Goal: Task Accomplishment & Management: Use online tool/utility

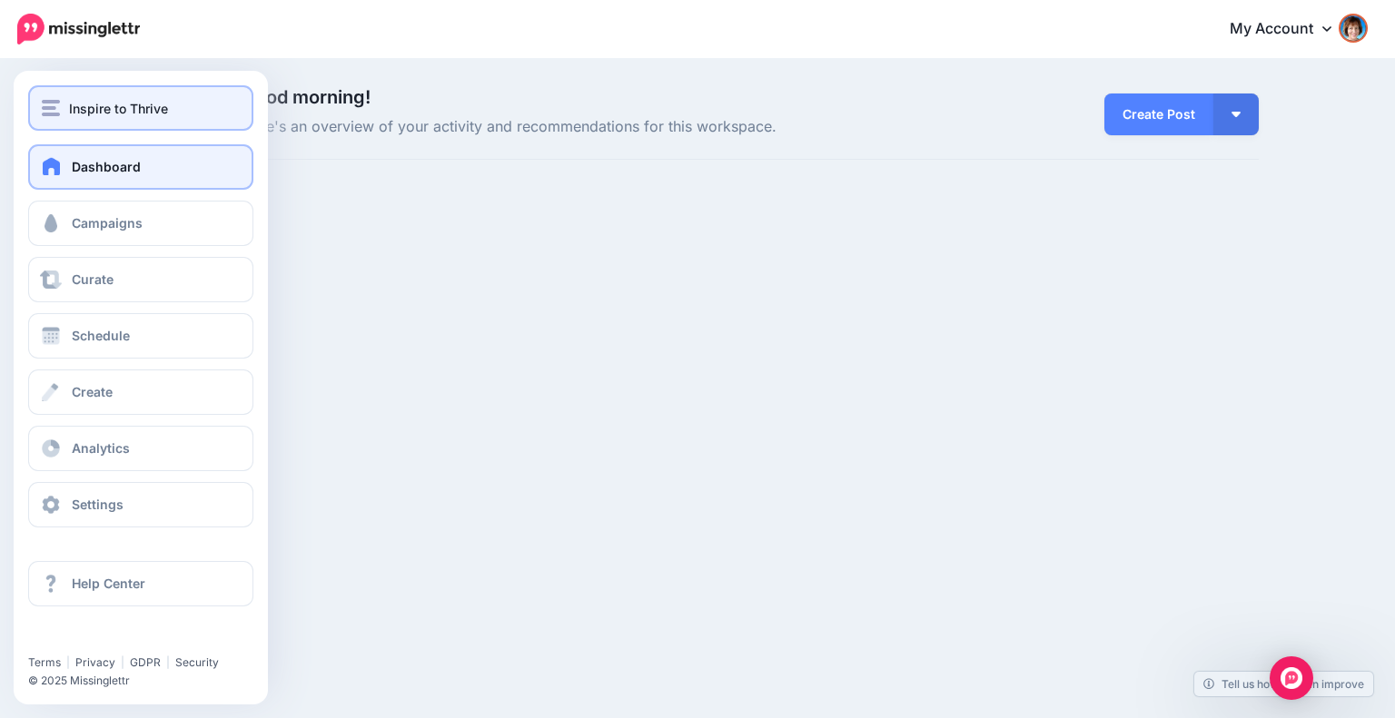
click at [61, 104] on div "Inspire to Thrive" at bounding box center [141, 108] width 198 height 21
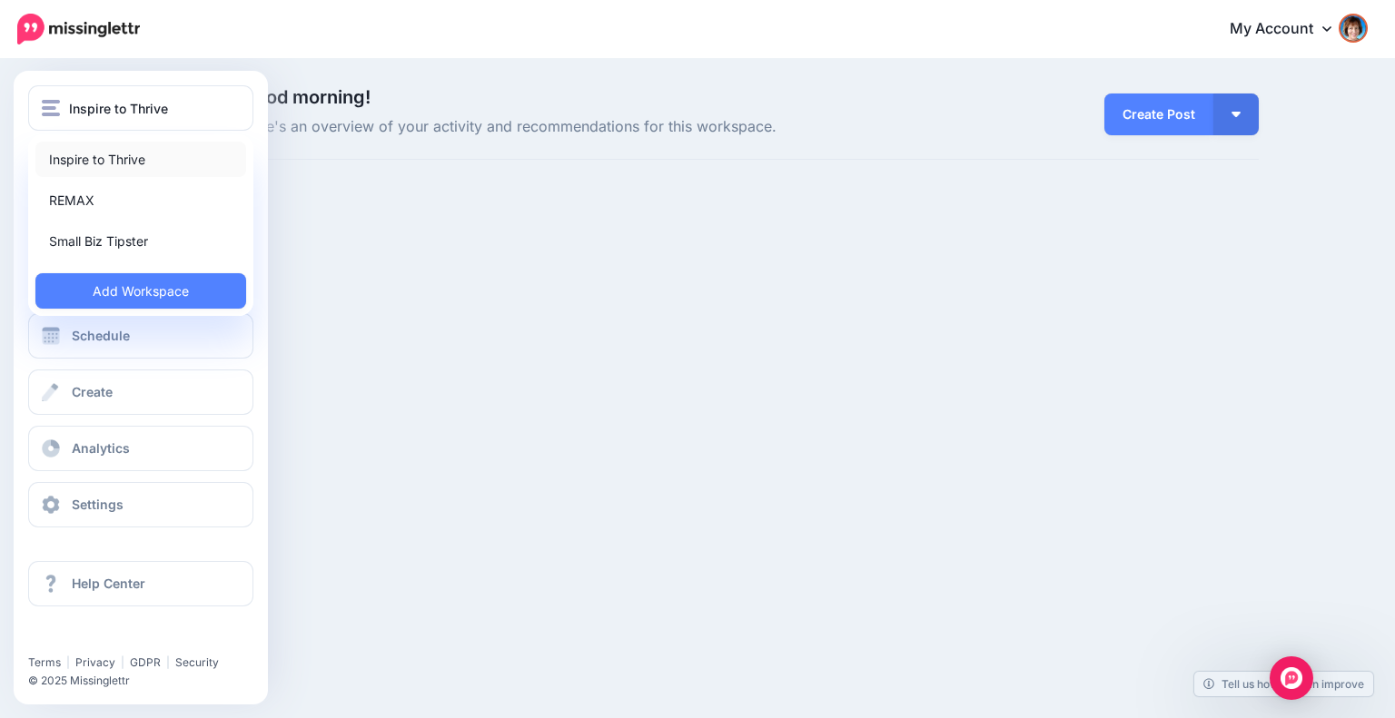
click at [83, 158] on link "Inspire to Thrive" at bounding box center [140, 159] width 211 height 35
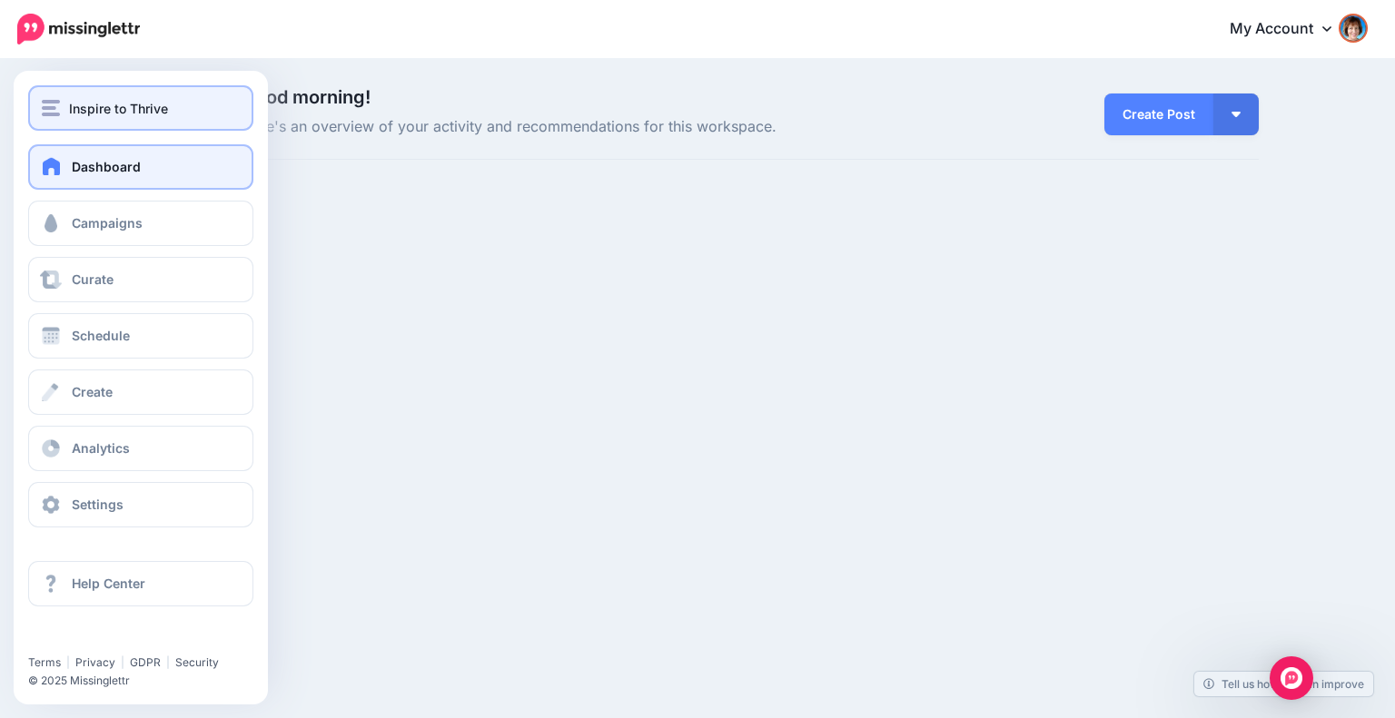
click at [67, 105] on div "Inspire to Thrive" at bounding box center [141, 108] width 198 height 21
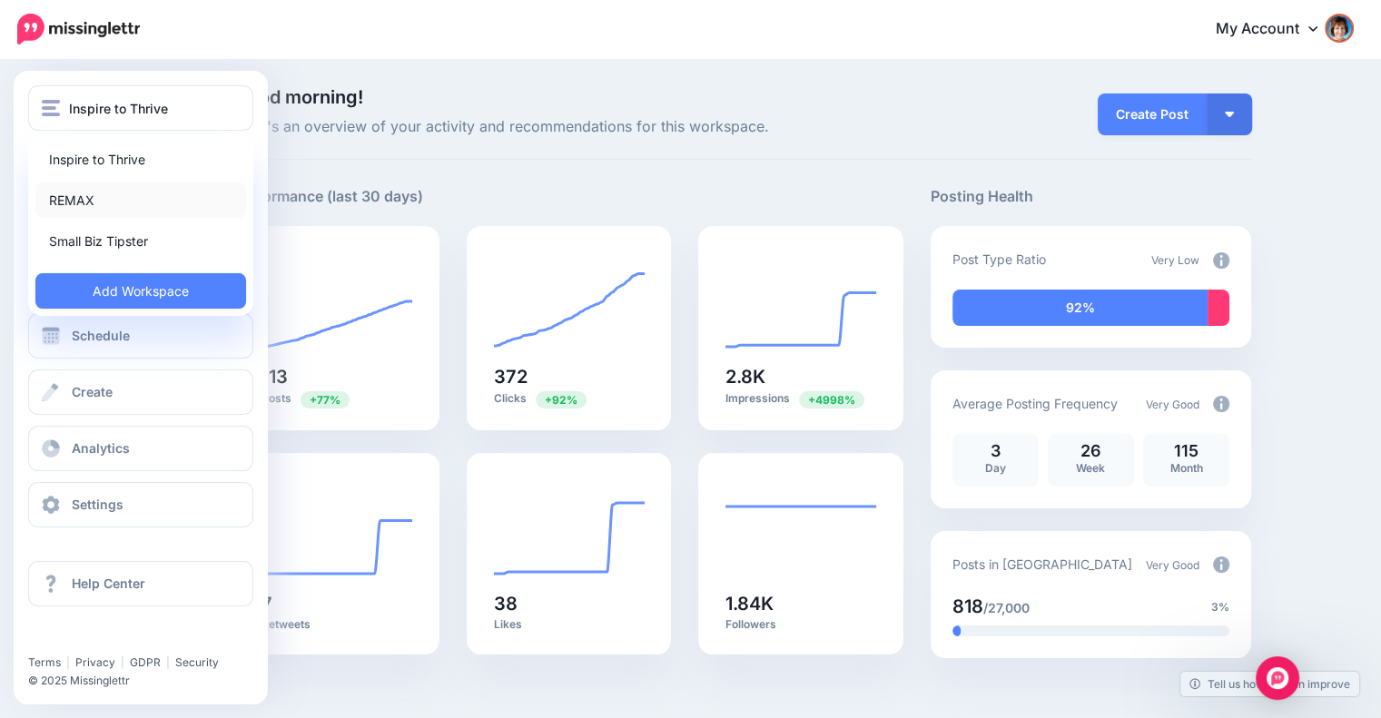
click at [75, 202] on link "REMAX" at bounding box center [140, 200] width 211 height 35
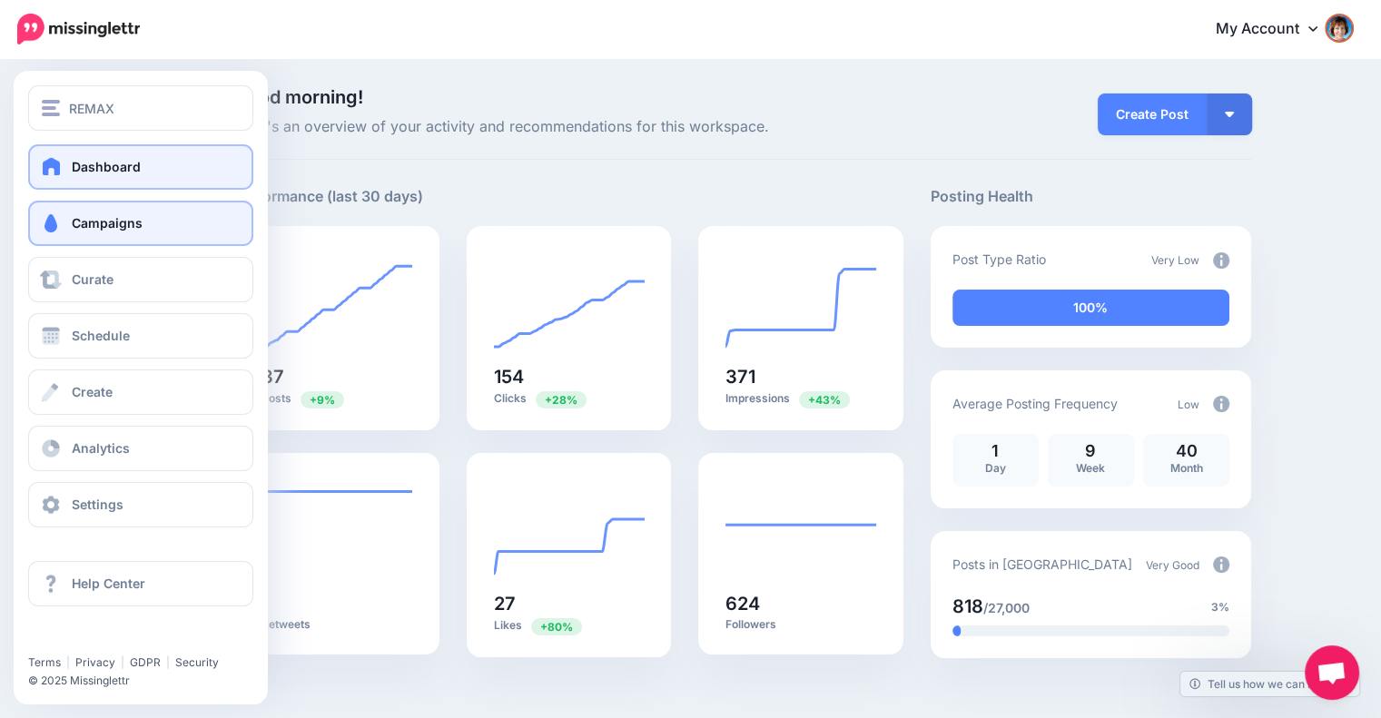
click at [76, 228] on span "Campaigns" at bounding box center [107, 222] width 71 height 15
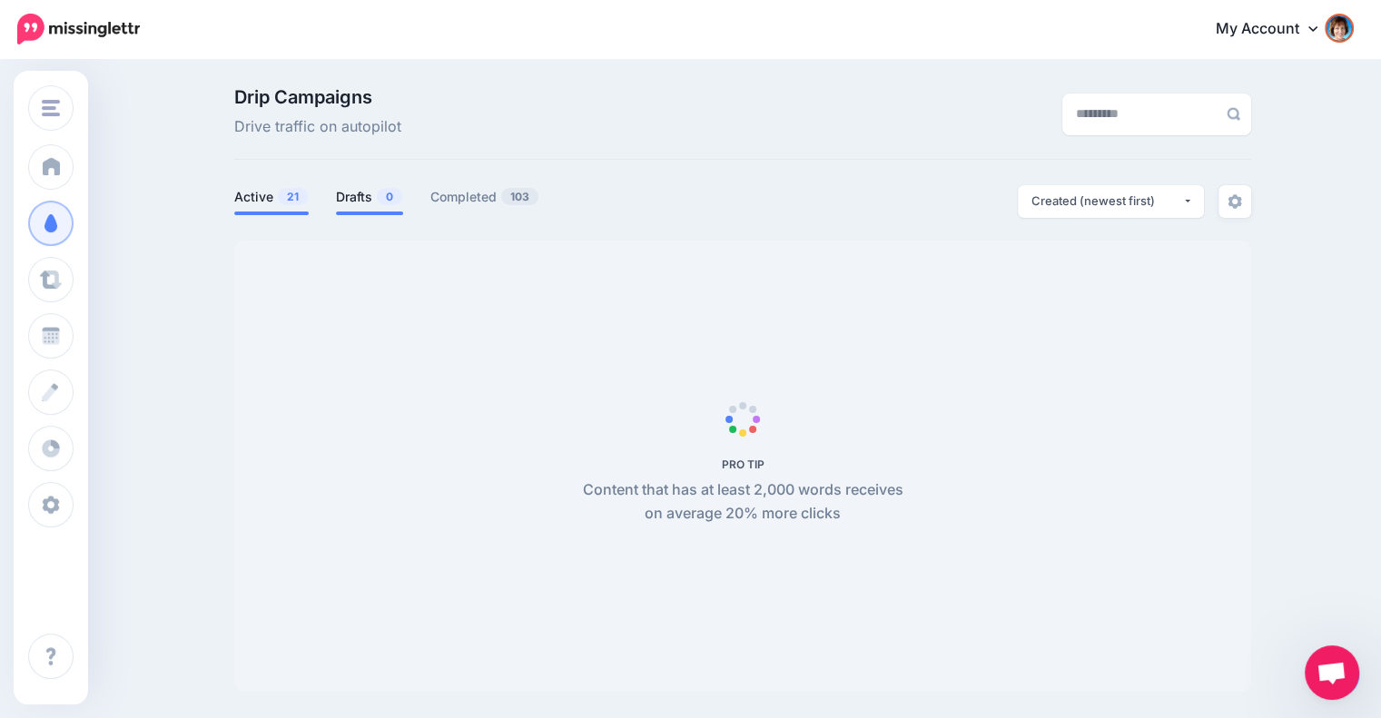
click at [362, 199] on link "Drafts 0" at bounding box center [369, 197] width 67 height 22
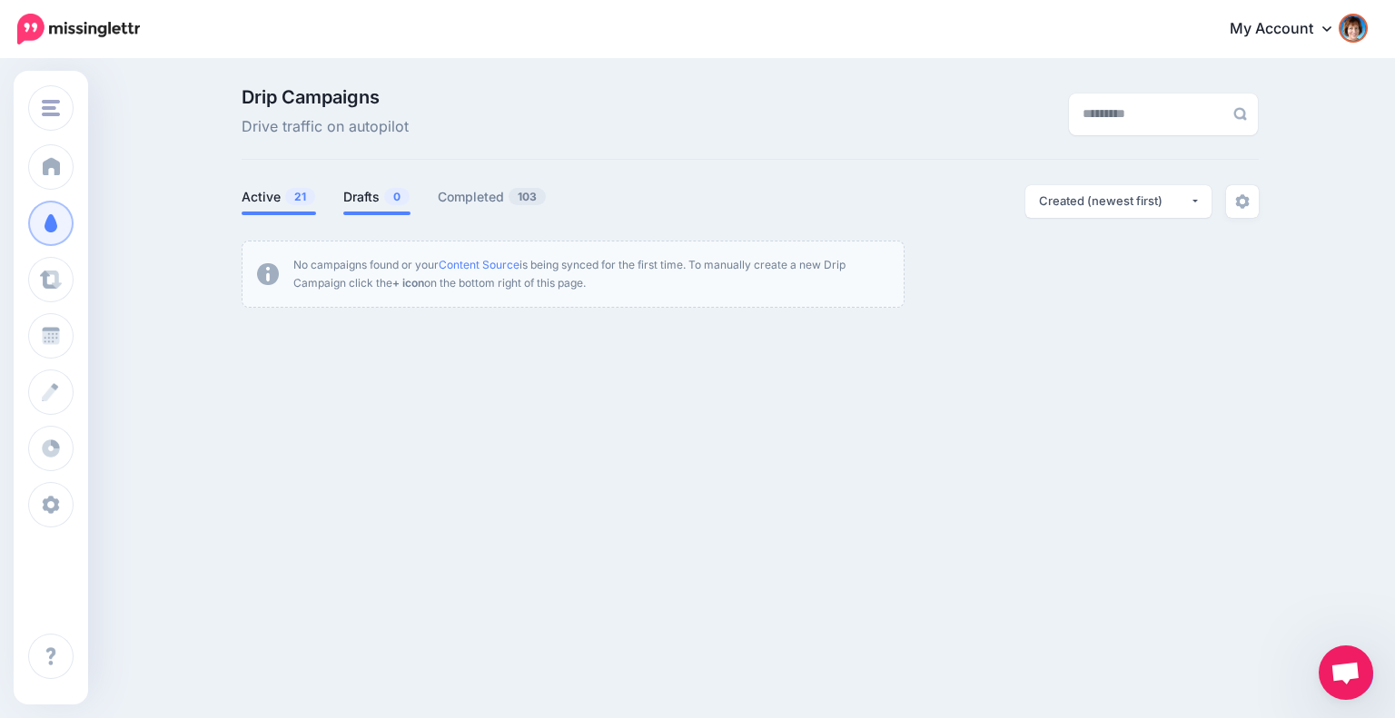
click at [291, 200] on span "21" at bounding box center [300, 196] width 30 height 17
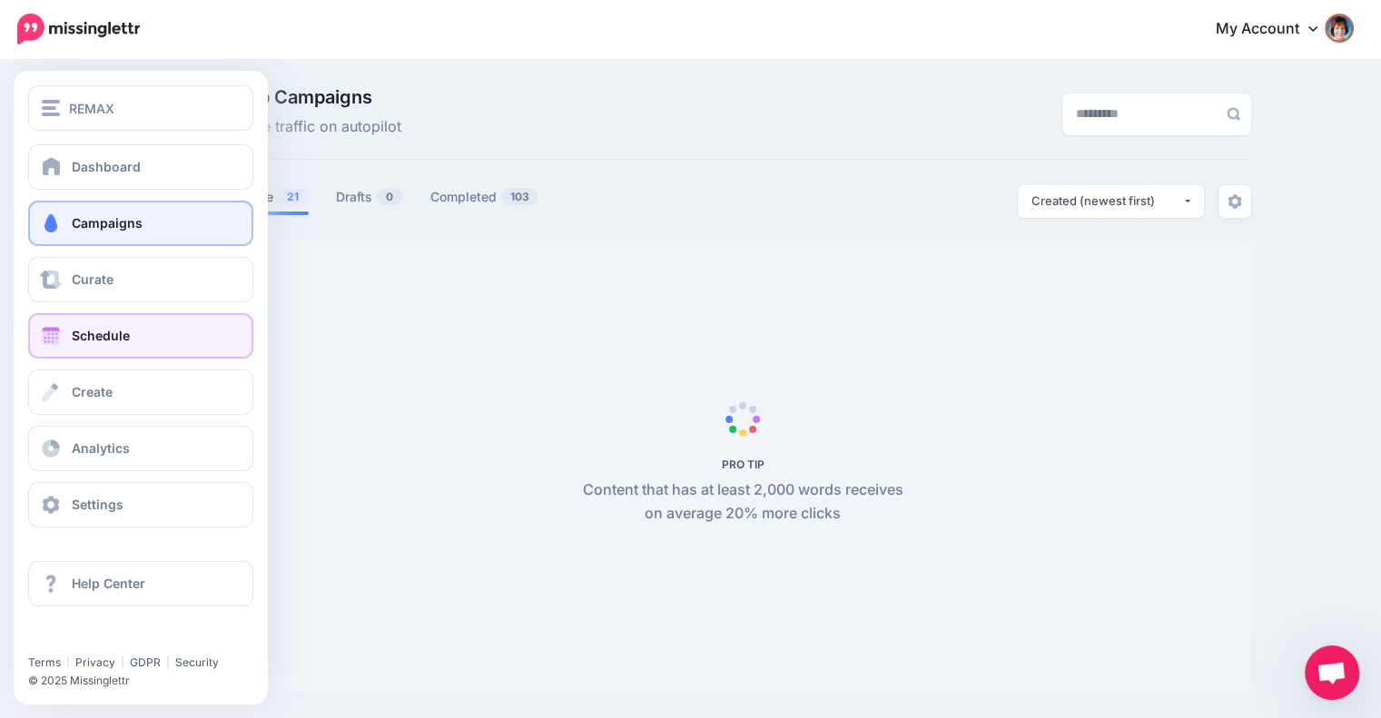
click at [64, 327] on link "Schedule" at bounding box center [140, 335] width 225 height 45
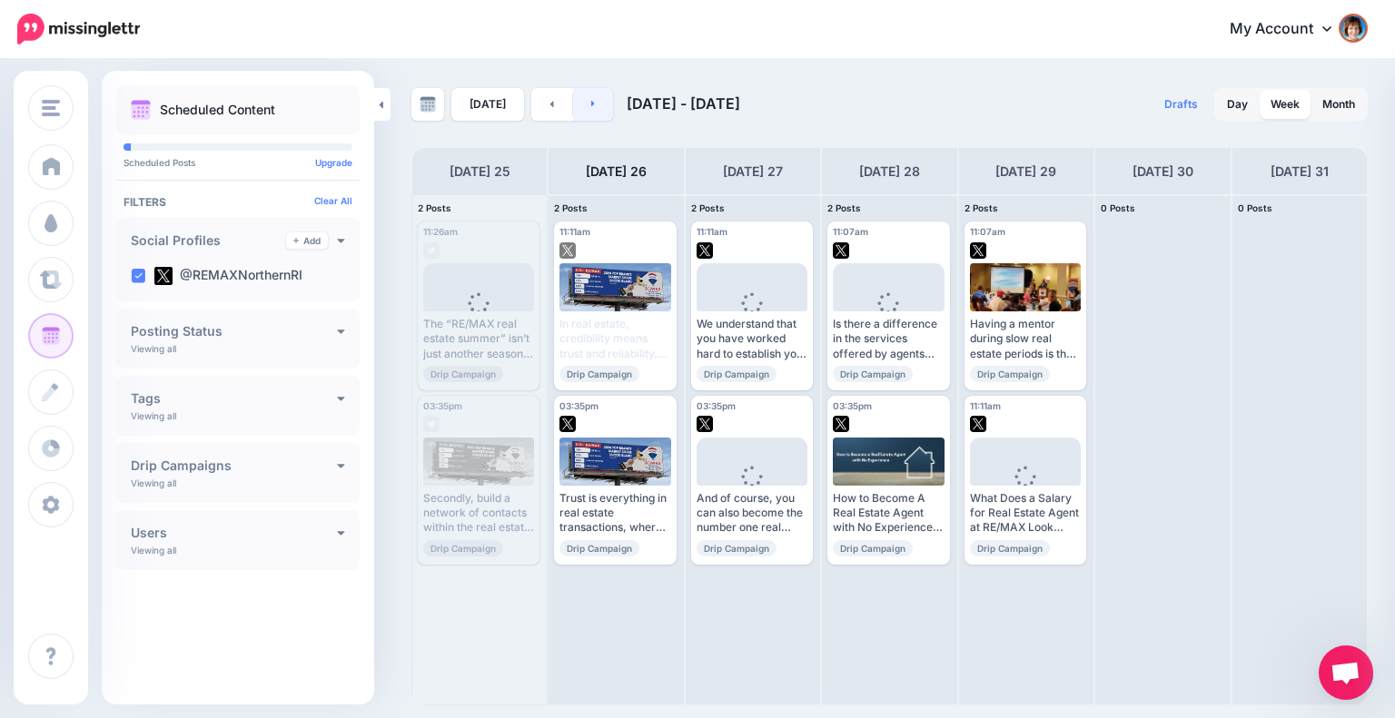
click at [593, 101] on link at bounding box center [593, 104] width 41 height 33
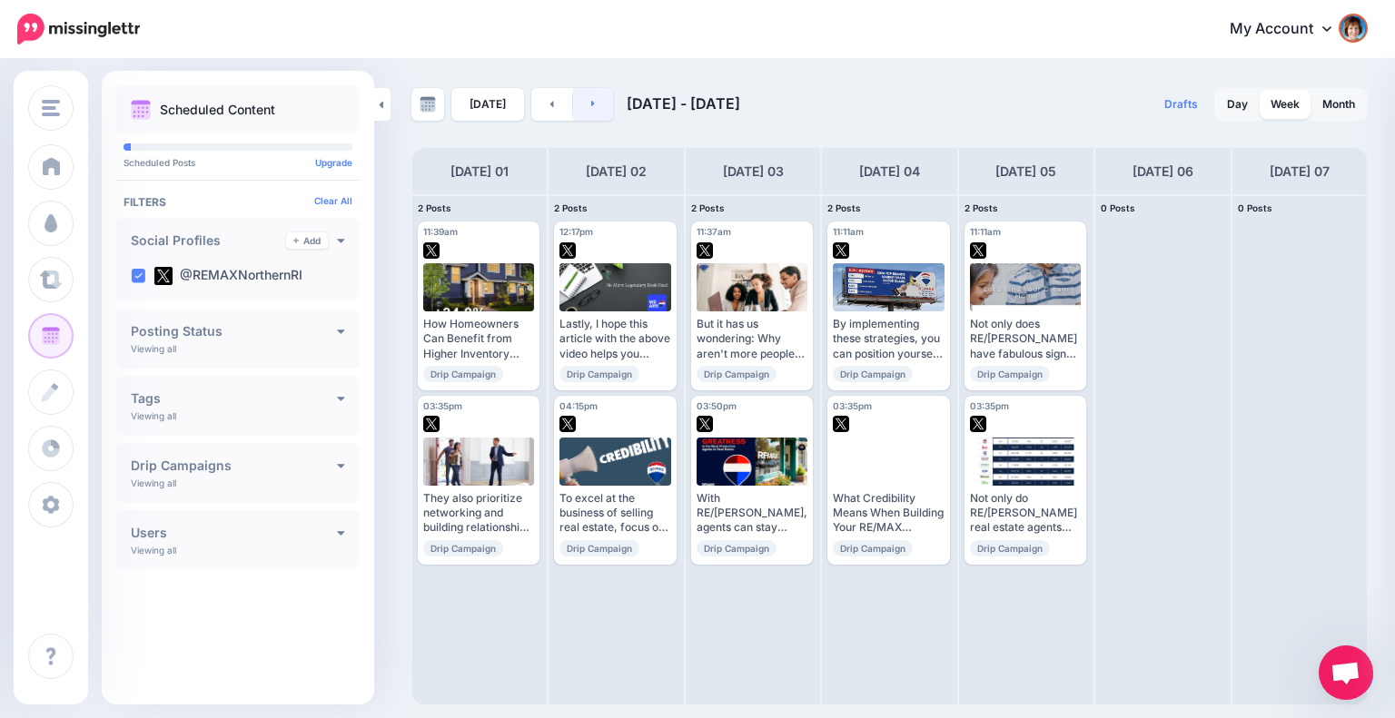
click at [588, 114] on link at bounding box center [593, 104] width 41 height 33
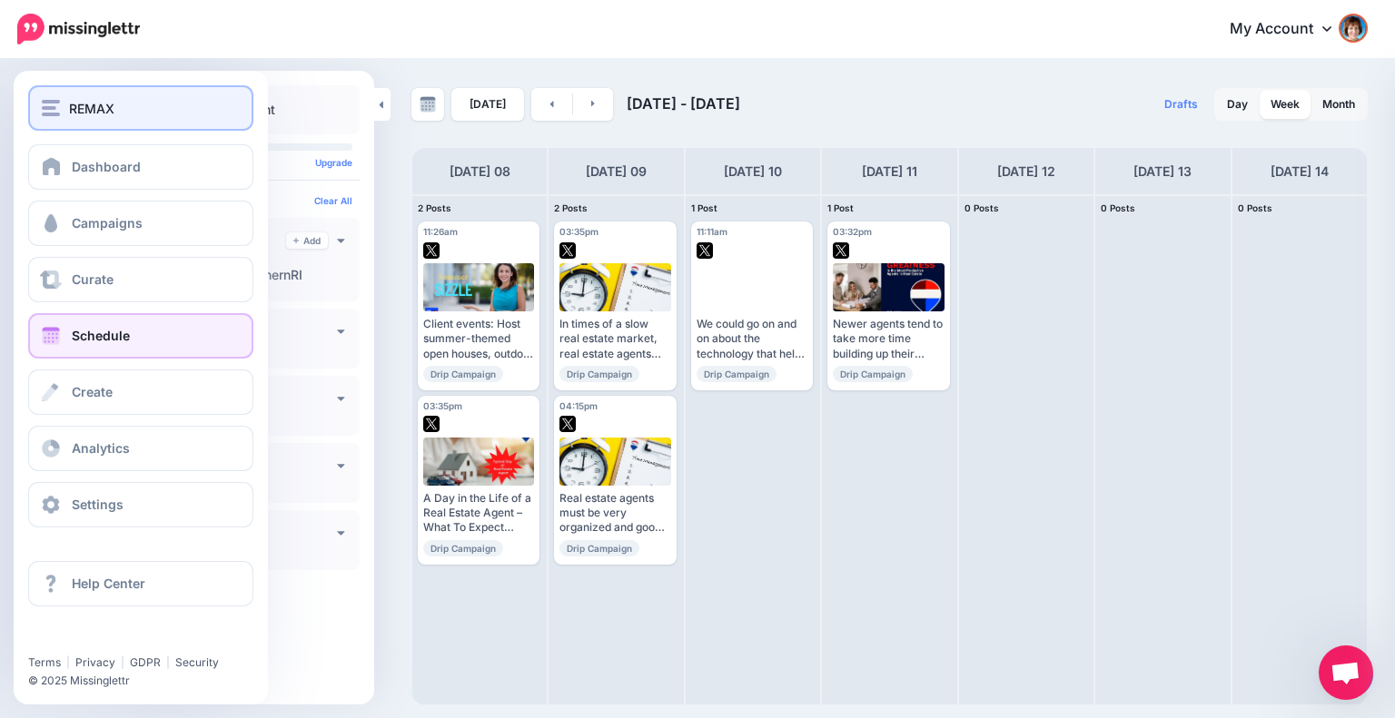
click at [54, 112] on img "button" at bounding box center [51, 108] width 18 height 16
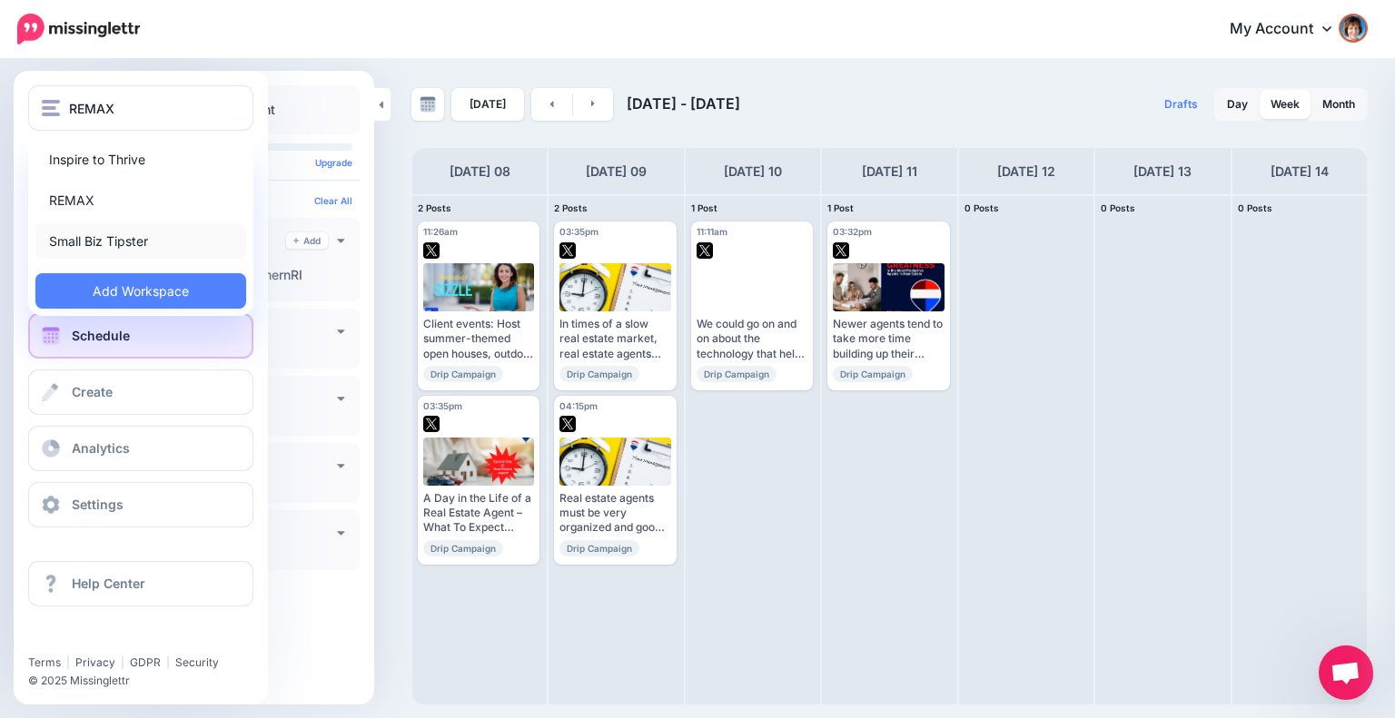
click at [98, 233] on link "Small Biz Tipster" at bounding box center [140, 240] width 211 height 35
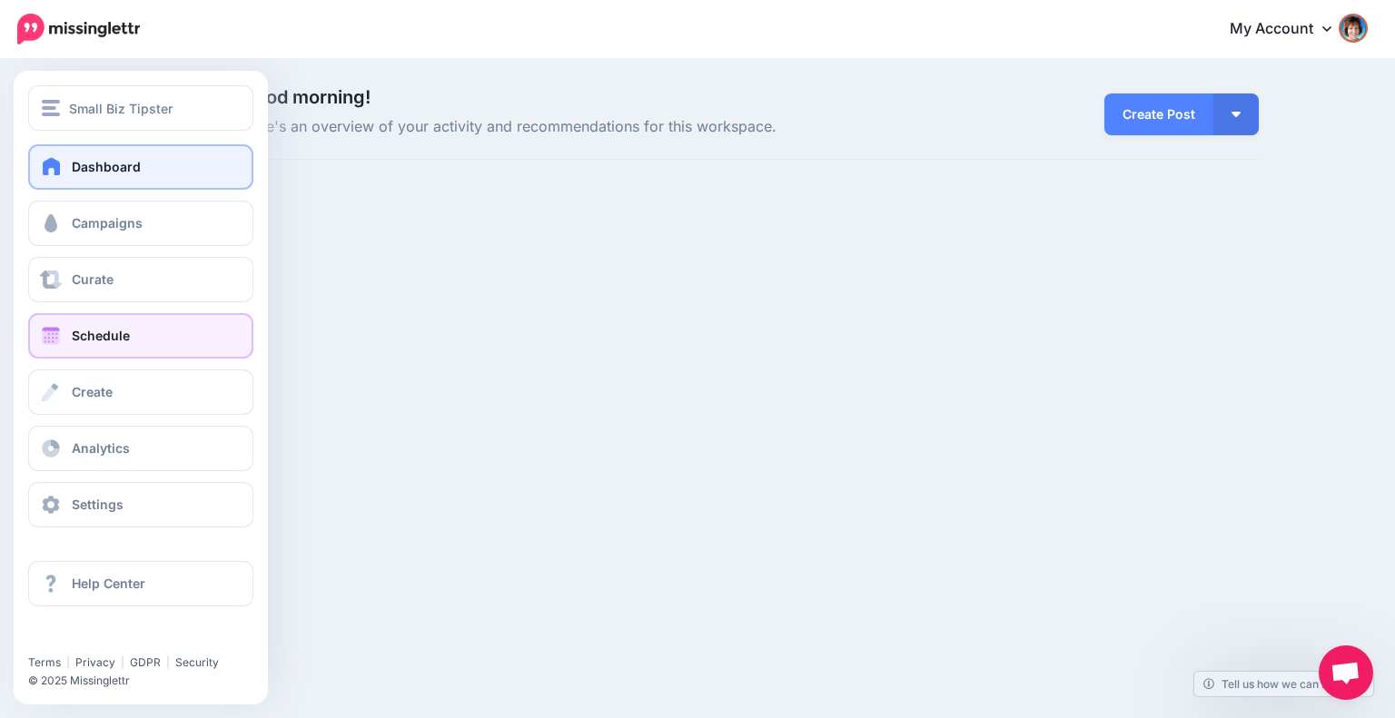
click at [62, 329] on span at bounding box center [51, 336] width 24 height 18
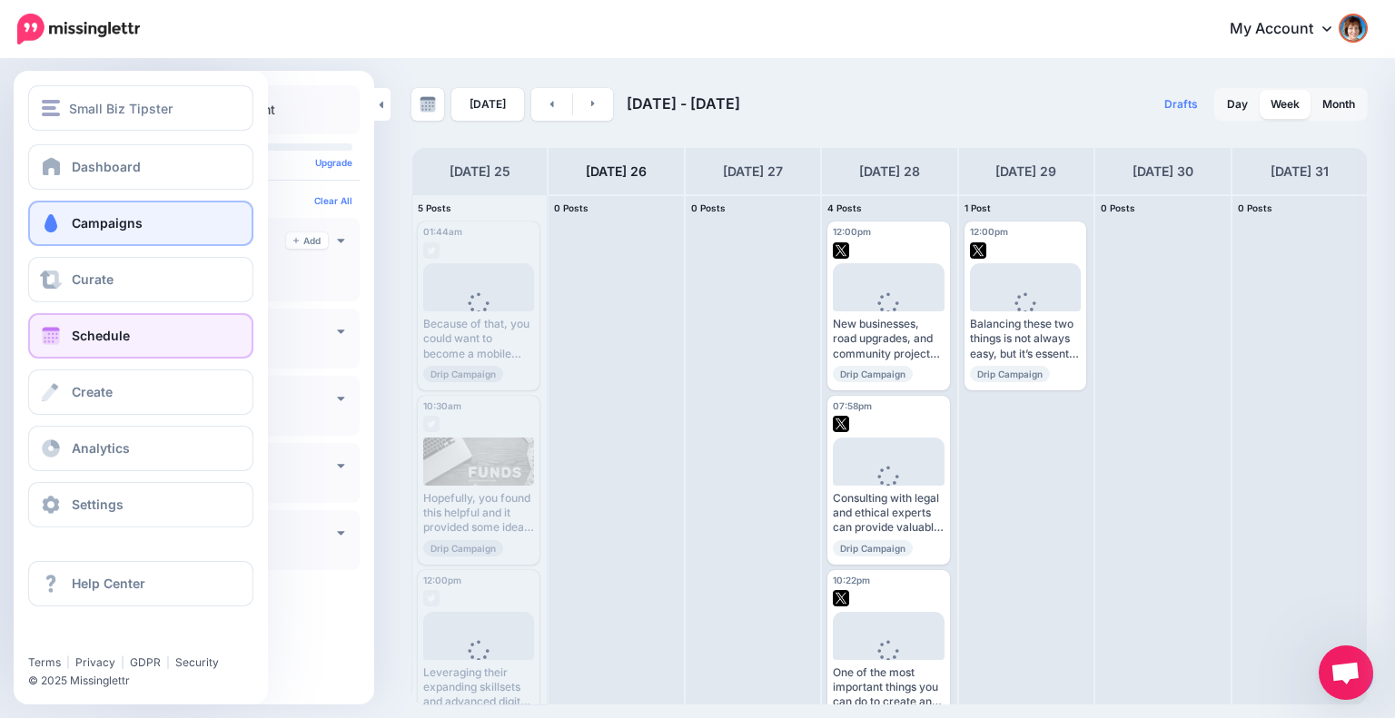
click at [99, 233] on link "Campaigns" at bounding box center [140, 223] width 225 height 45
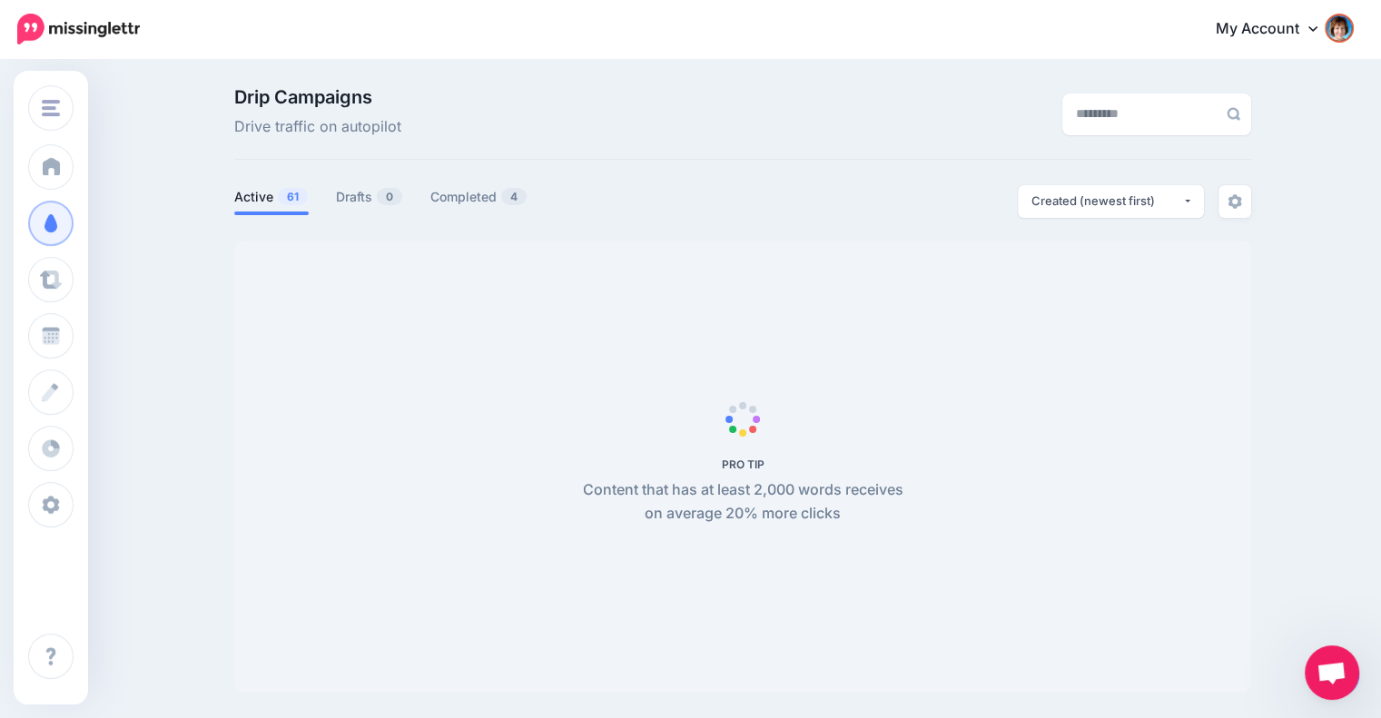
click at [293, 206] on link "Active 61" at bounding box center [271, 197] width 74 height 22
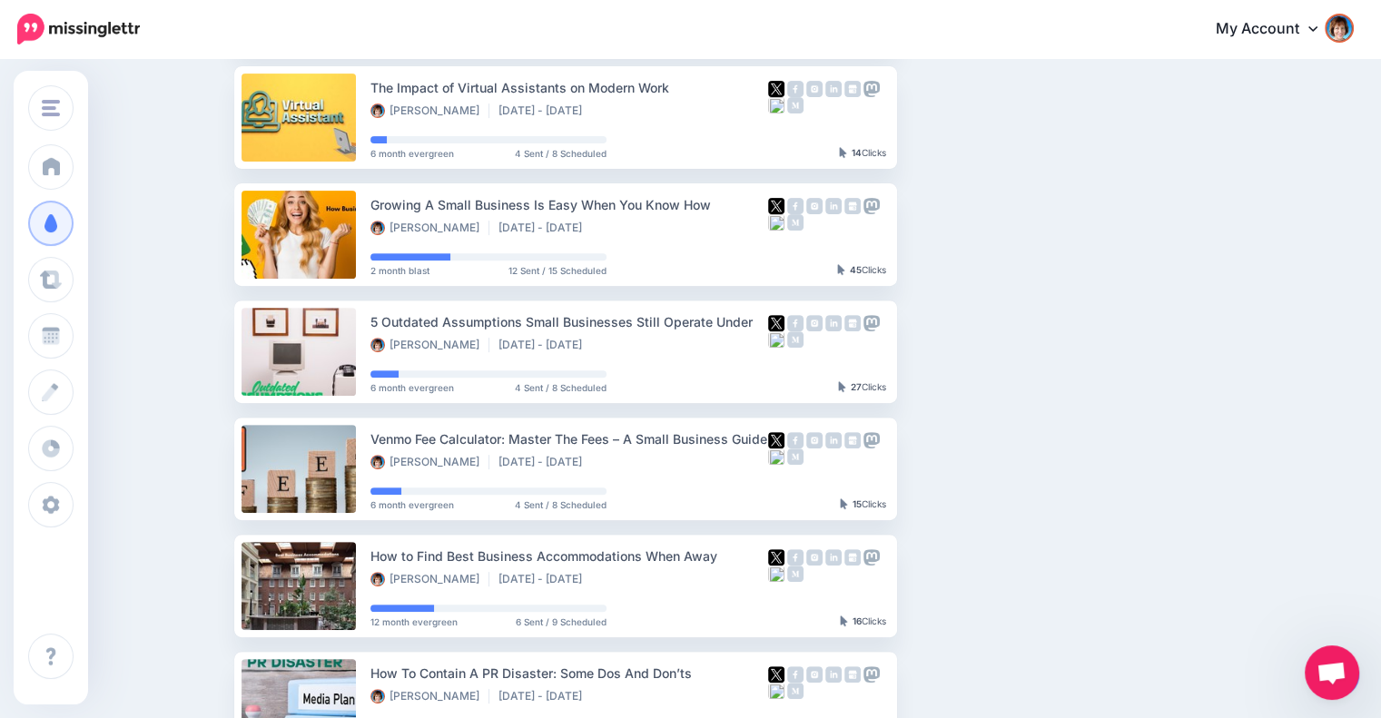
scroll to position [948, 0]
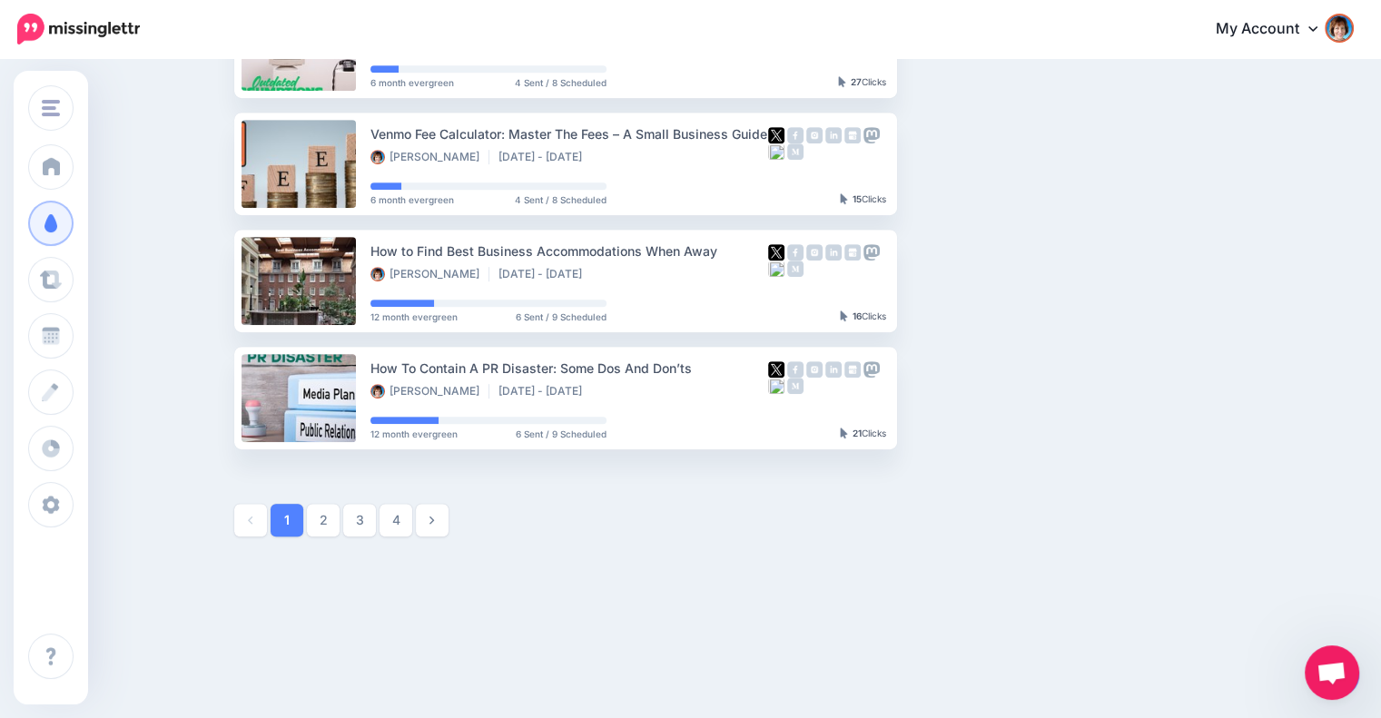
click at [420, 517] on ul "1 2 3 4" at bounding box center [348, 520] width 229 height 33
click at [411, 516] on link "4" at bounding box center [396, 520] width 33 height 33
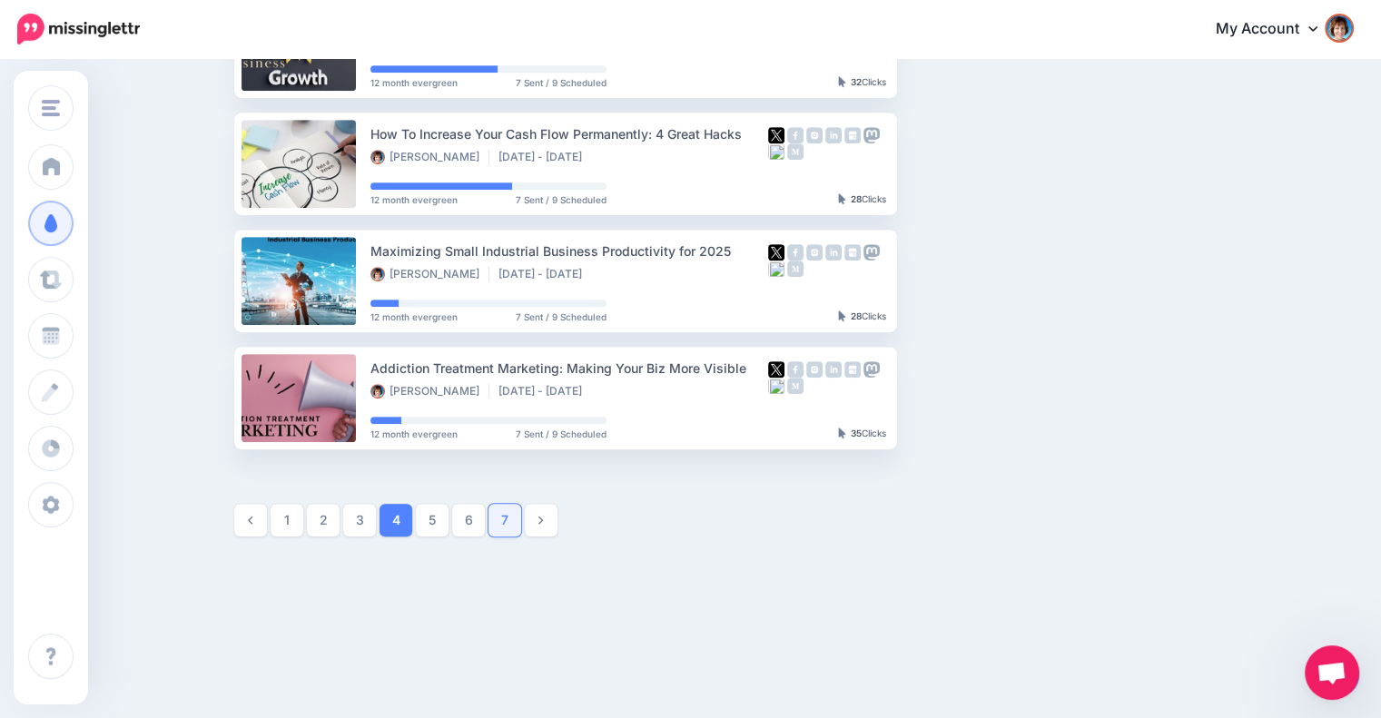
click at [516, 529] on link "7" at bounding box center [505, 520] width 33 height 33
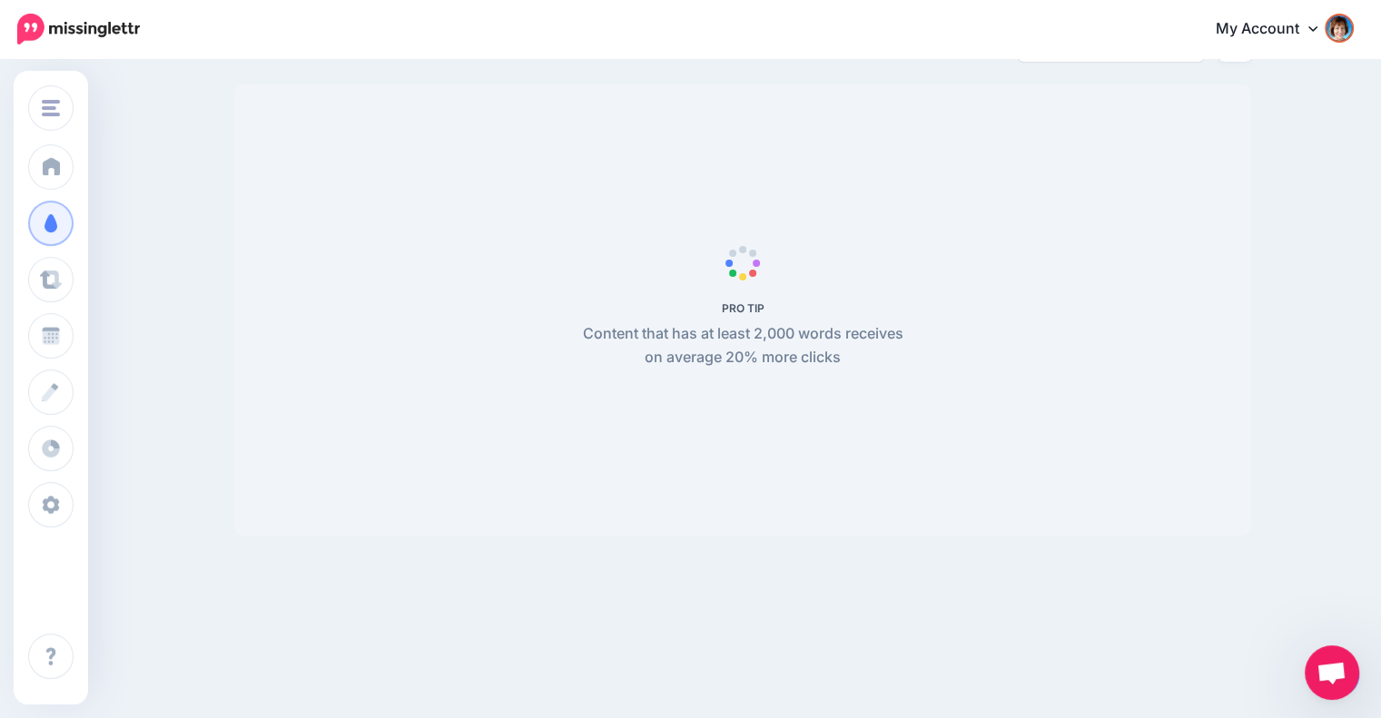
scroll to position [0, 0]
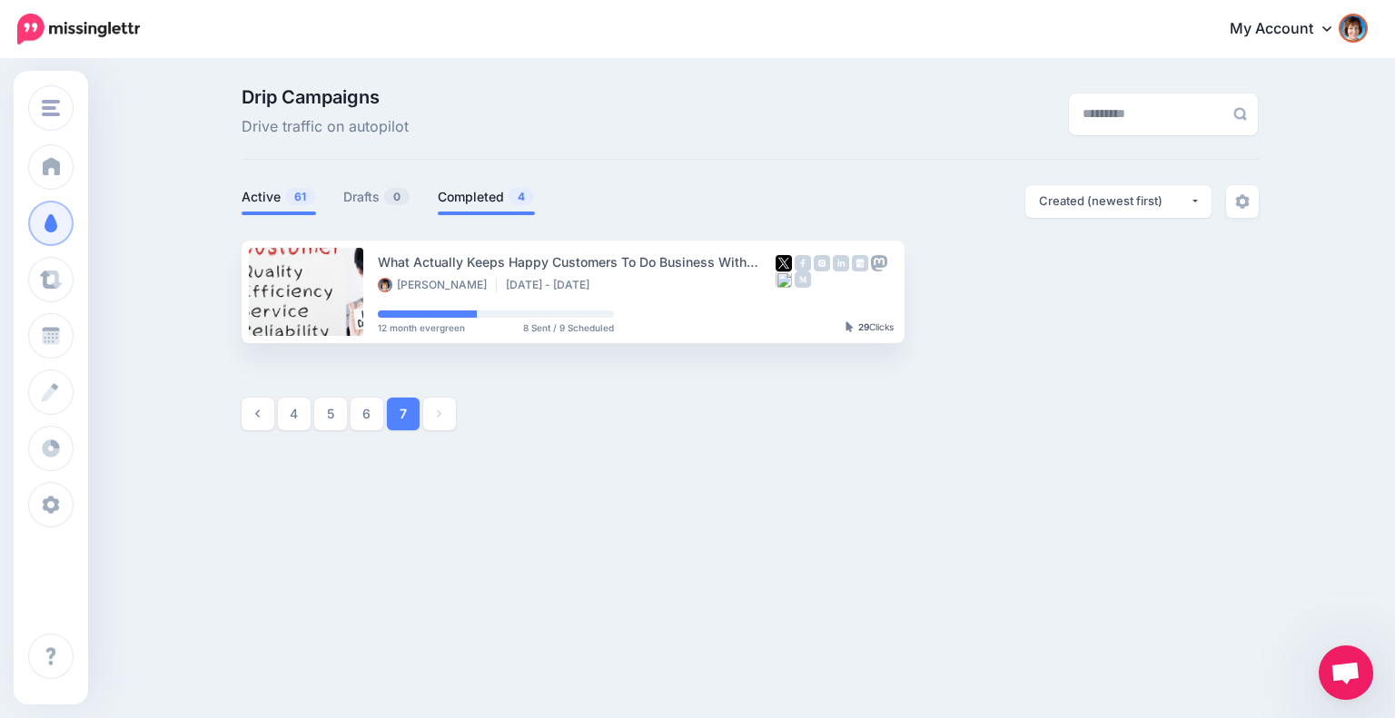
click at [459, 193] on link "Completed 4" at bounding box center [486, 197] width 97 height 22
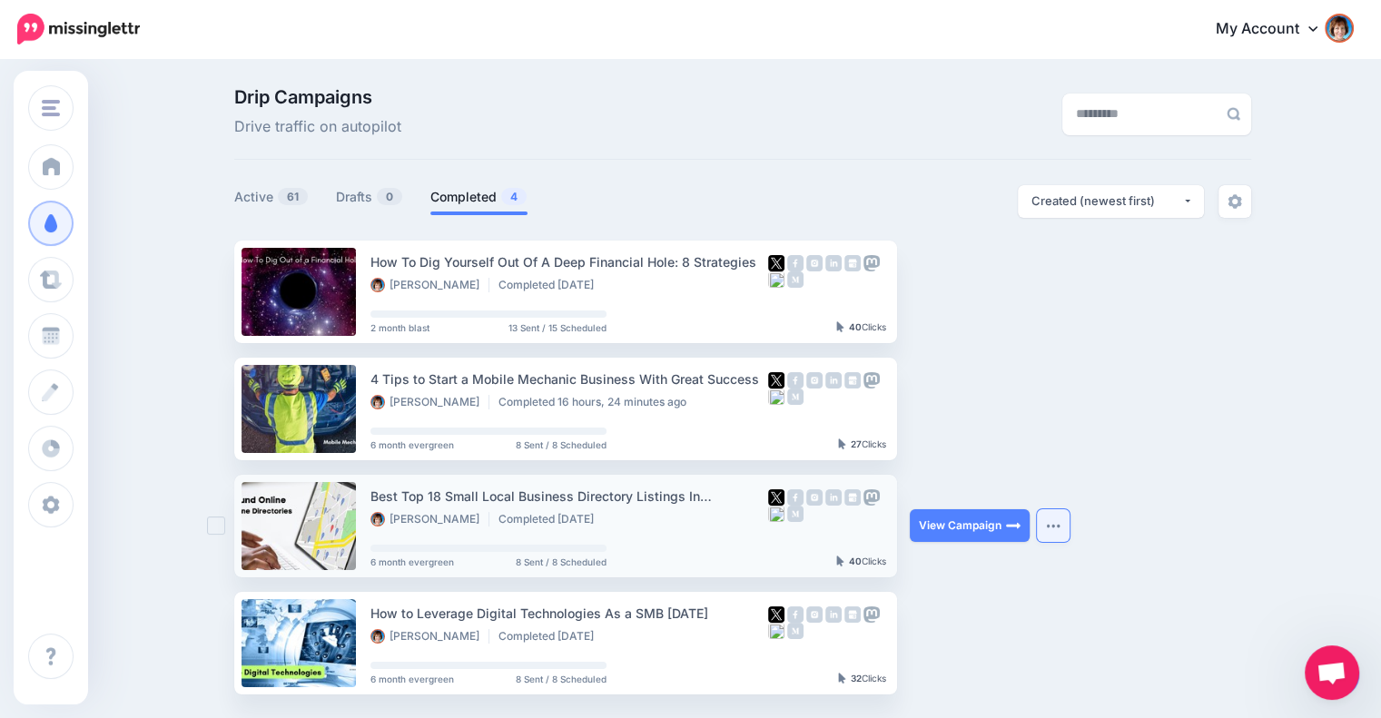
click at [1061, 528] on img "button" at bounding box center [1053, 525] width 15 height 5
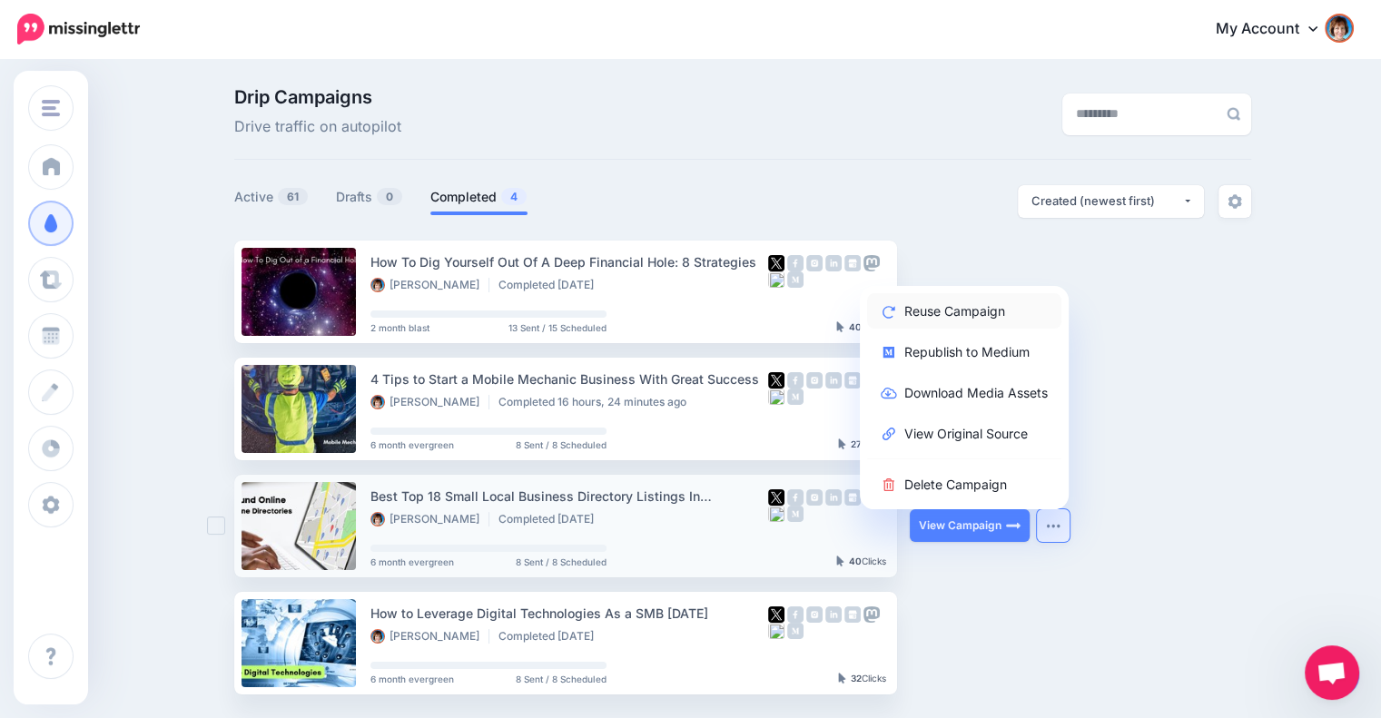
click at [978, 313] on link "Reuse Campaign" at bounding box center [964, 310] width 194 height 35
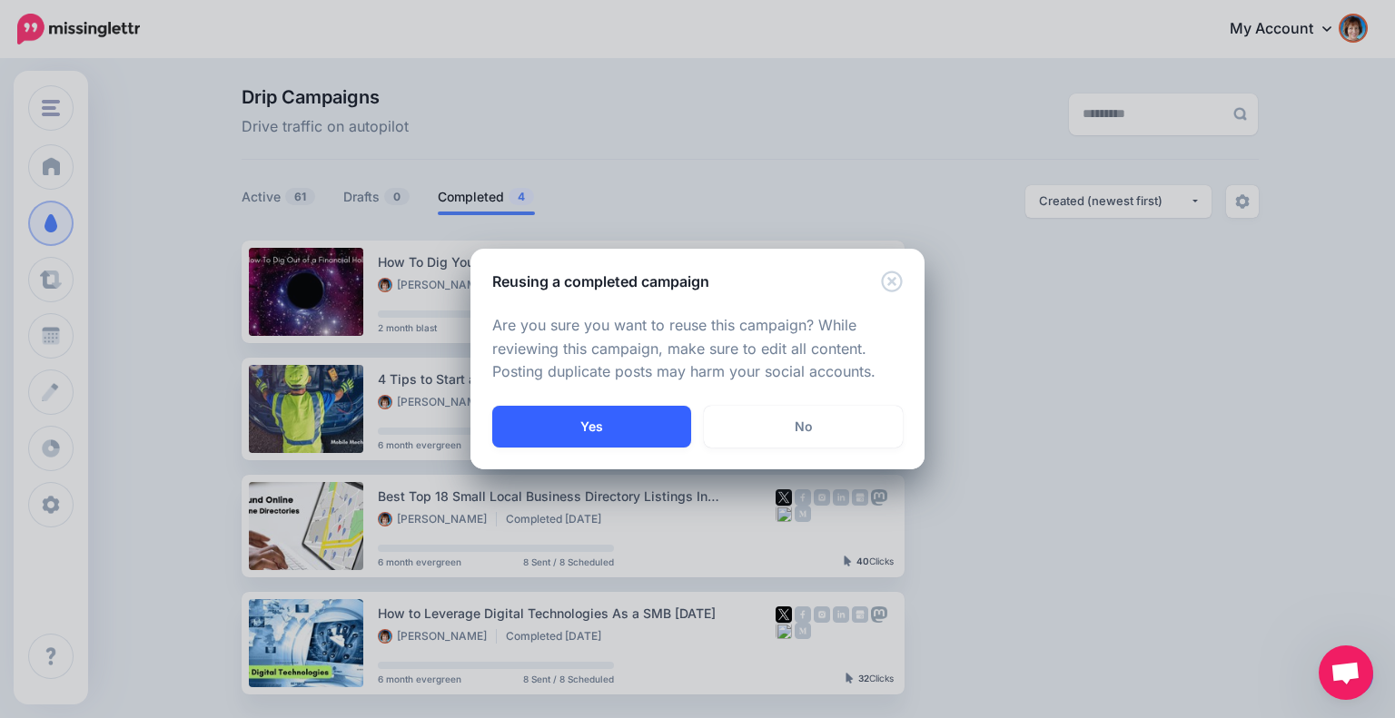
click at [618, 418] on button "Yes" at bounding box center [591, 427] width 199 height 42
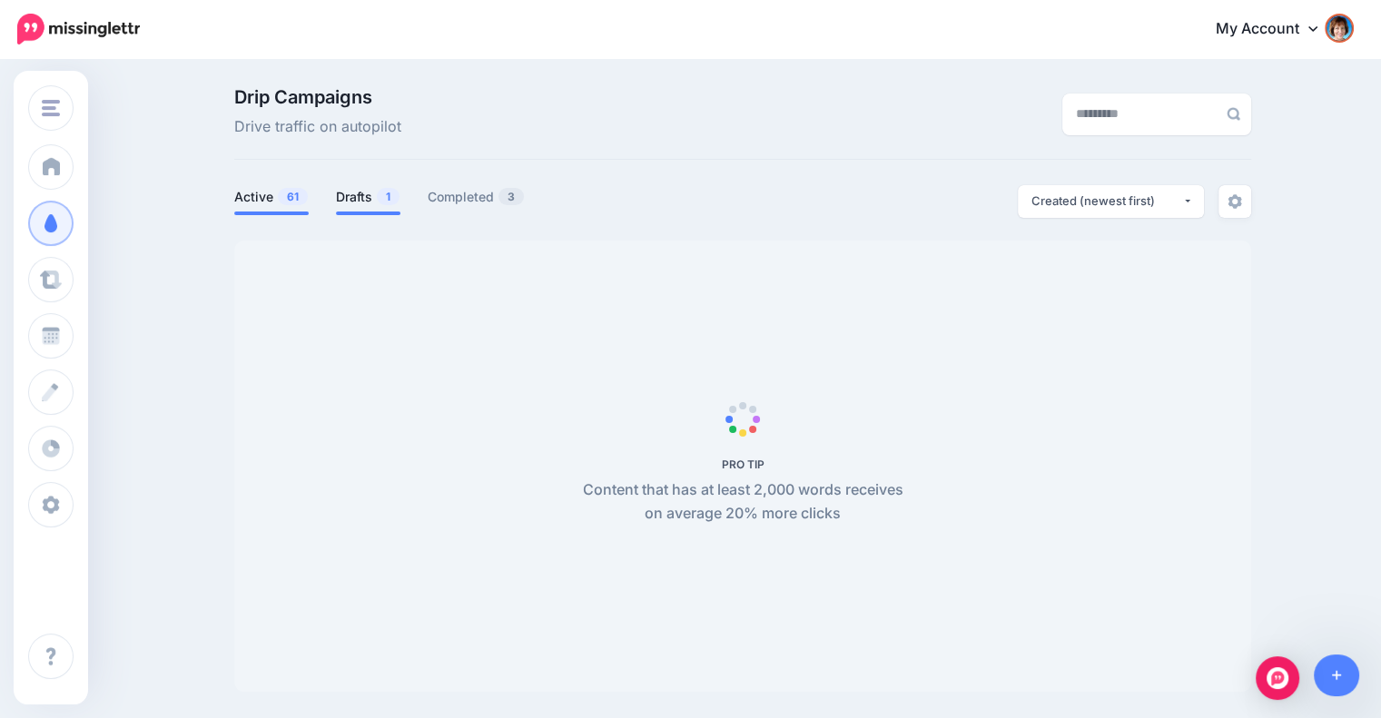
click at [366, 194] on link "Drafts 1" at bounding box center [368, 197] width 64 height 22
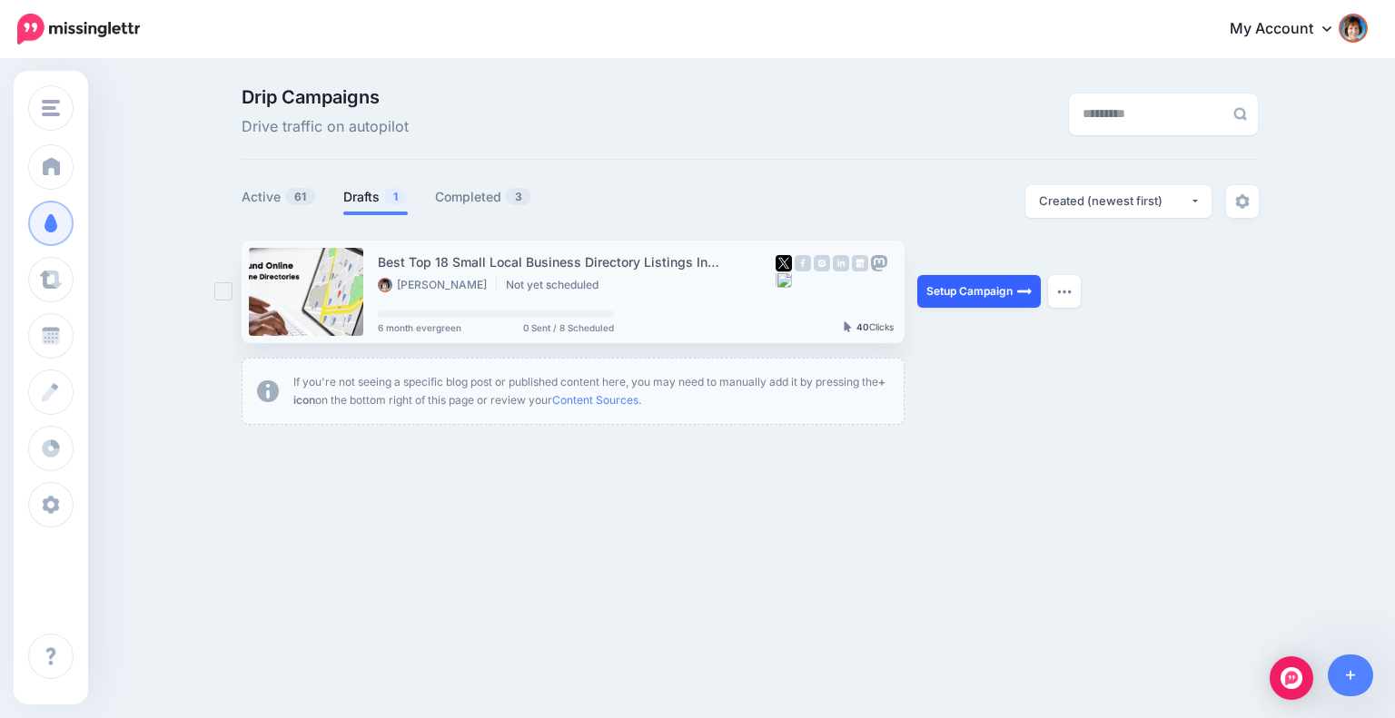
click at [952, 297] on link "Setup Campaign" at bounding box center [979, 291] width 124 height 33
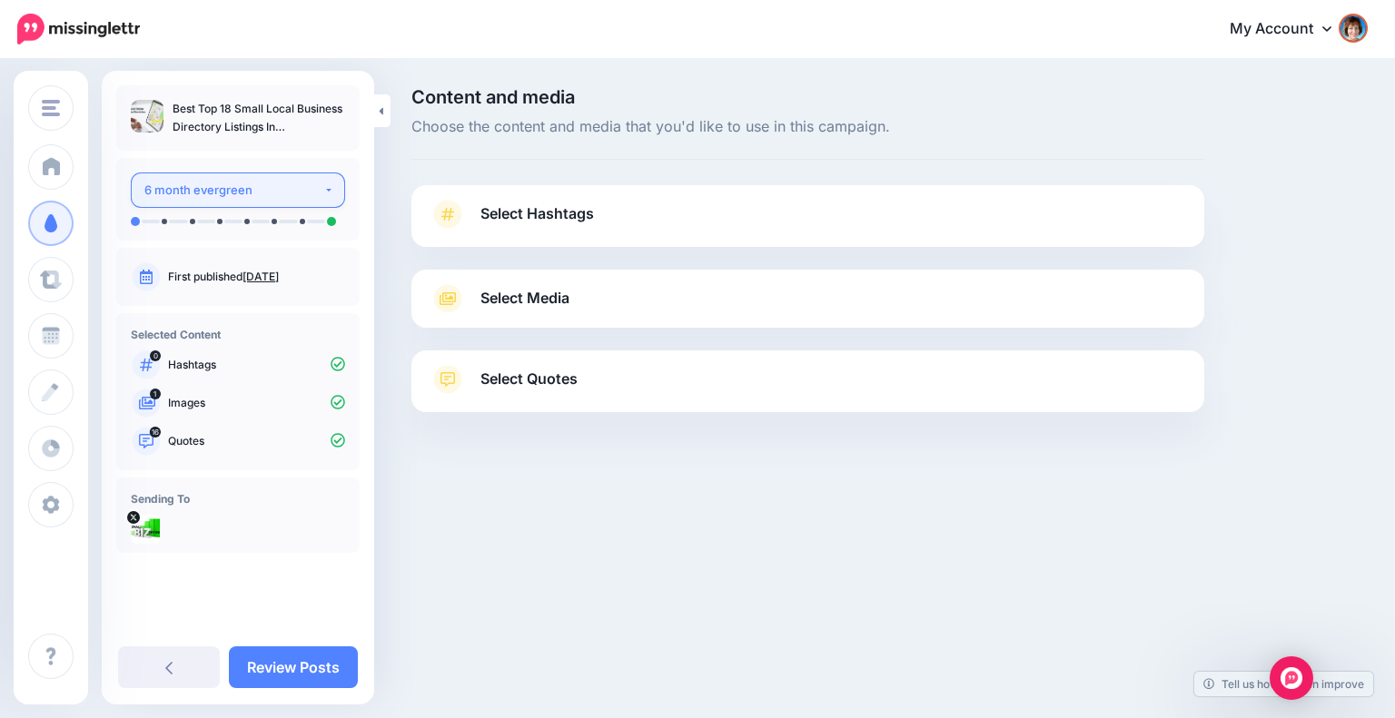
click at [236, 189] on div "6 month evergreen" at bounding box center [233, 190] width 179 height 21
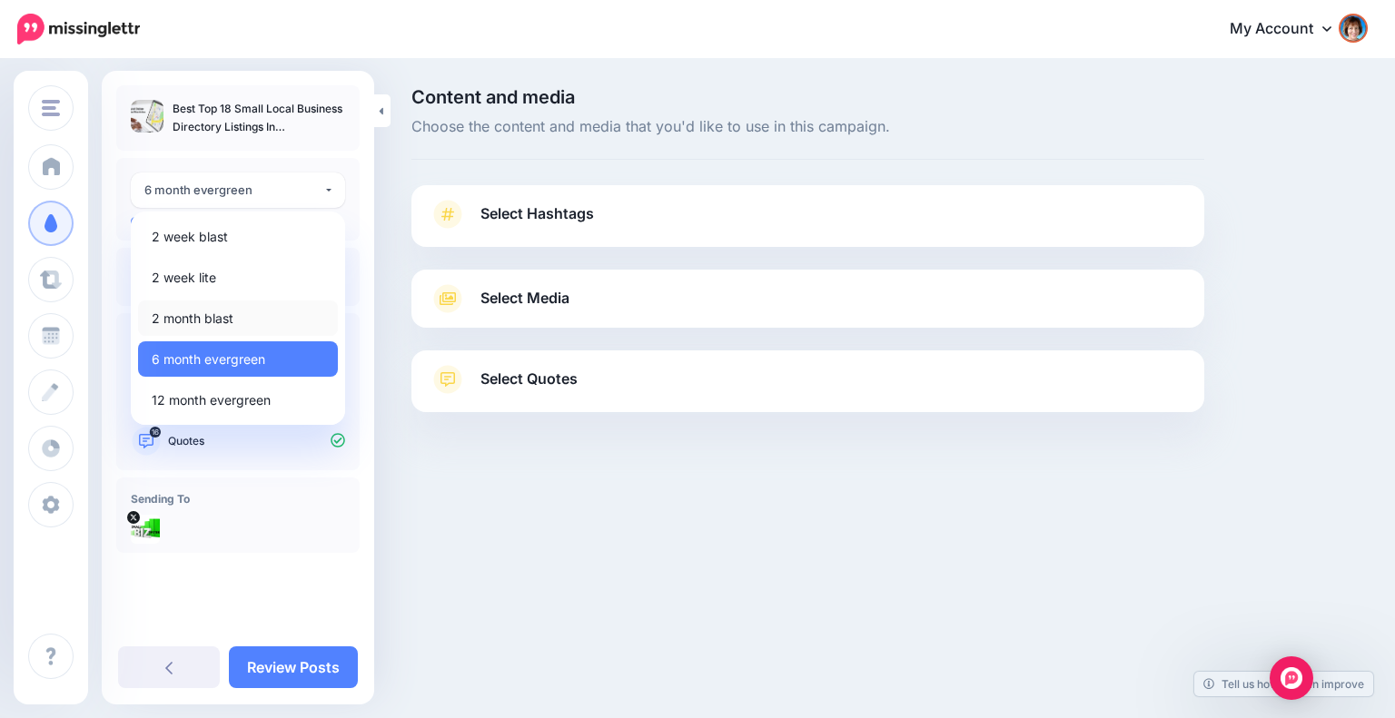
click at [203, 305] on link "2 month blast" at bounding box center [238, 318] width 200 height 35
select select "******"
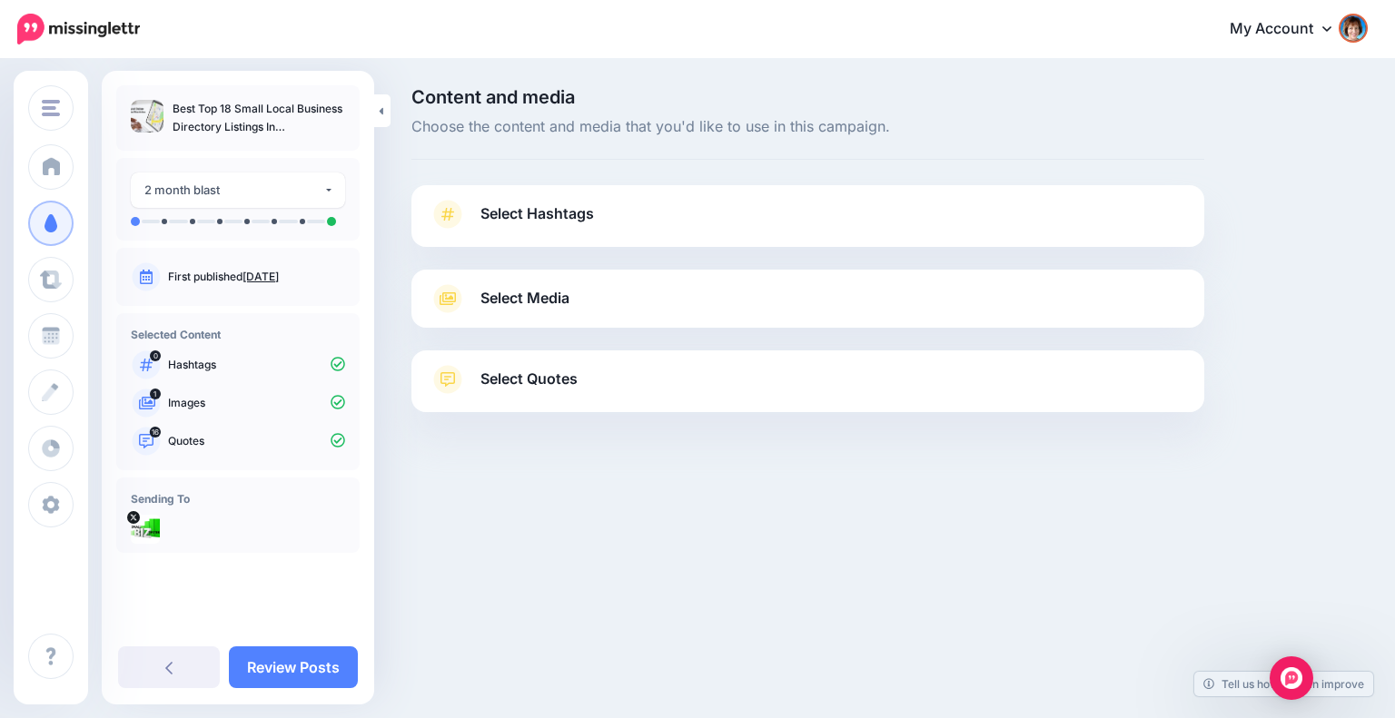
click at [549, 210] on span "Select Hashtags" at bounding box center [537, 214] width 114 height 25
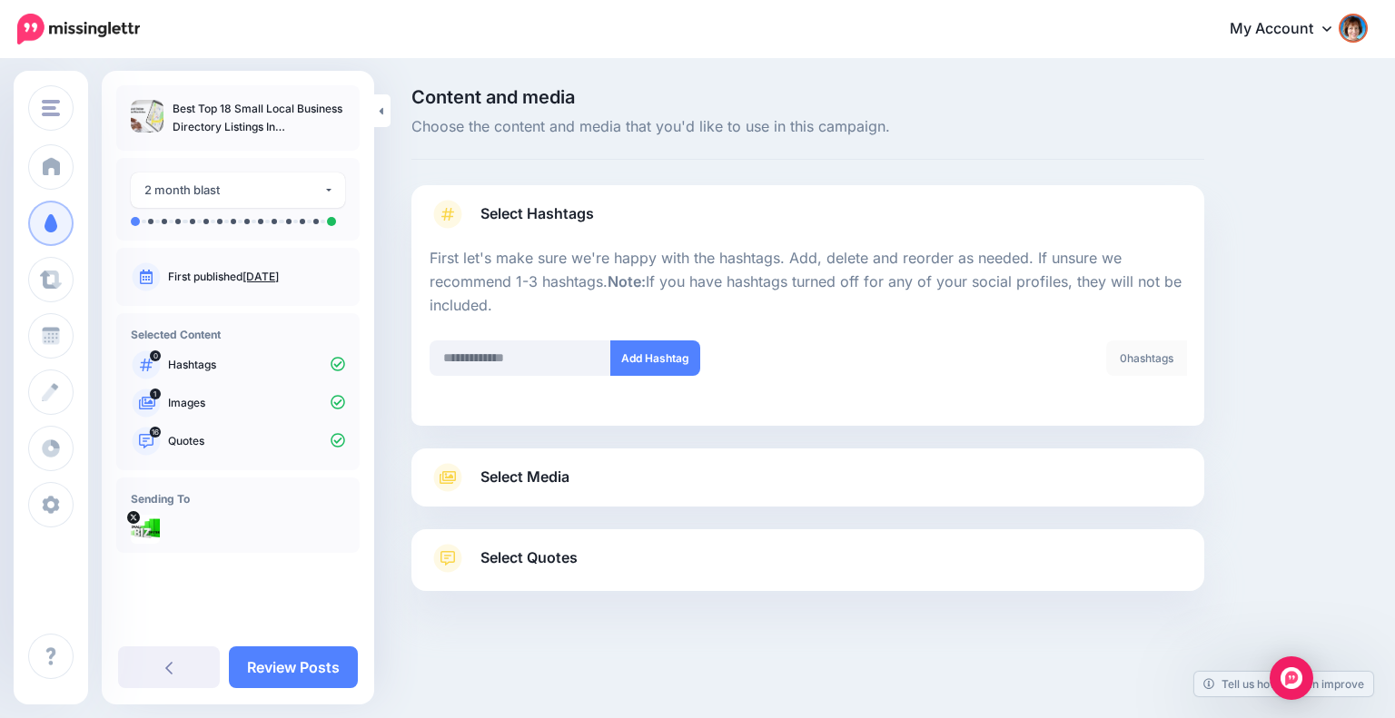
click at [1006, 456] on div "Select Media Next, let's make sure we have the best media for this campaign. De…" at bounding box center [807, 478] width 793 height 58
click at [972, 471] on link "Select Media" at bounding box center [808, 477] width 757 height 29
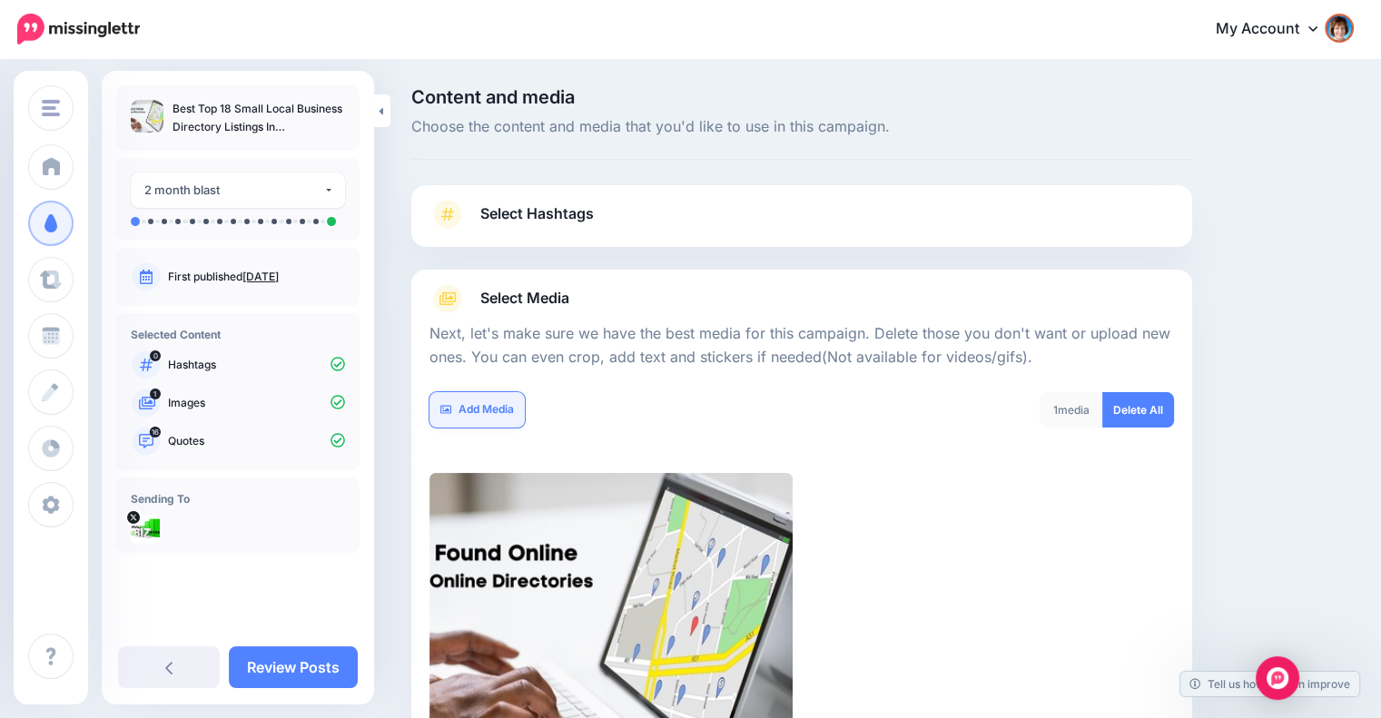
click at [488, 410] on link "Add Media" at bounding box center [477, 409] width 95 height 35
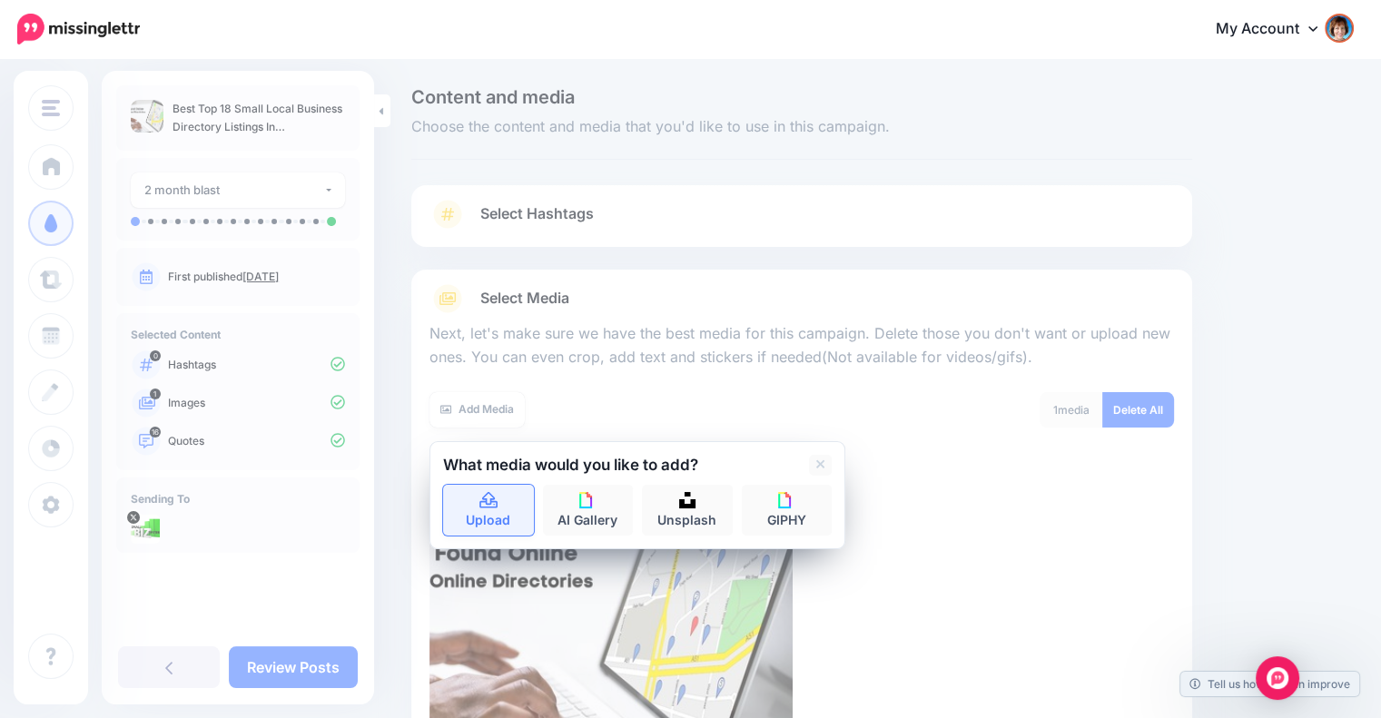
click at [490, 497] on icon at bounding box center [489, 501] width 21 height 16
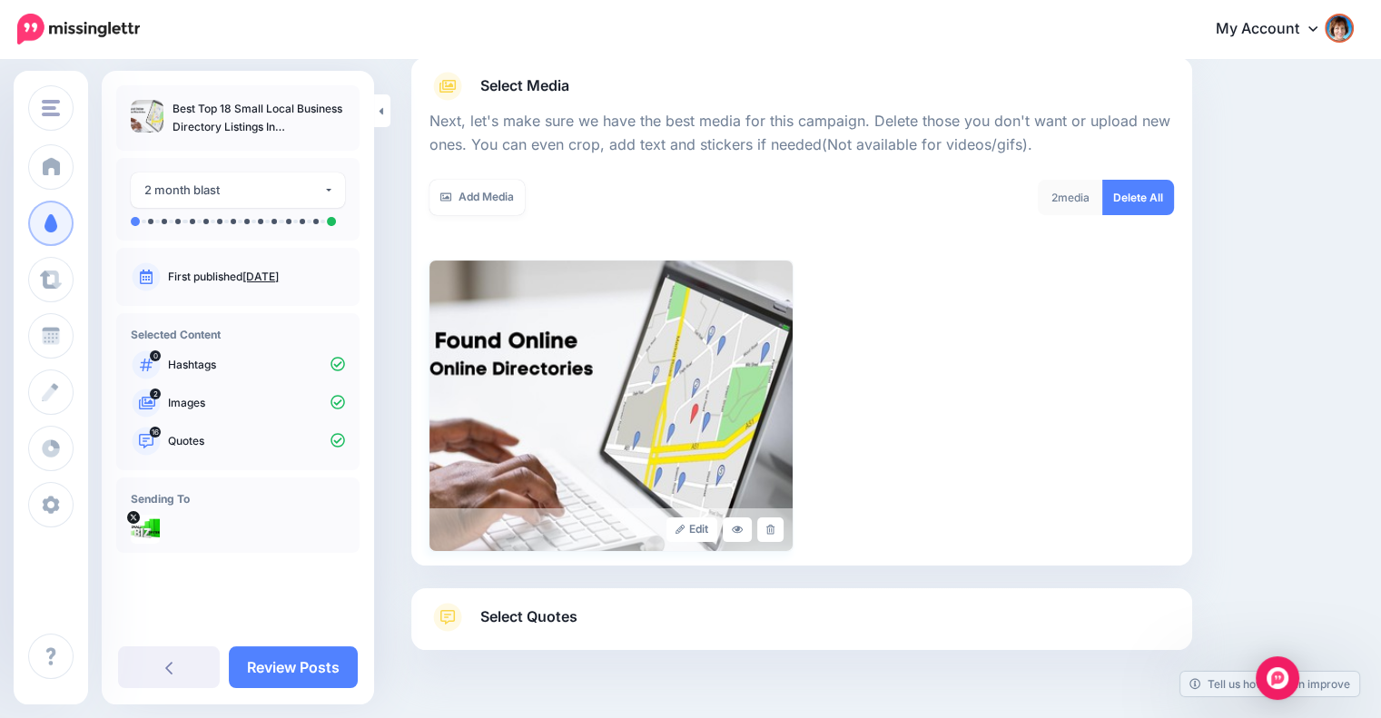
scroll to position [262, 0]
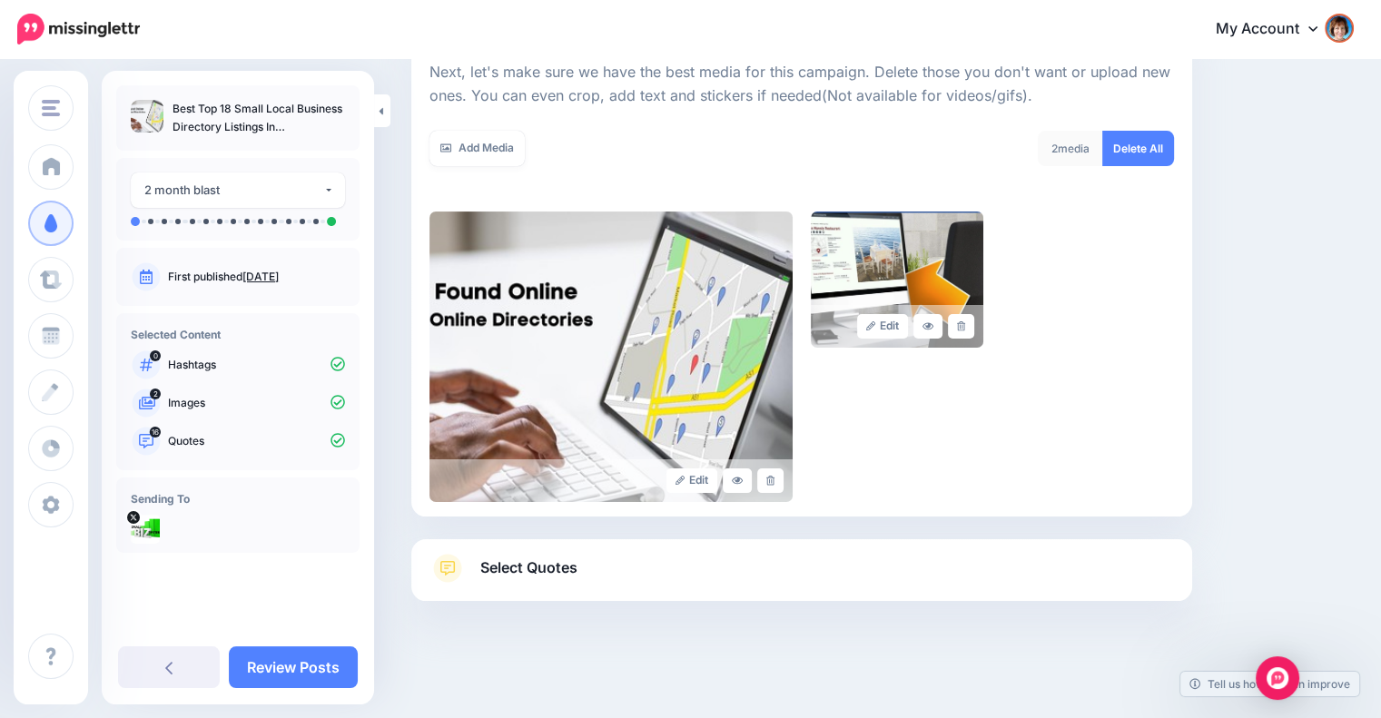
click at [528, 576] on span "Select Quotes" at bounding box center [528, 568] width 97 height 25
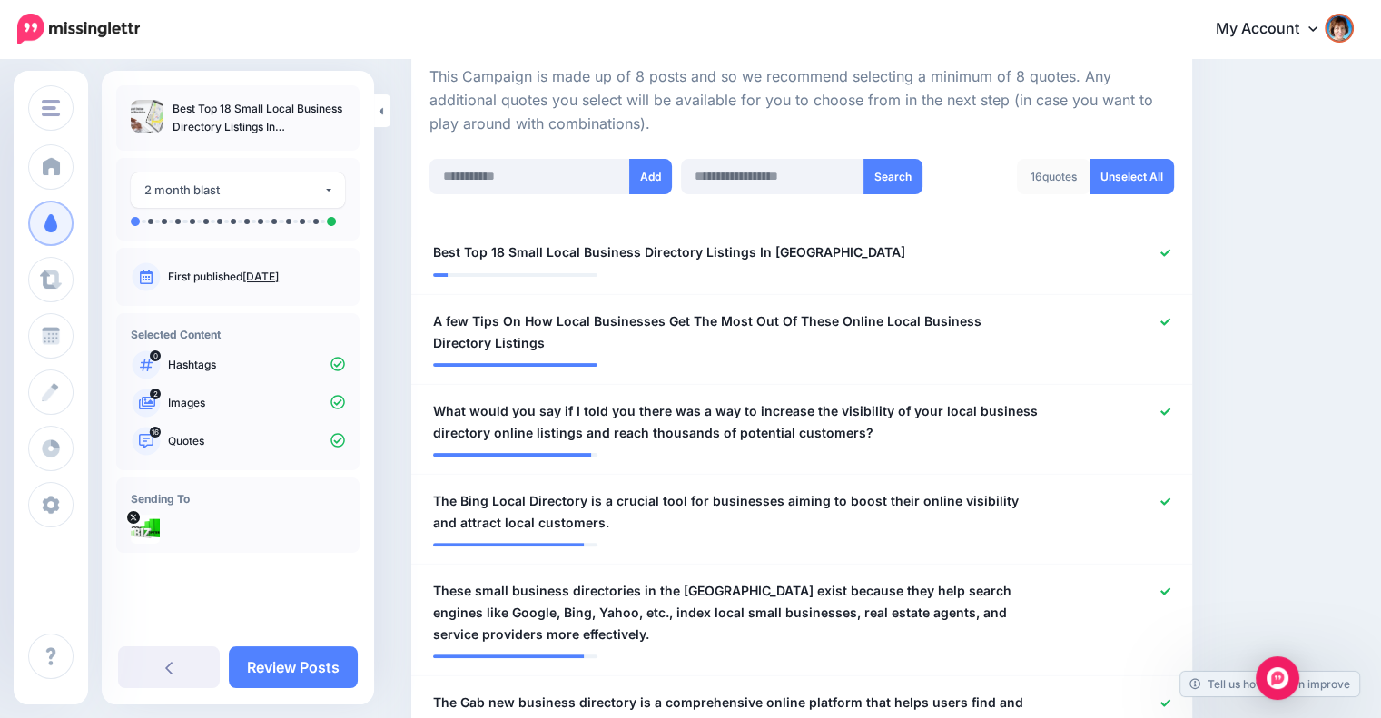
scroll to position [564, 0]
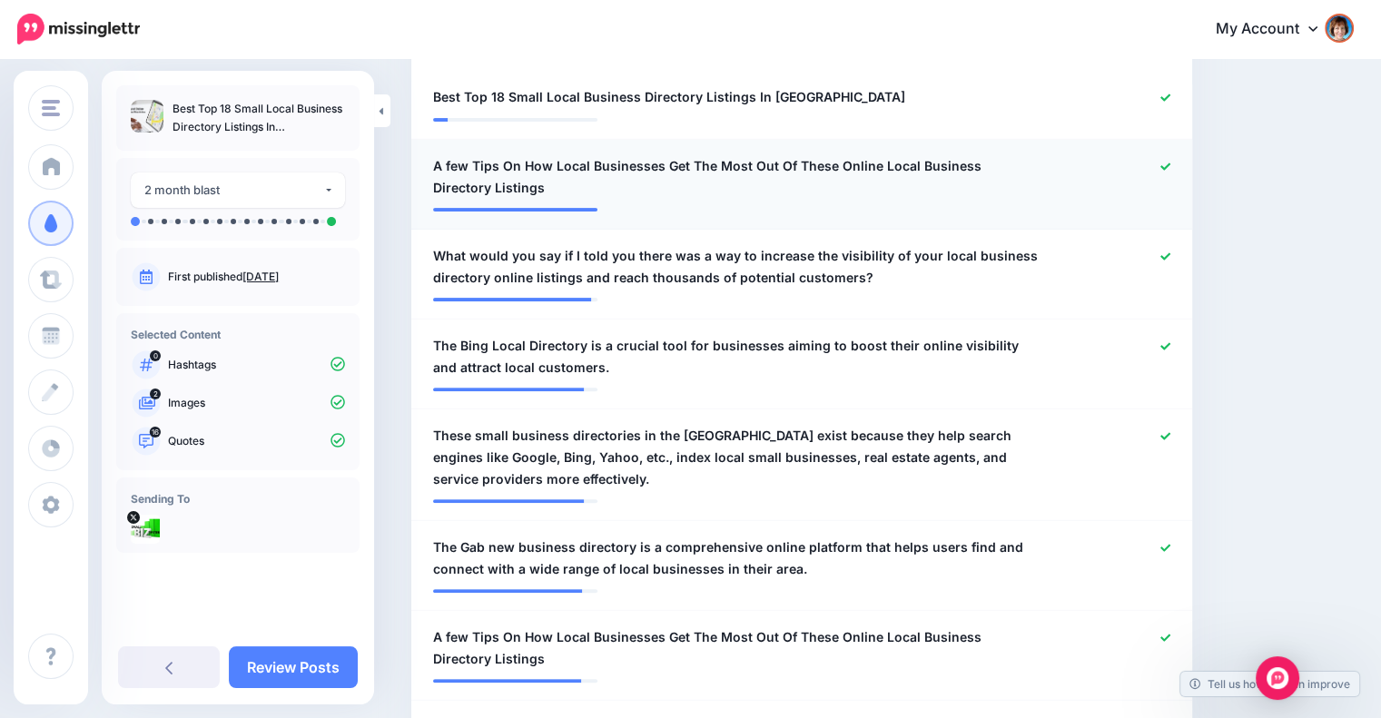
click at [1171, 162] on icon at bounding box center [1166, 167] width 10 height 10
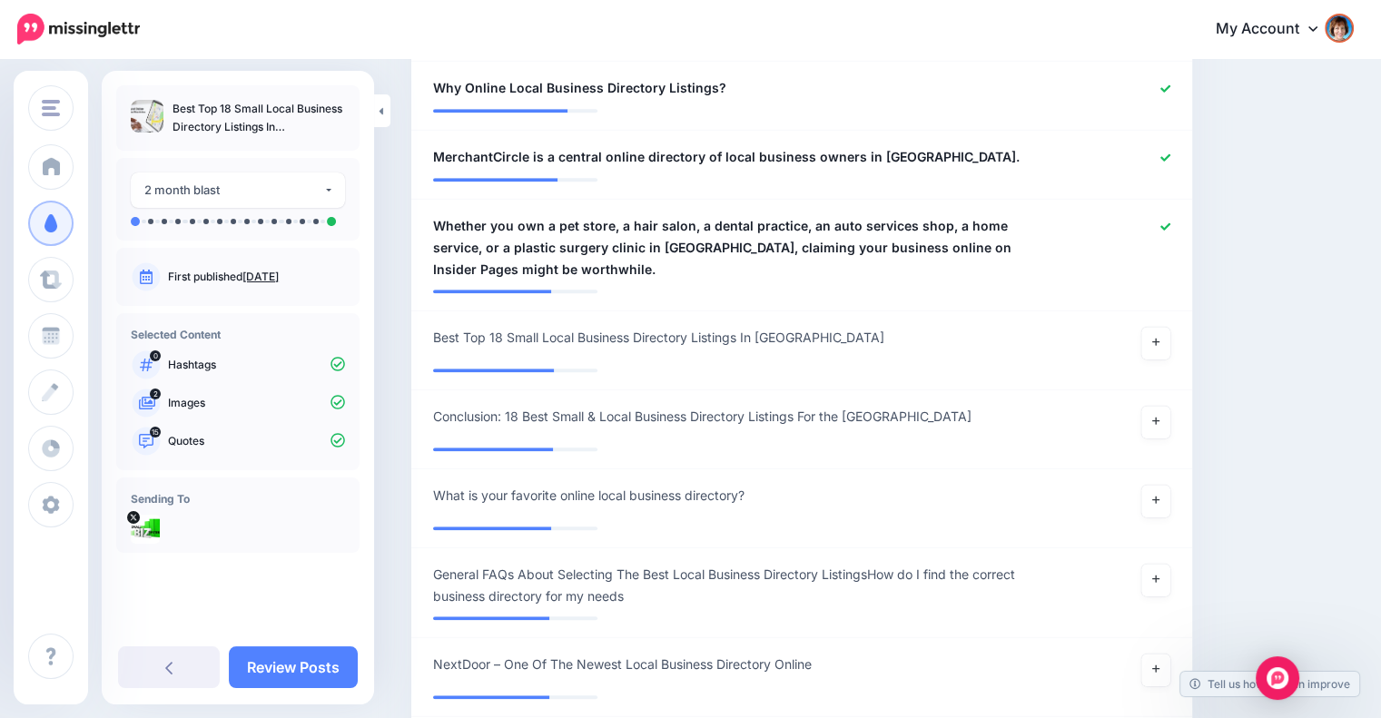
scroll to position [1775, 0]
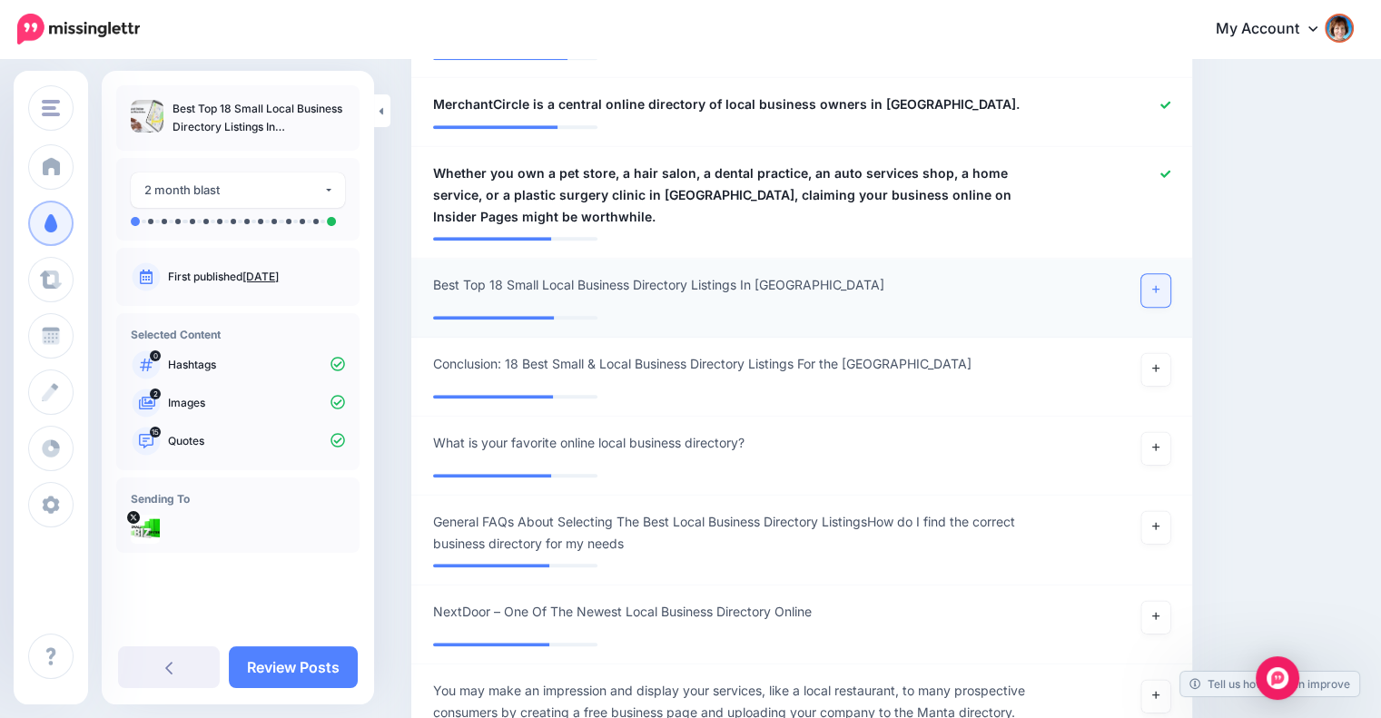
click at [1166, 279] on link at bounding box center [1156, 290] width 29 height 33
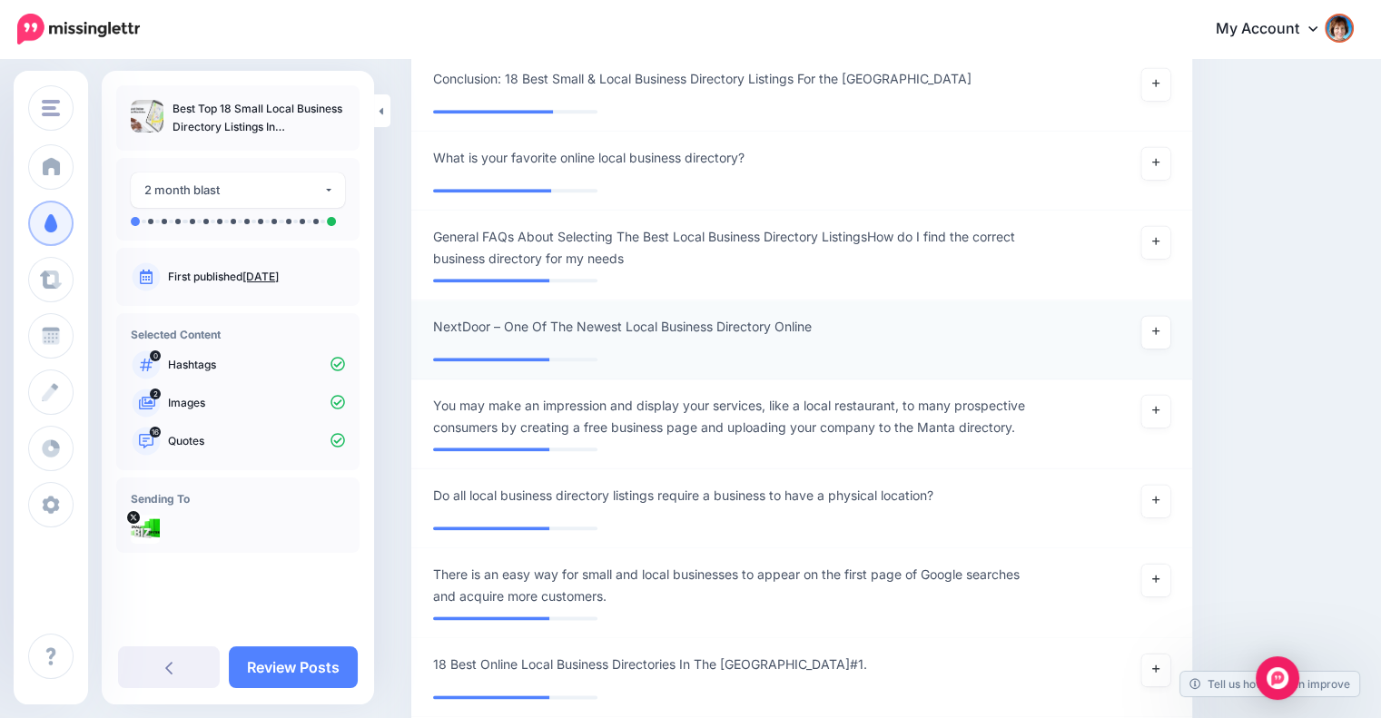
scroll to position [2078, 0]
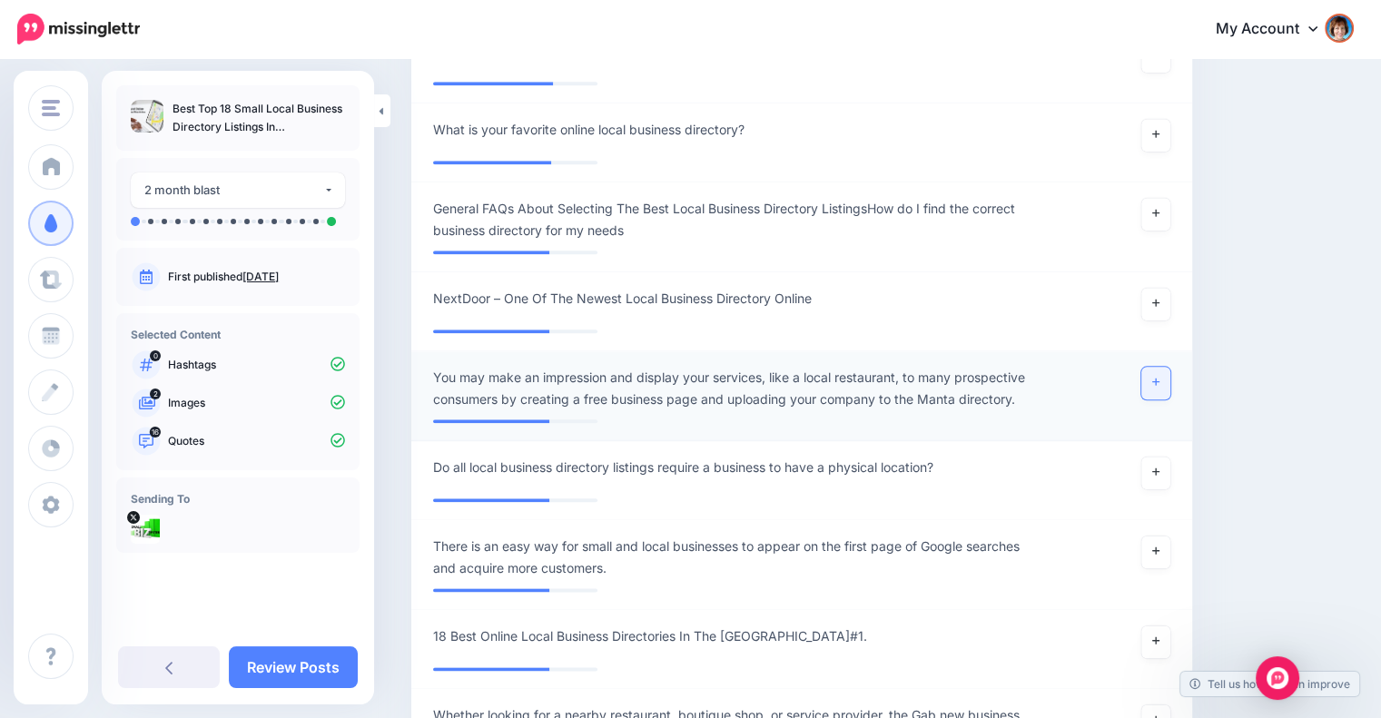
click at [1160, 381] on icon at bounding box center [1156, 382] width 7 height 7
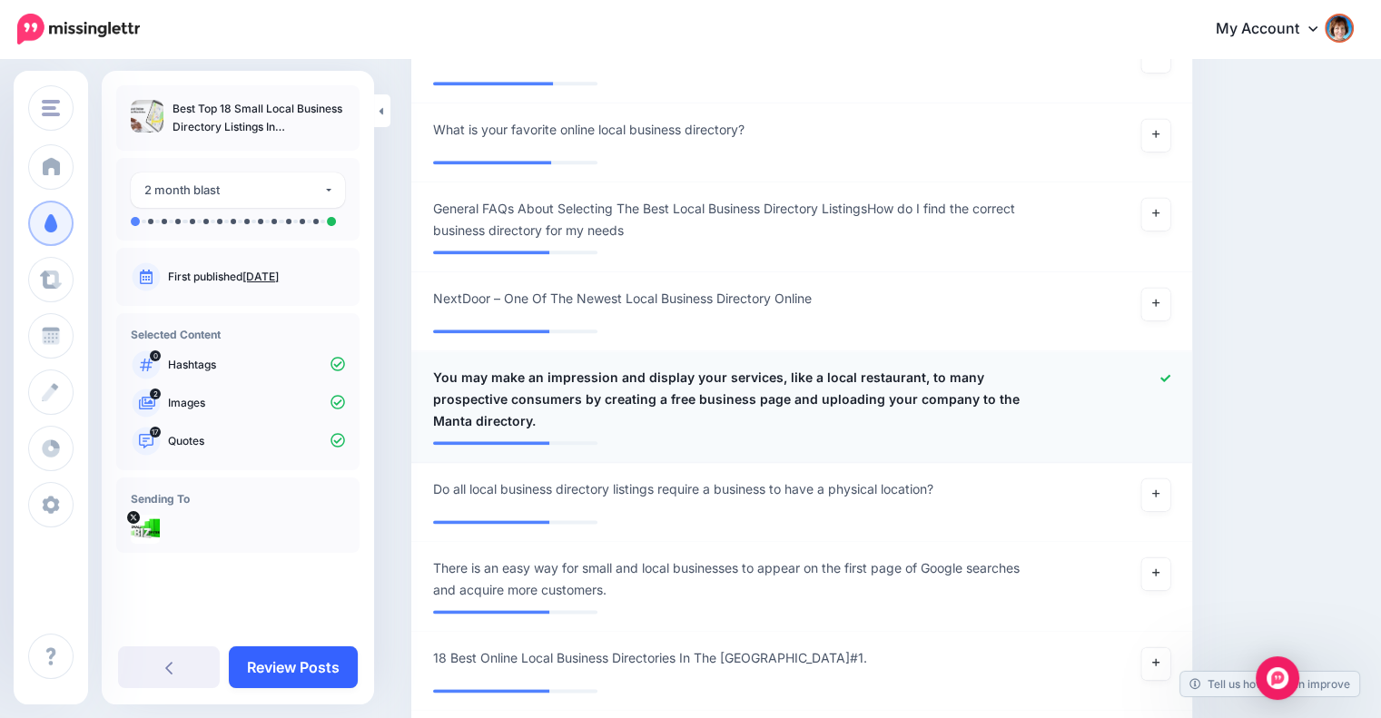
click at [309, 673] on link "Review Posts" at bounding box center [293, 668] width 129 height 42
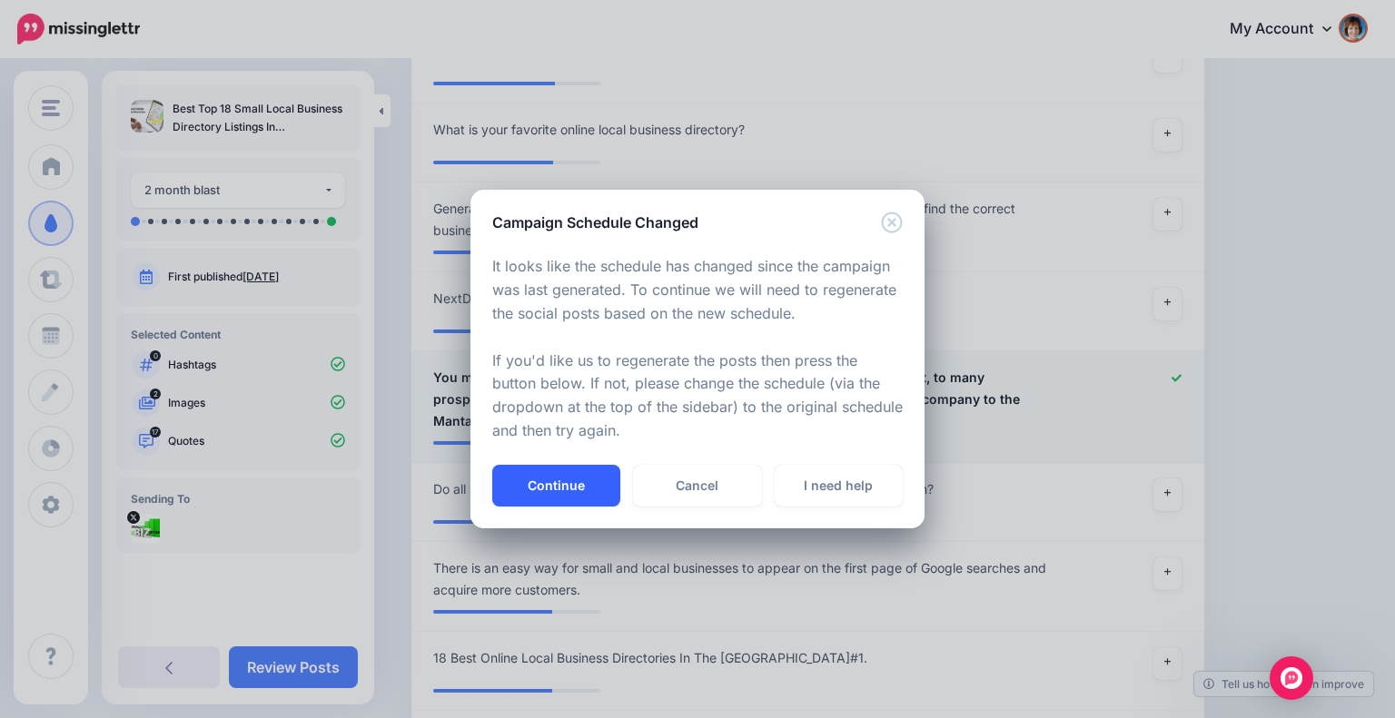
click at [578, 483] on button "Continue" at bounding box center [556, 486] width 128 height 42
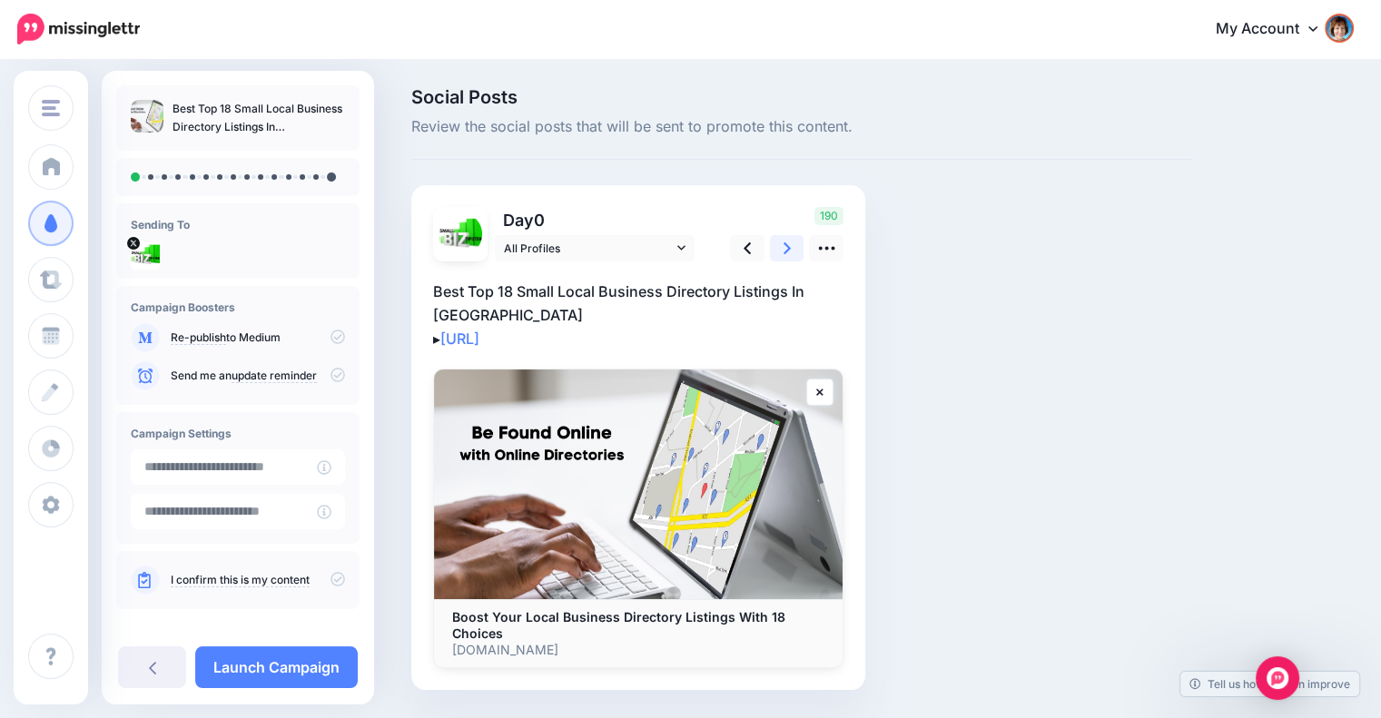
click at [786, 246] on icon at bounding box center [787, 248] width 7 height 12
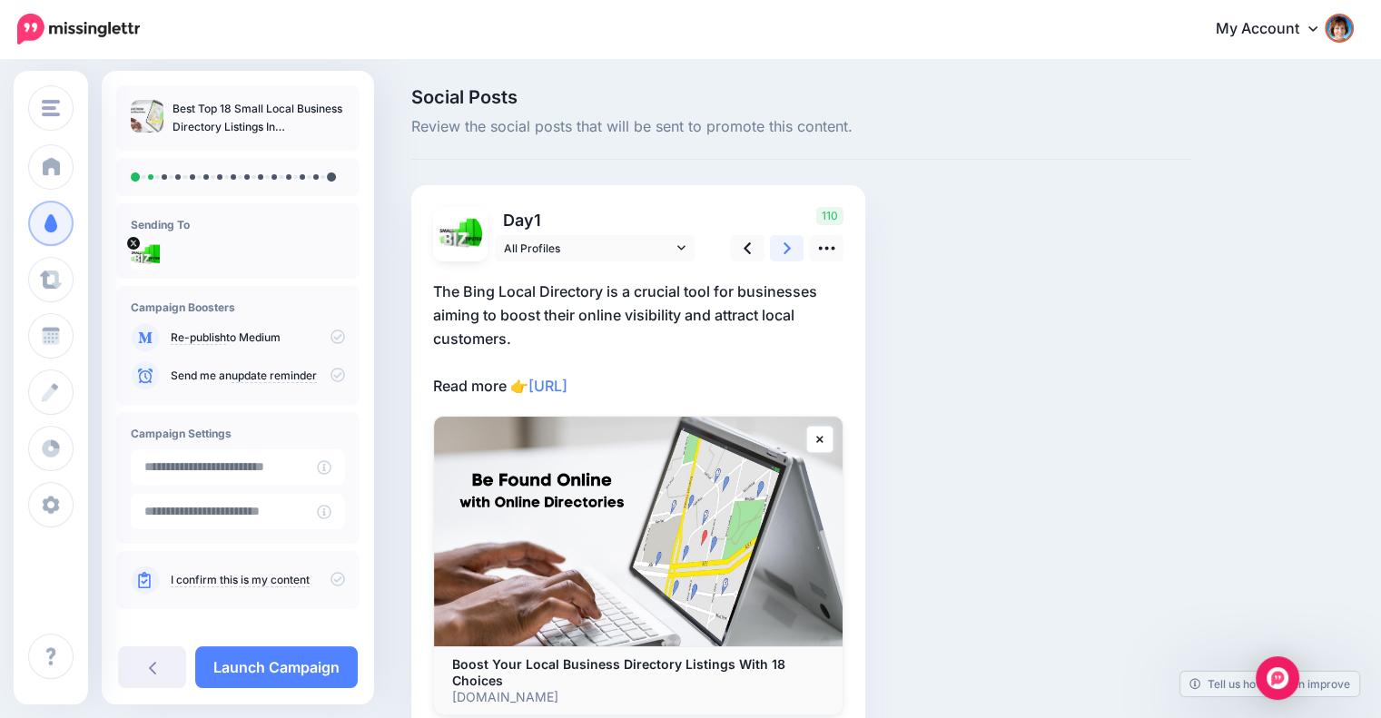
click at [786, 246] on icon at bounding box center [787, 248] width 7 height 12
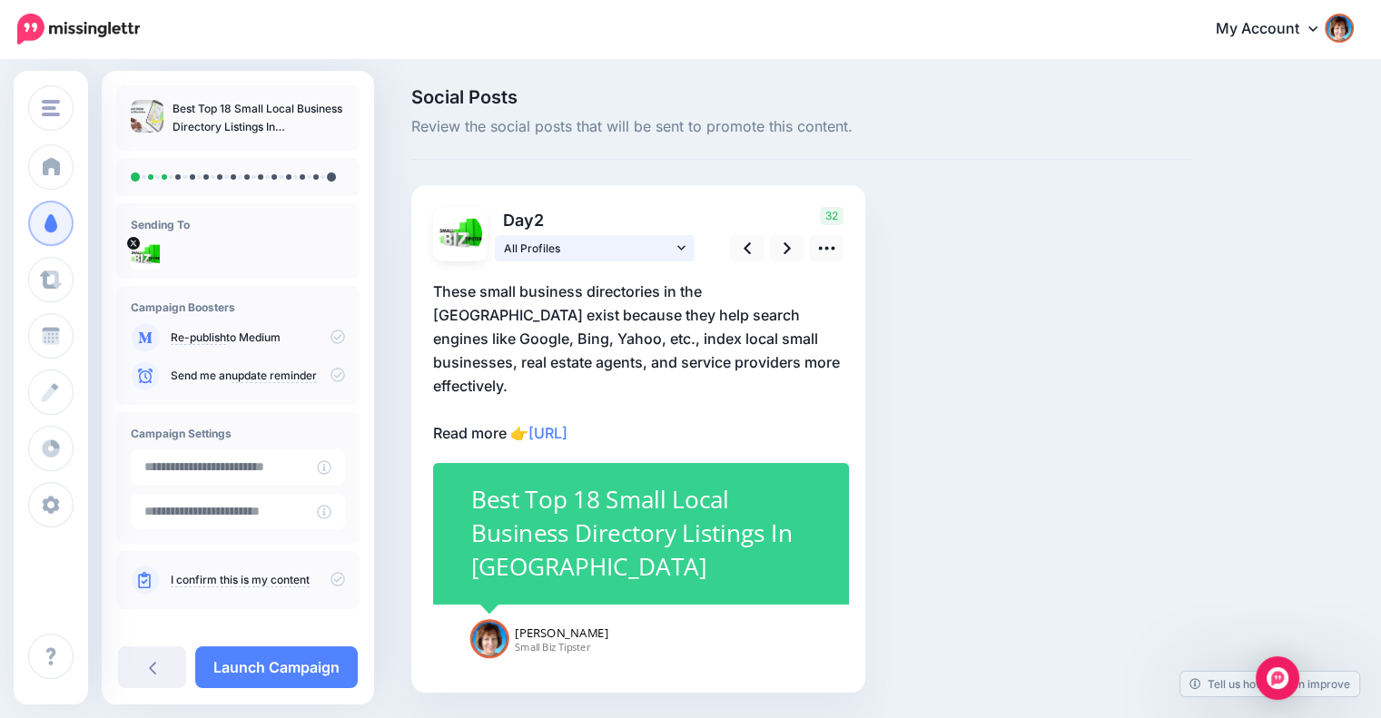
click at [676, 245] on link "All Profiles" at bounding box center [595, 248] width 200 height 26
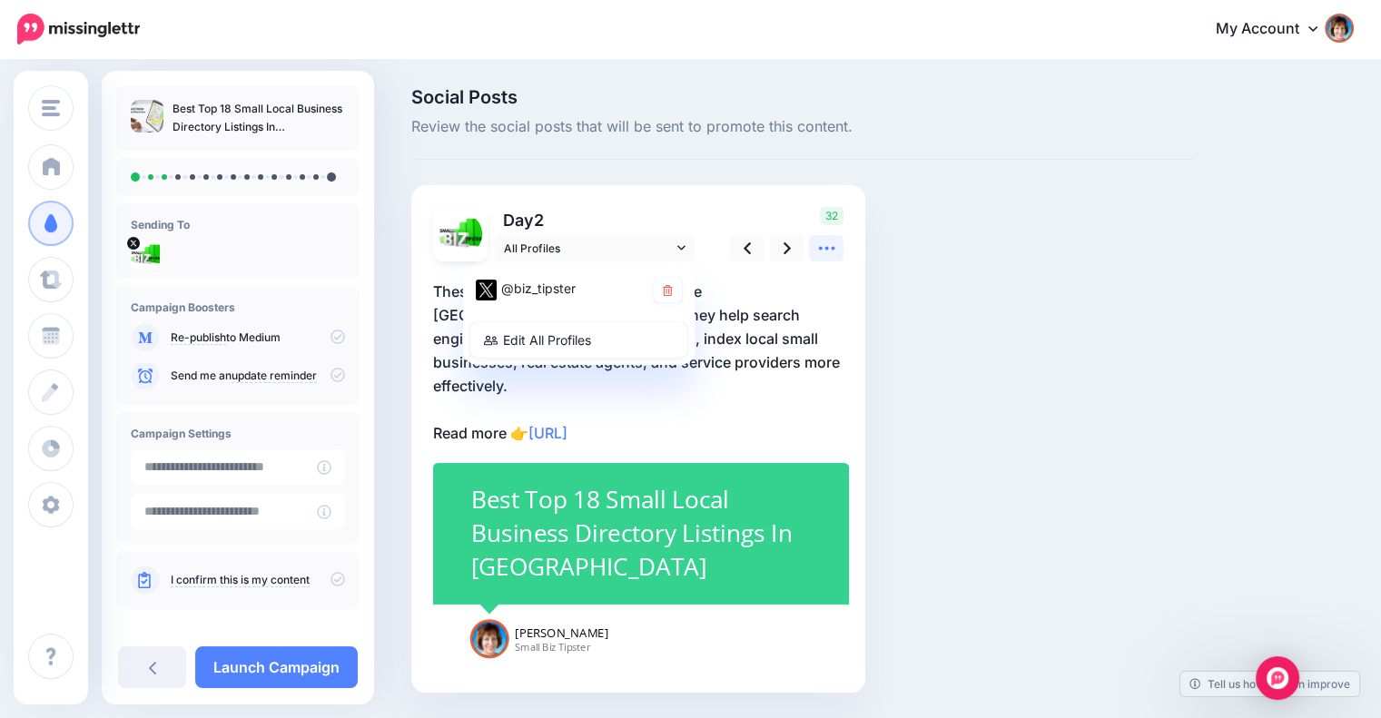
click at [820, 246] on icon at bounding box center [826, 248] width 19 height 19
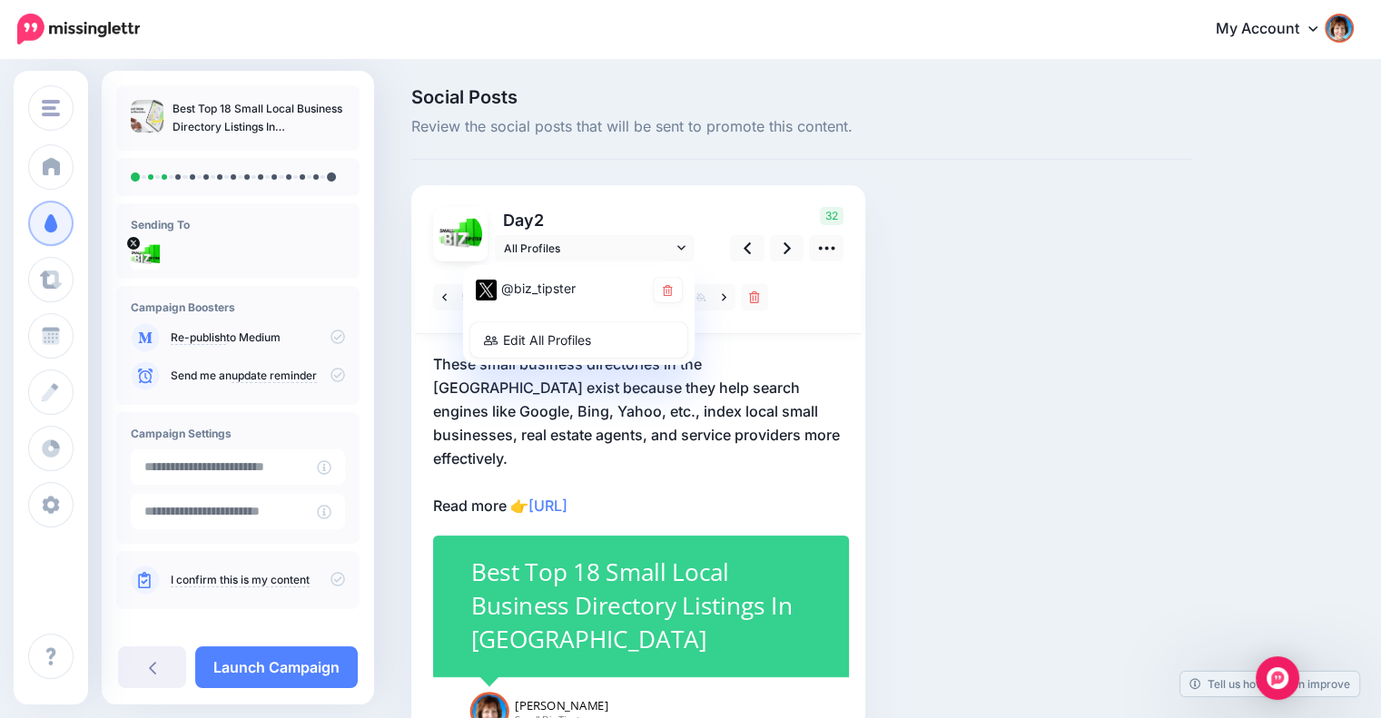
click at [883, 336] on div "Social Posts Review the social posts that will be sent to promote this content.…" at bounding box center [802, 454] width 808 height 732
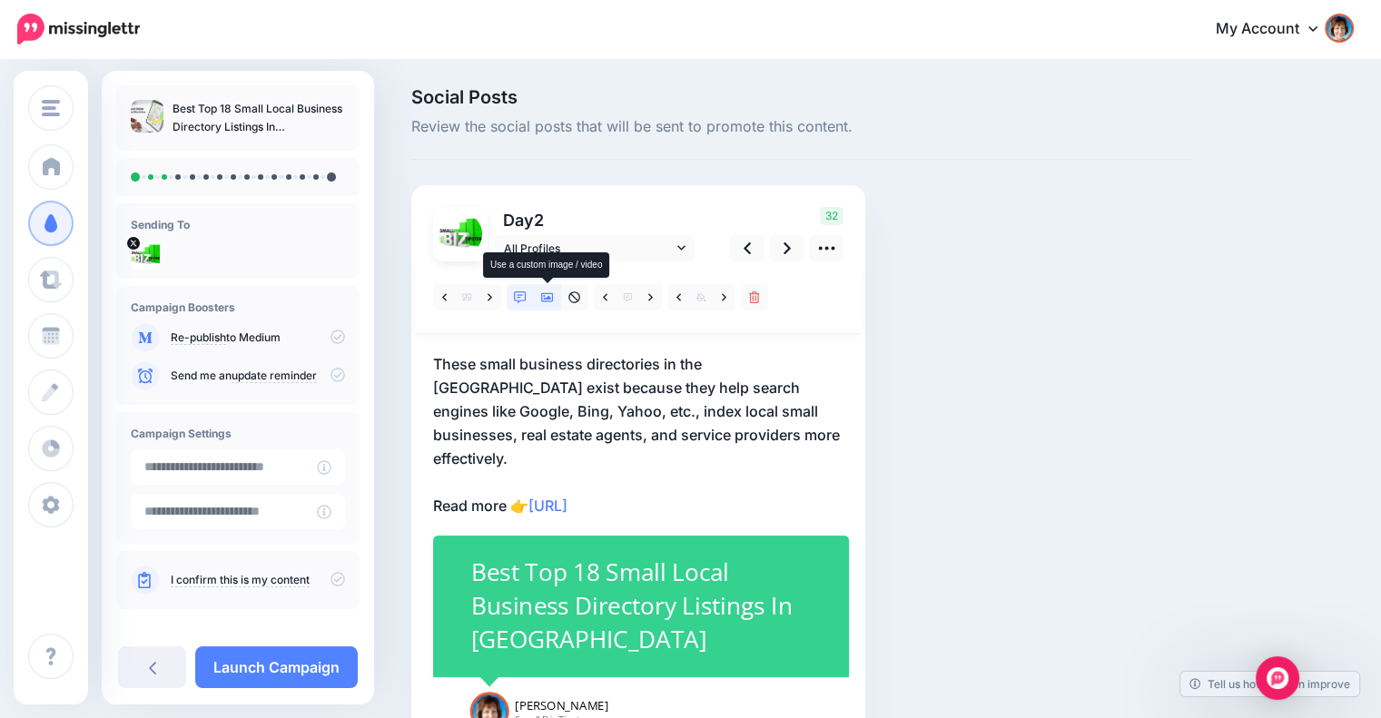
click at [549, 297] on icon at bounding box center [547, 297] width 13 height 9
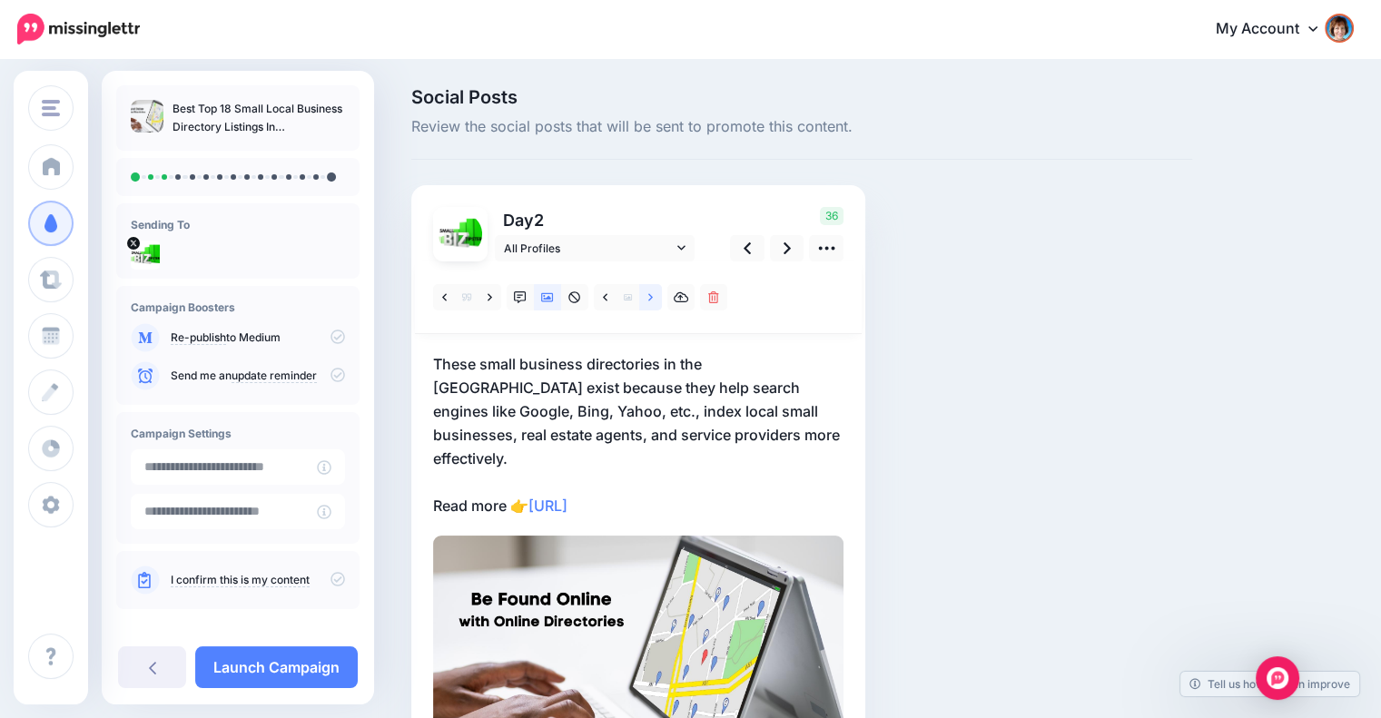
click at [654, 299] on link at bounding box center [650, 297] width 23 height 26
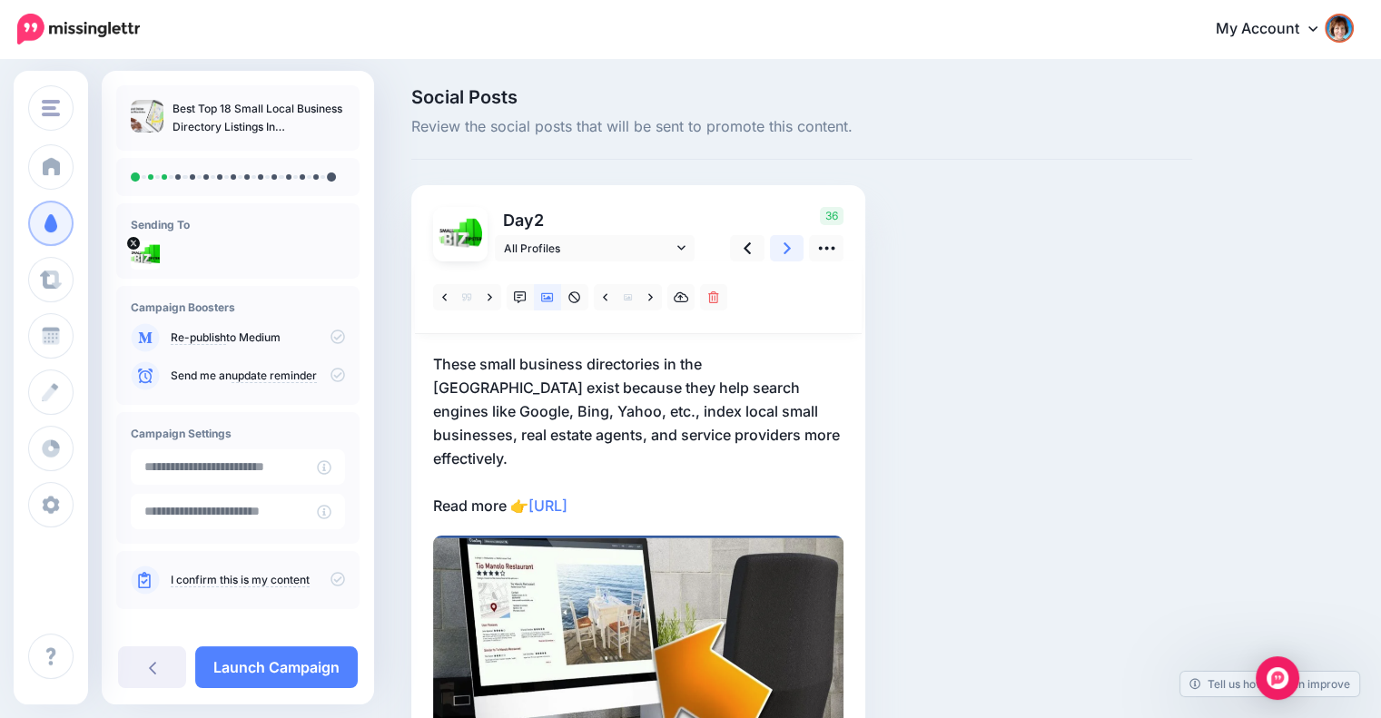
click at [779, 248] on link at bounding box center [787, 248] width 35 height 26
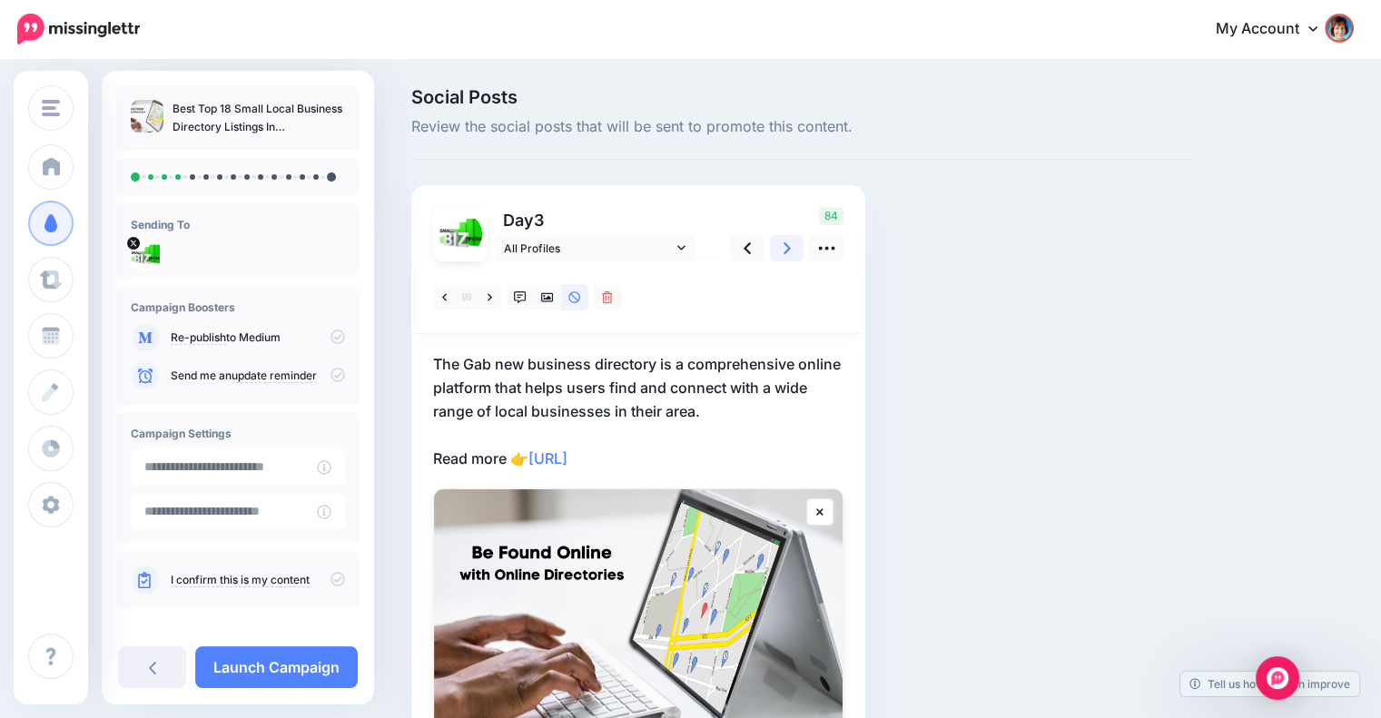
click at [779, 248] on link at bounding box center [787, 248] width 35 height 26
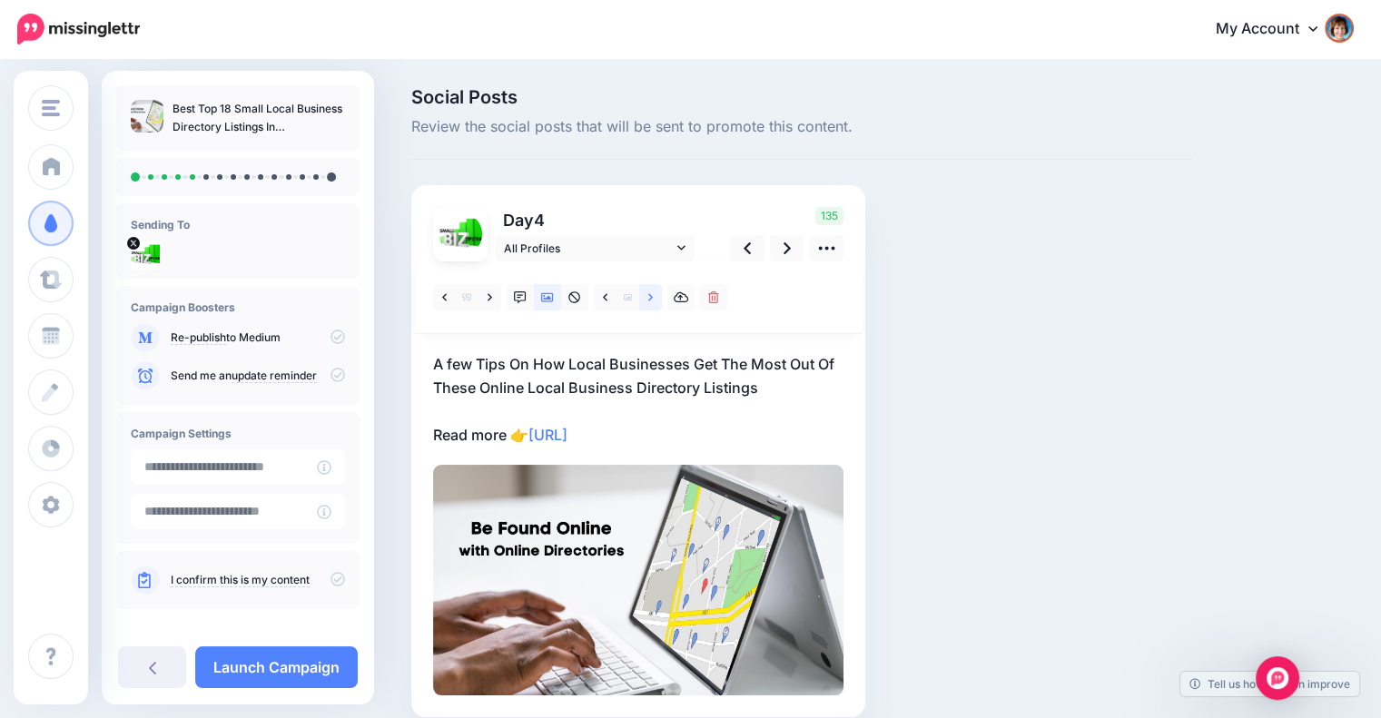
click at [646, 294] on link at bounding box center [650, 297] width 23 height 26
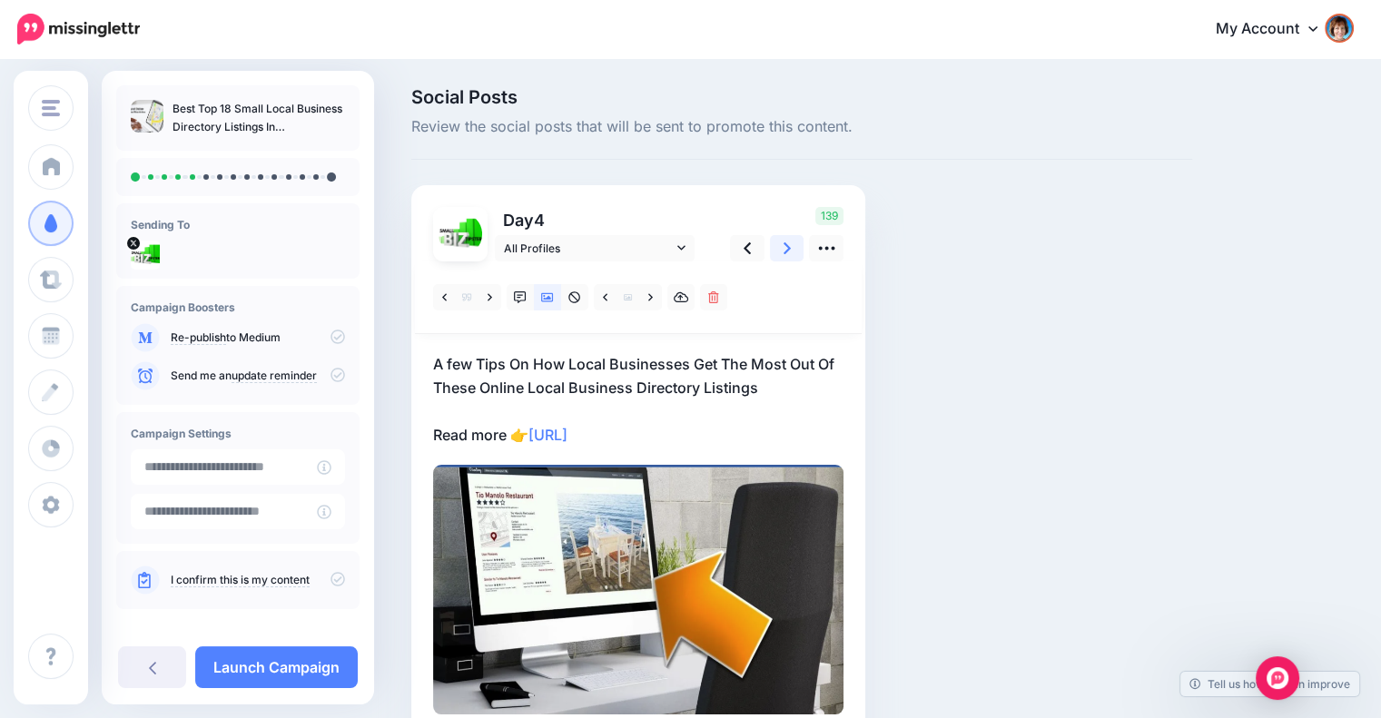
click at [784, 249] on icon at bounding box center [787, 248] width 7 height 19
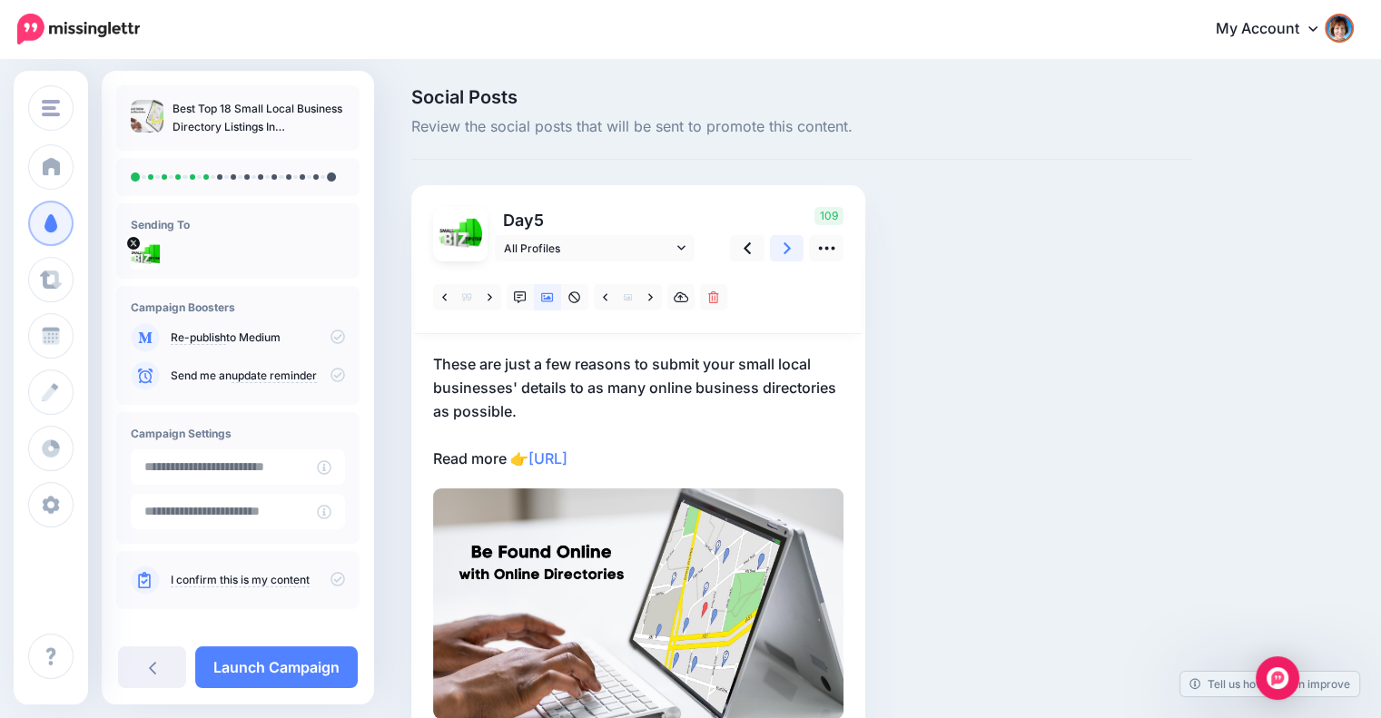
click at [784, 249] on icon at bounding box center [787, 248] width 7 height 19
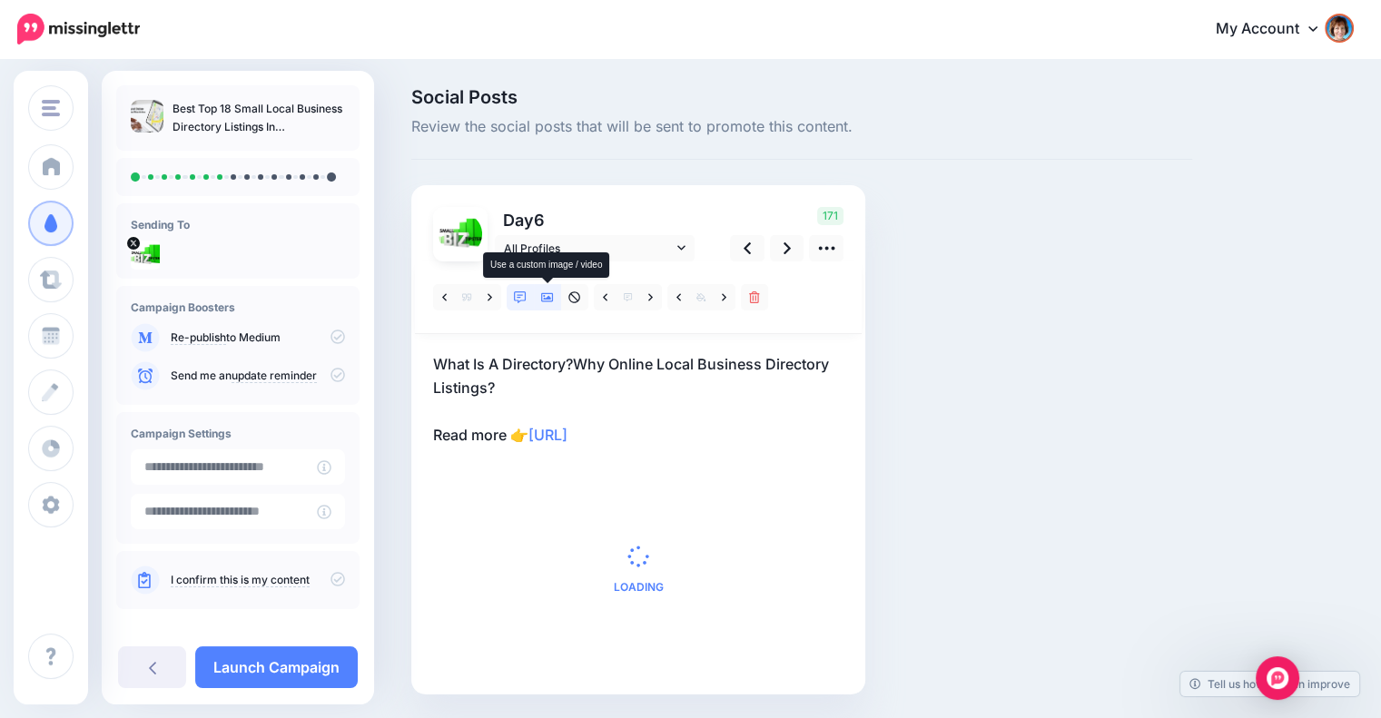
click at [549, 300] on icon at bounding box center [547, 298] width 13 height 13
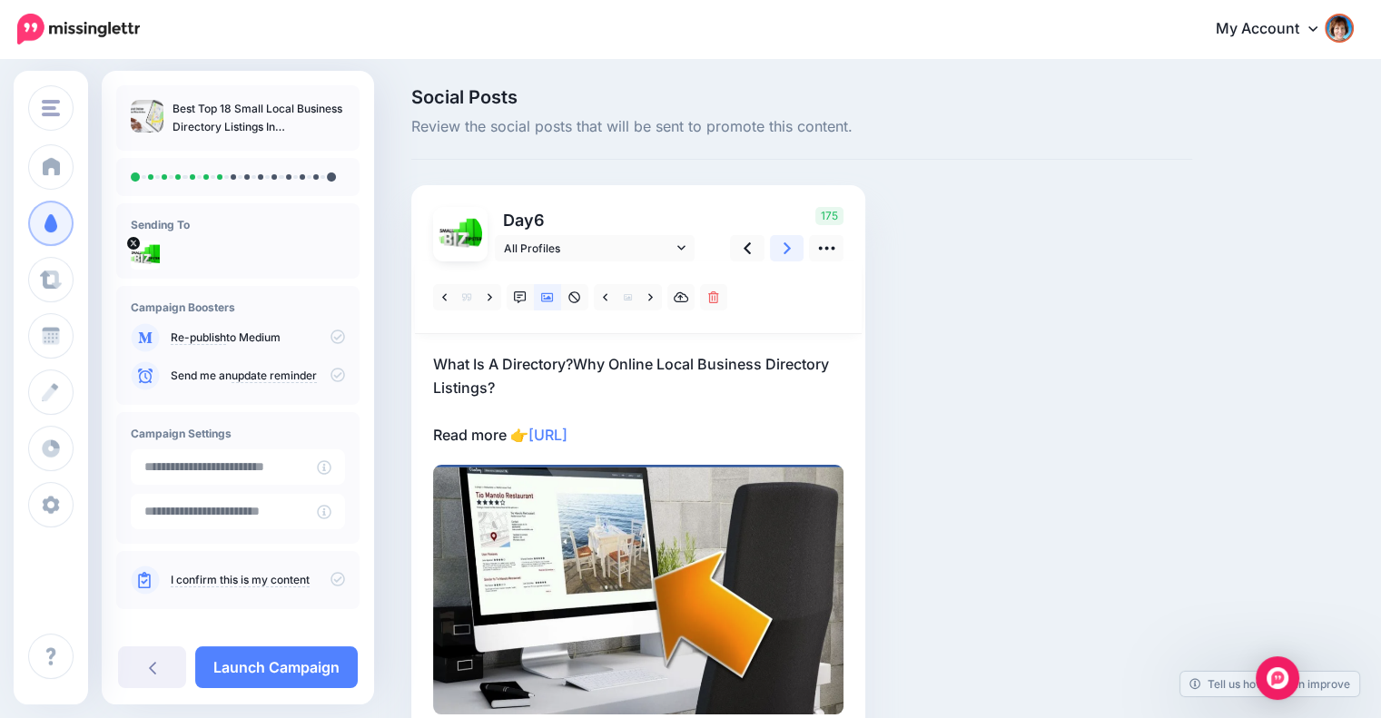
click at [787, 252] on icon at bounding box center [787, 248] width 7 height 12
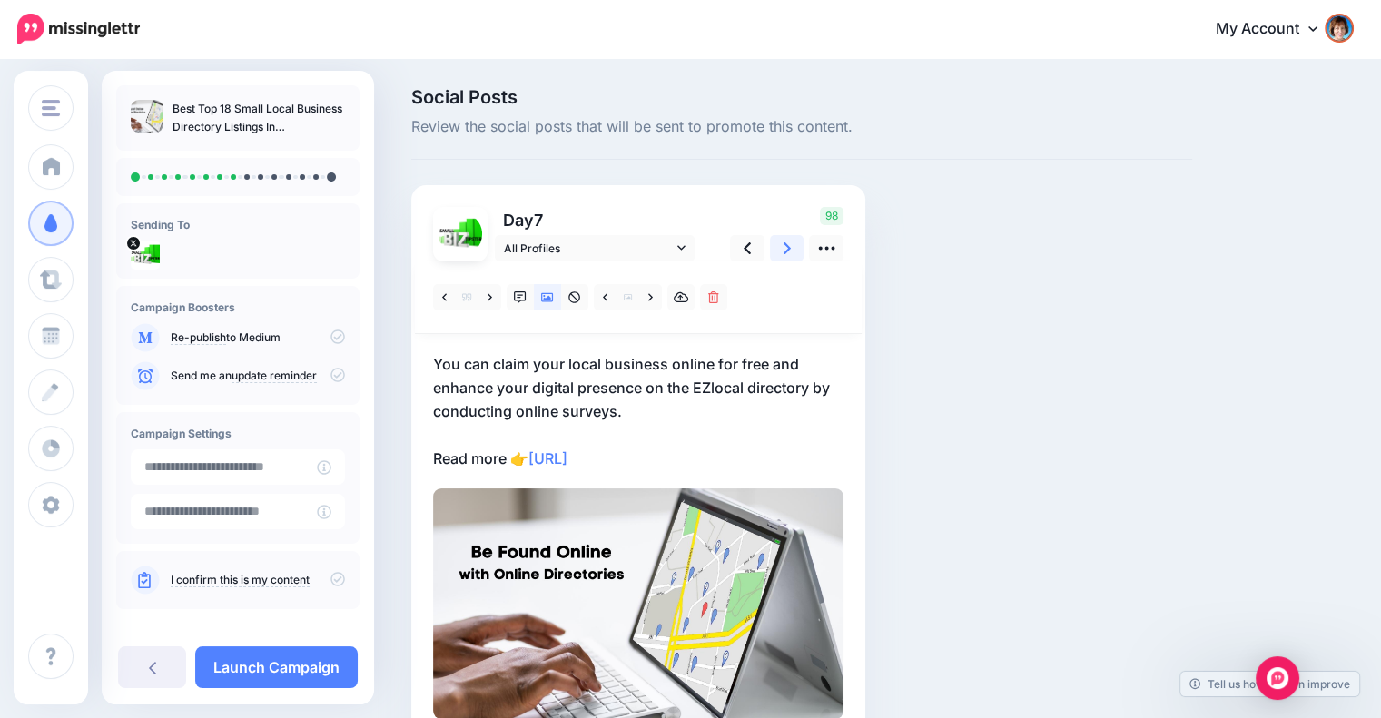
click at [787, 252] on icon at bounding box center [787, 248] width 7 height 12
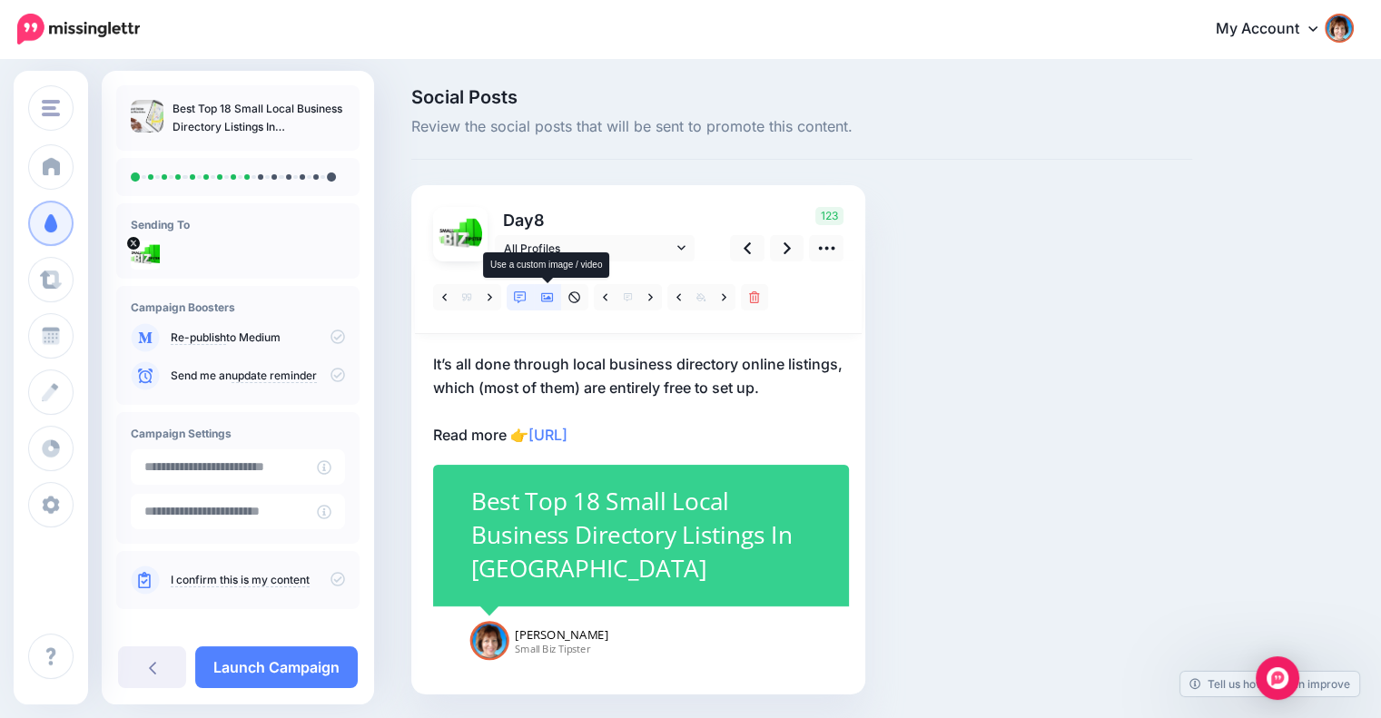
click at [541, 290] on link at bounding box center [547, 297] width 27 height 26
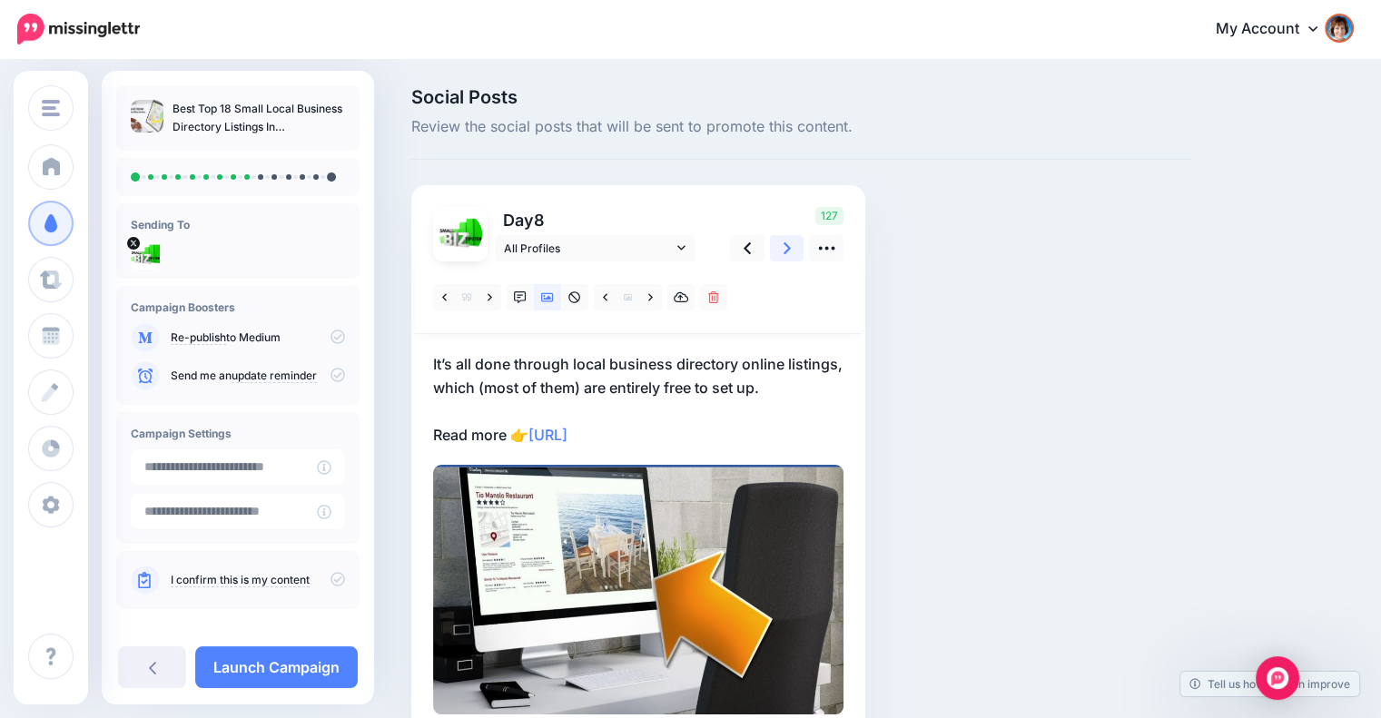
click at [775, 259] on link at bounding box center [787, 248] width 35 height 26
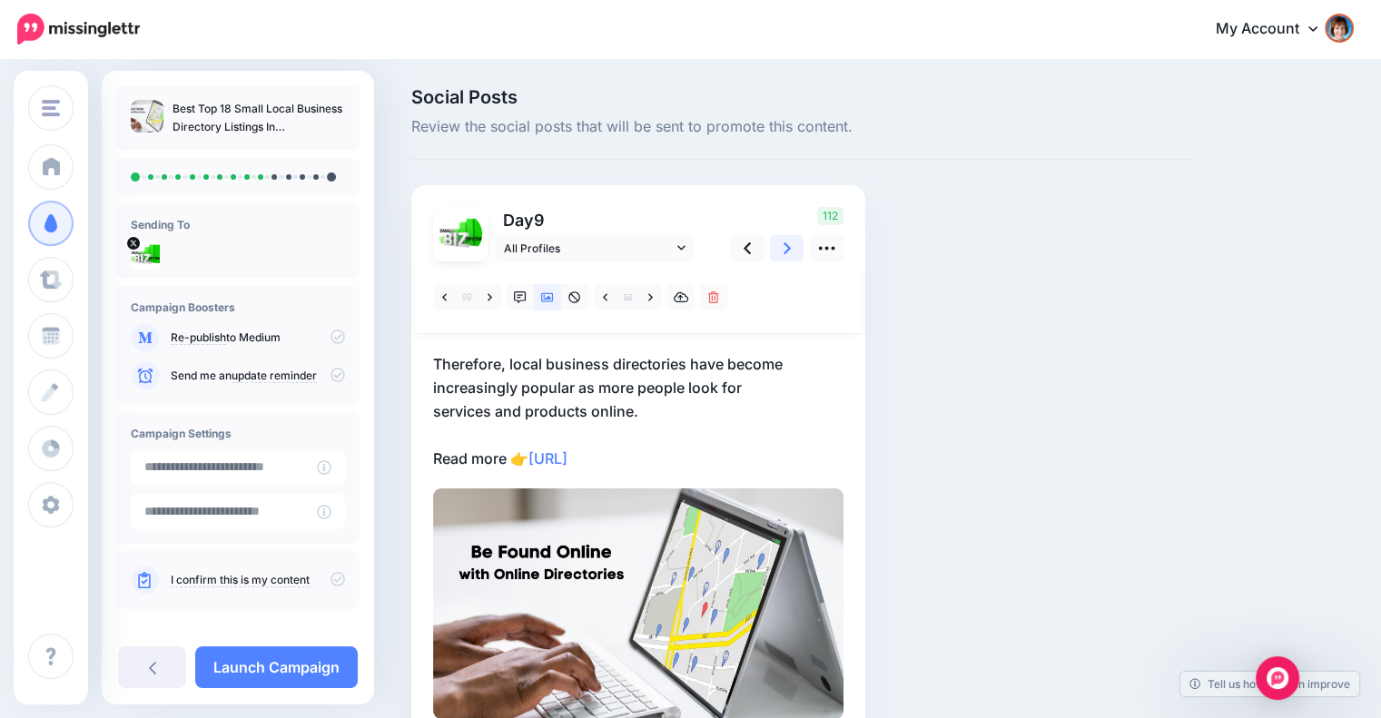
click at [775, 259] on link at bounding box center [787, 248] width 35 height 26
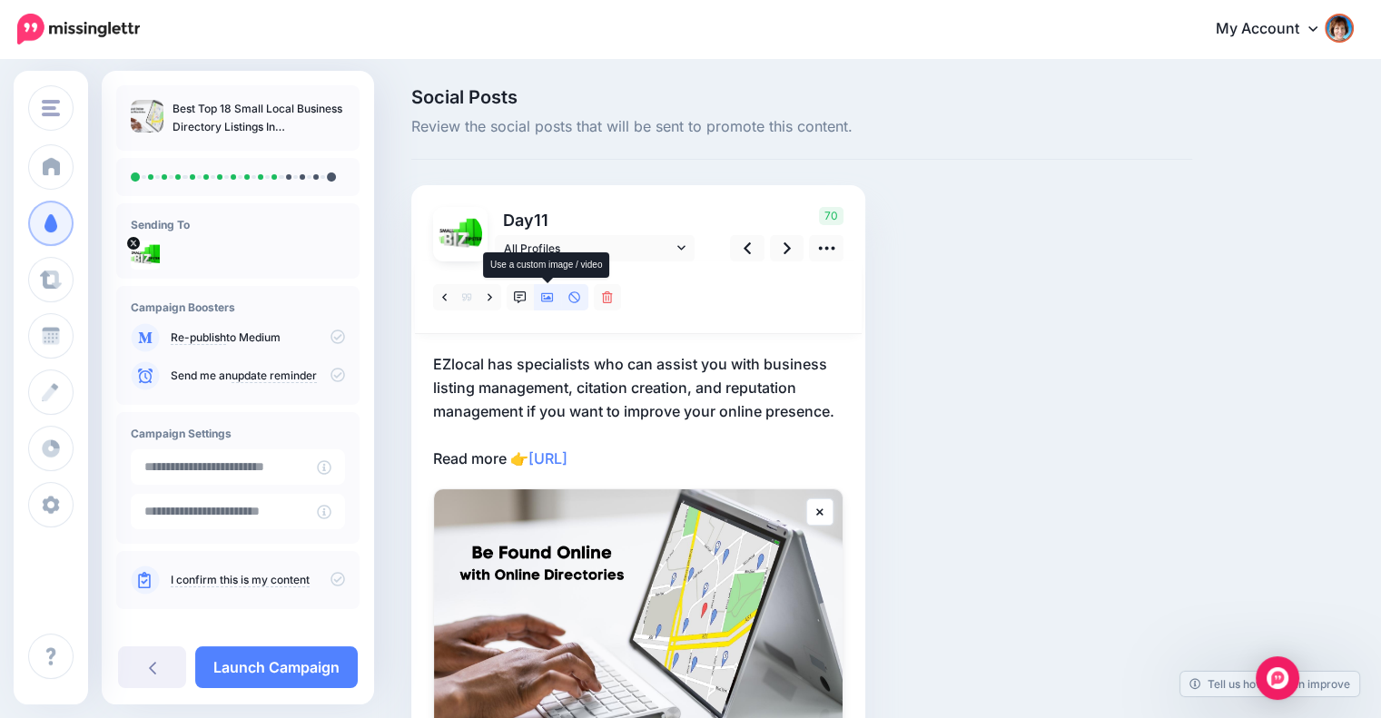
click at [541, 293] on icon at bounding box center [547, 298] width 13 height 13
click at [653, 300] on link at bounding box center [650, 297] width 23 height 26
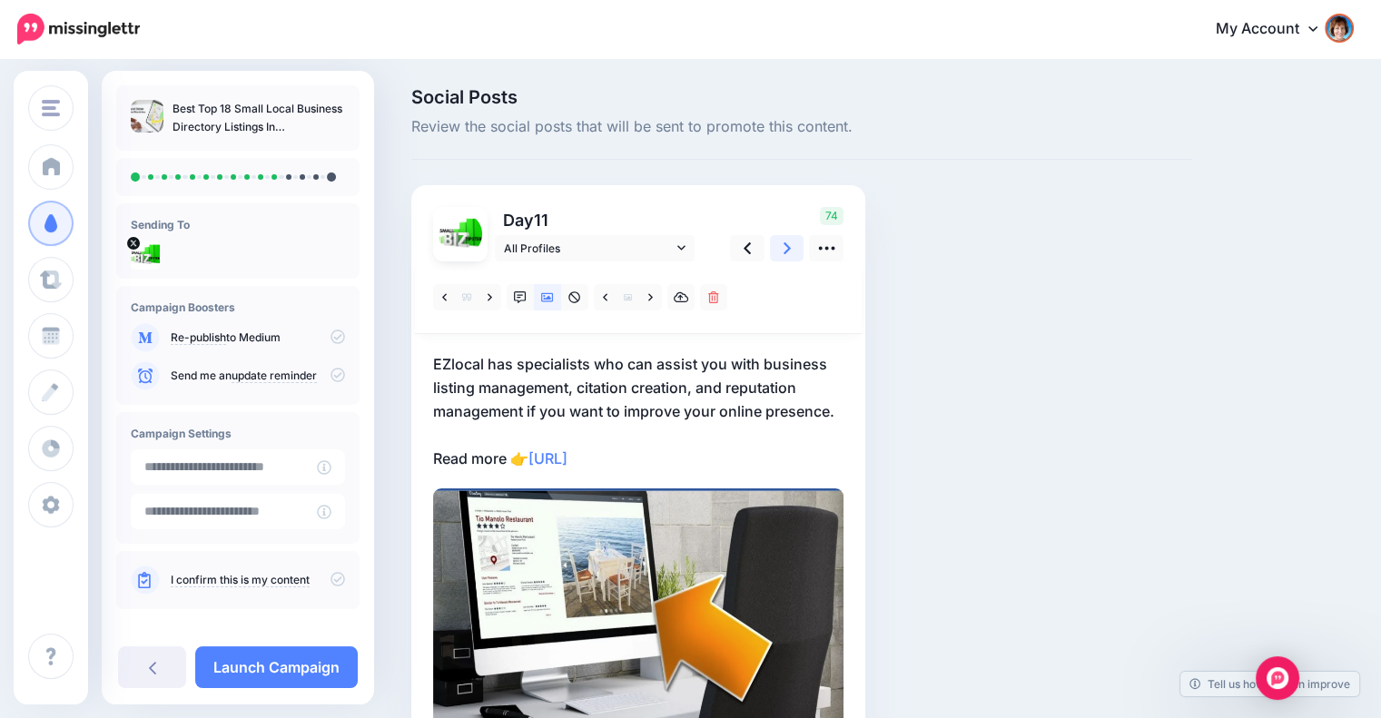
click at [788, 253] on icon at bounding box center [787, 248] width 7 height 19
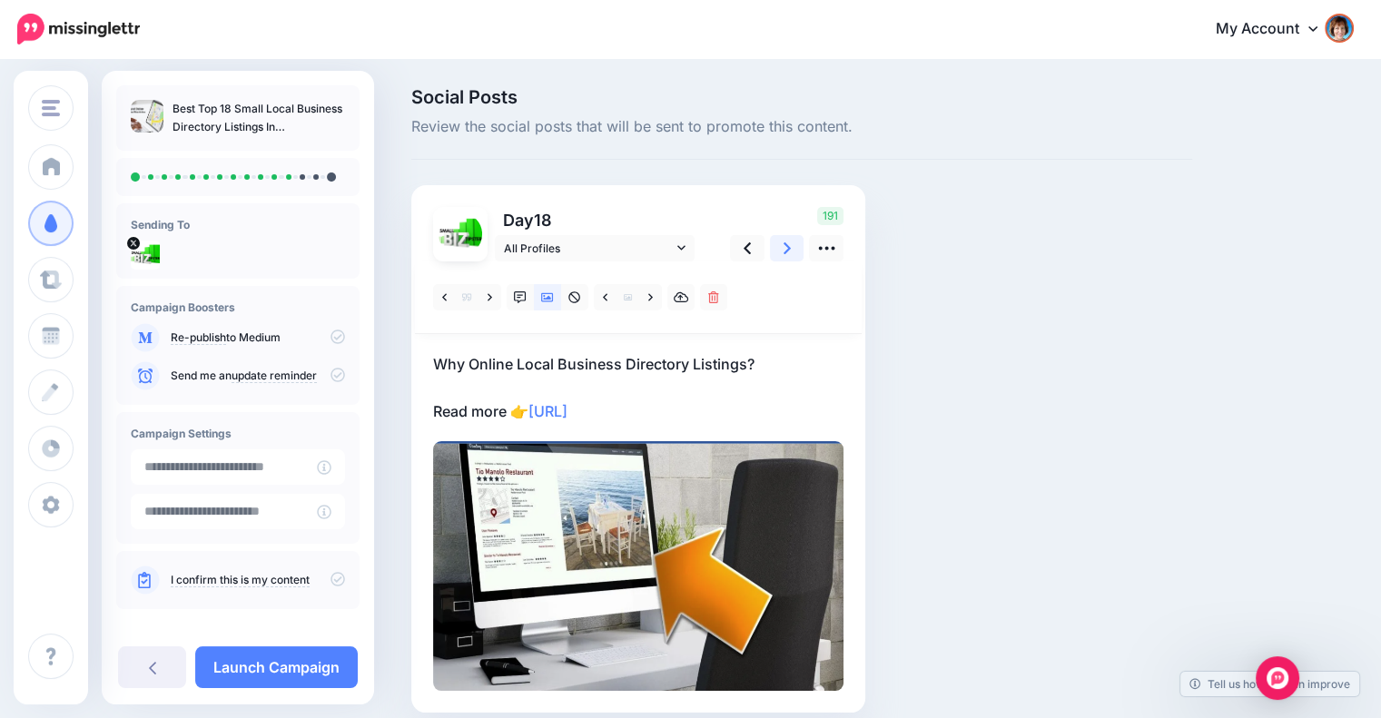
click at [788, 253] on icon at bounding box center [787, 248] width 7 height 19
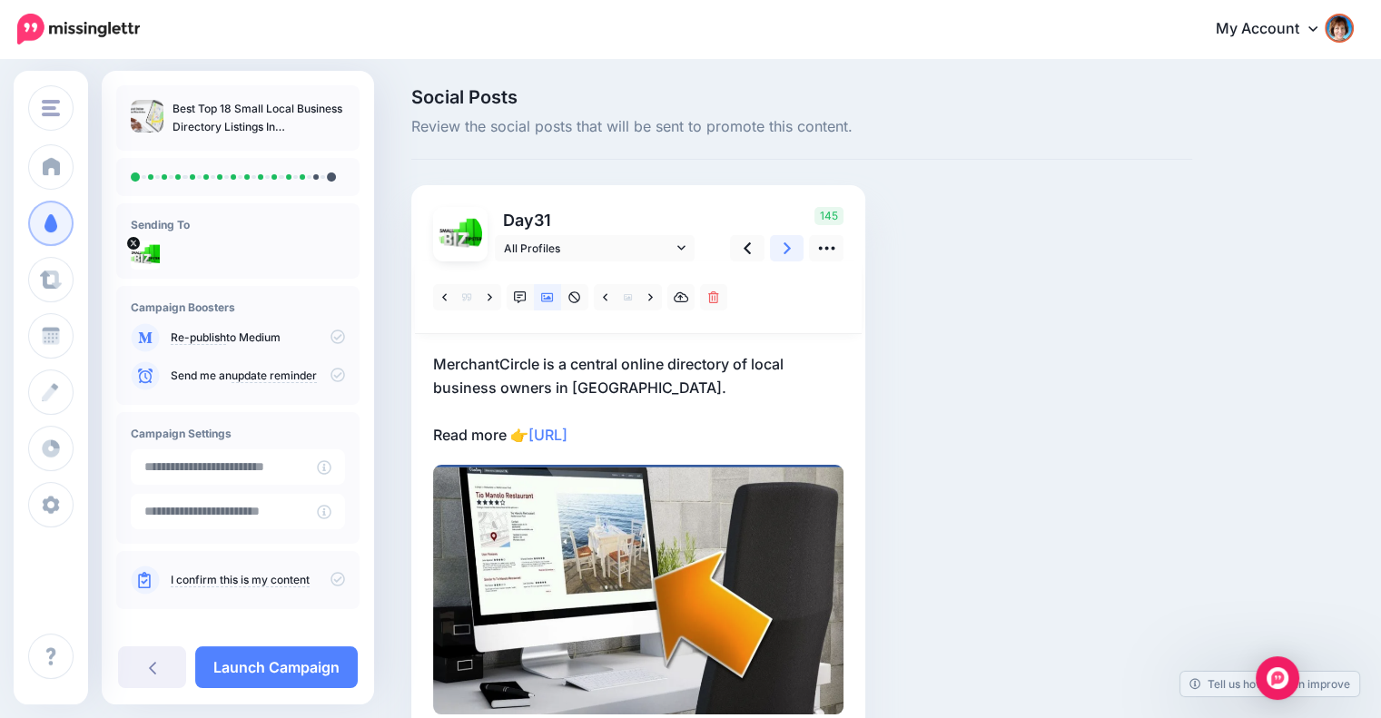
click at [785, 257] on icon at bounding box center [787, 248] width 7 height 19
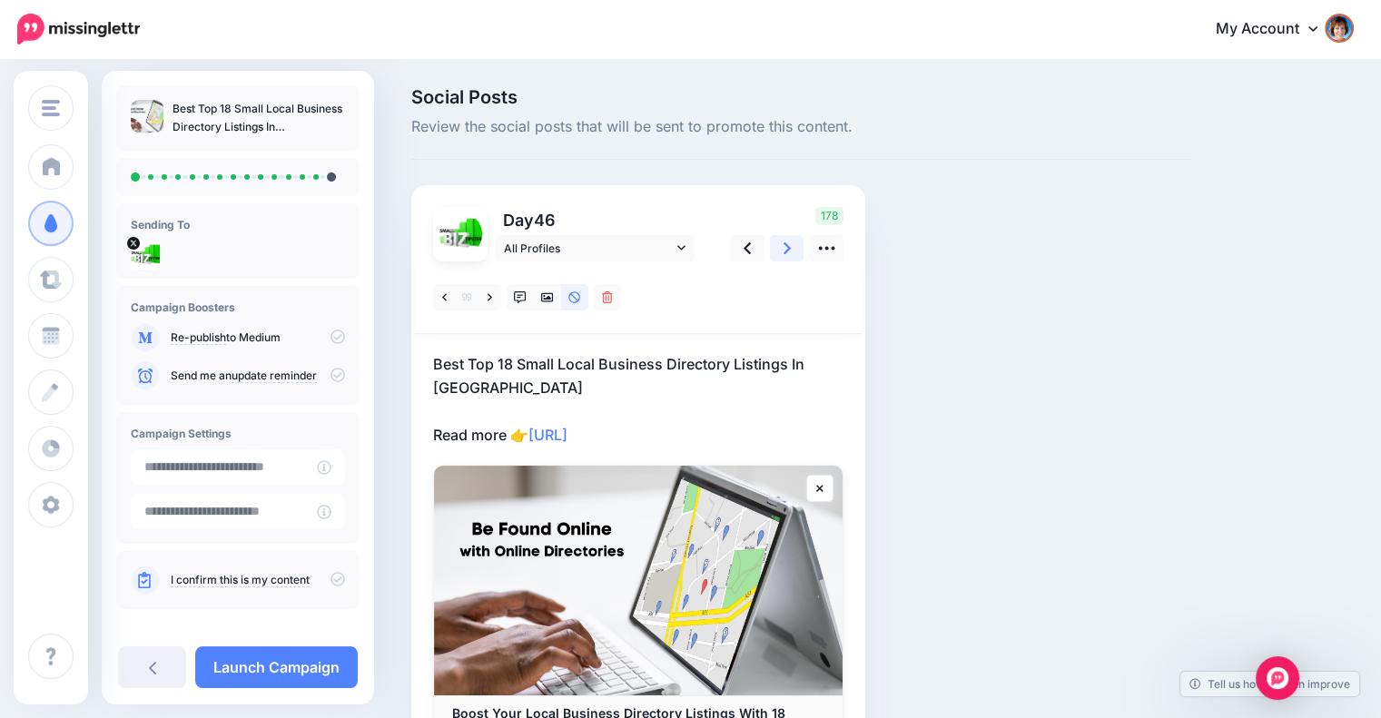
click at [784, 255] on icon at bounding box center [787, 248] width 7 height 19
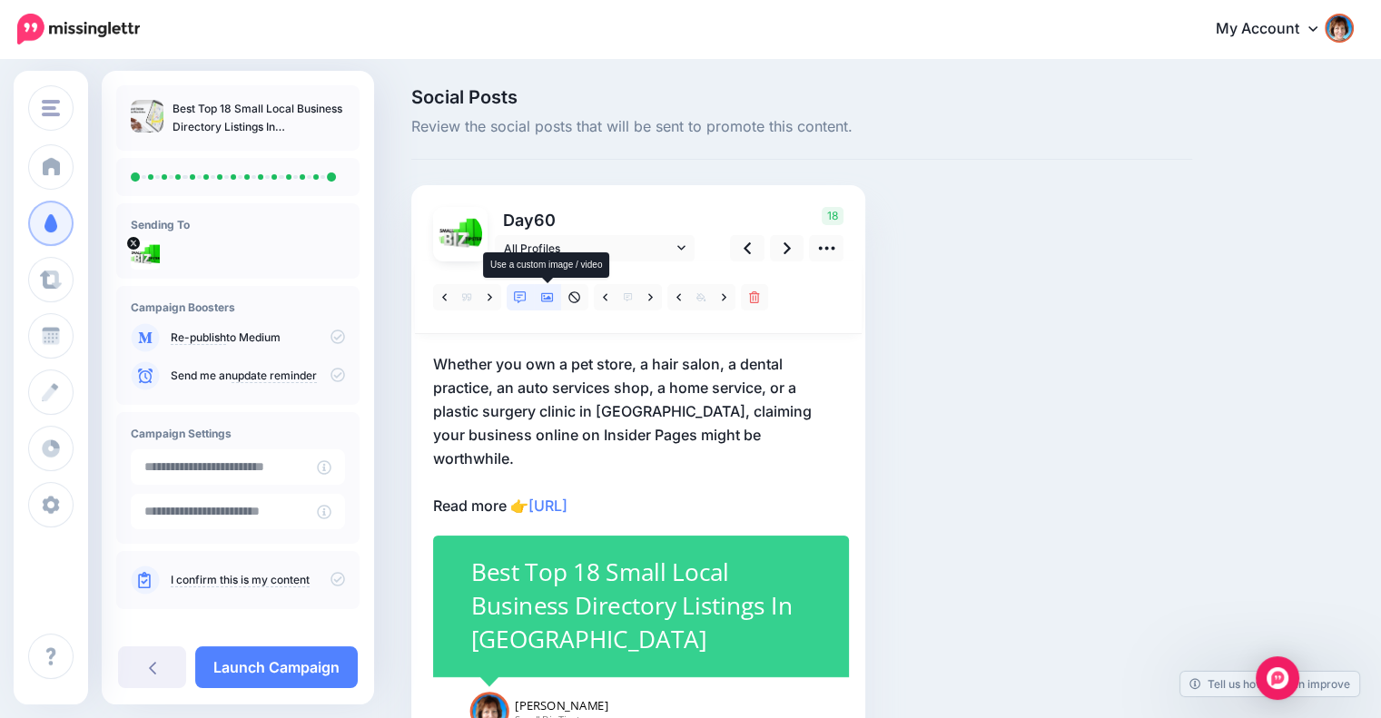
click at [550, 298] on icon at bounding box center [547, 297] width 13 height 9
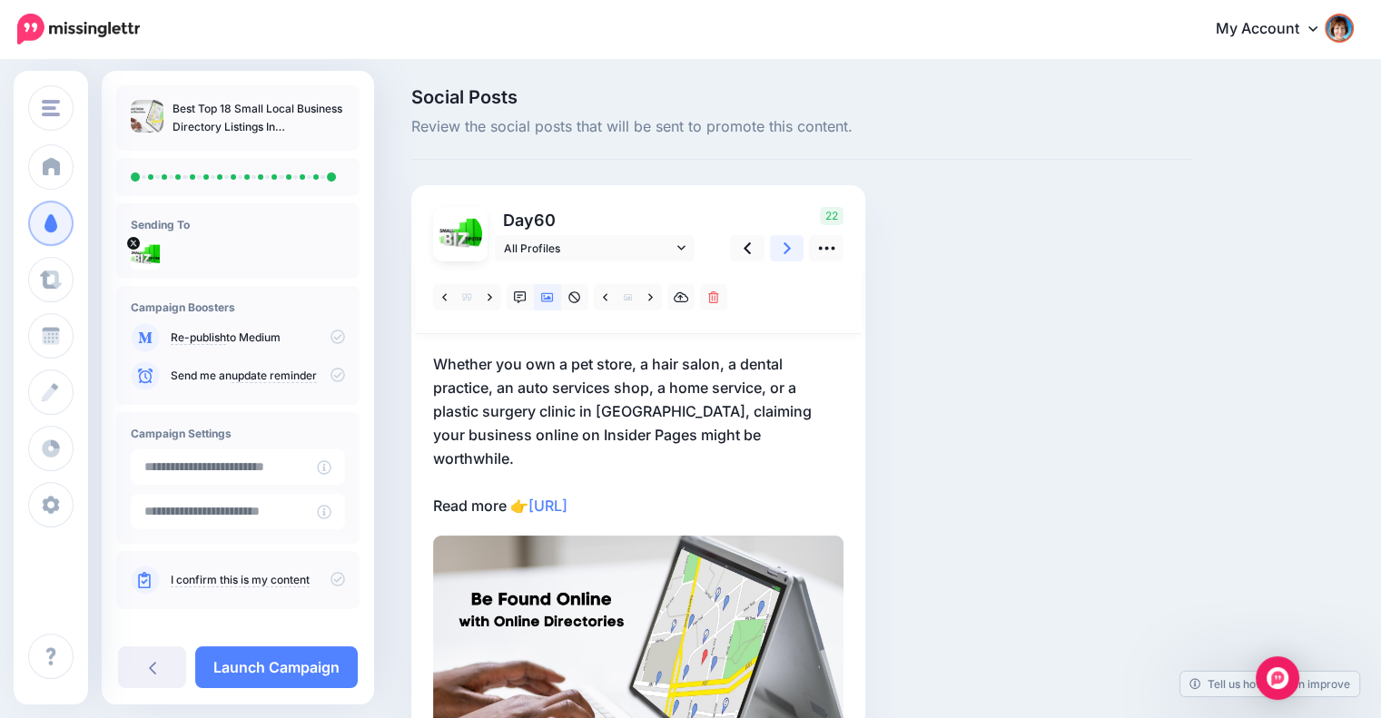
click at [780, 254] on link at bounding box center [787, 248] width 35 height 26
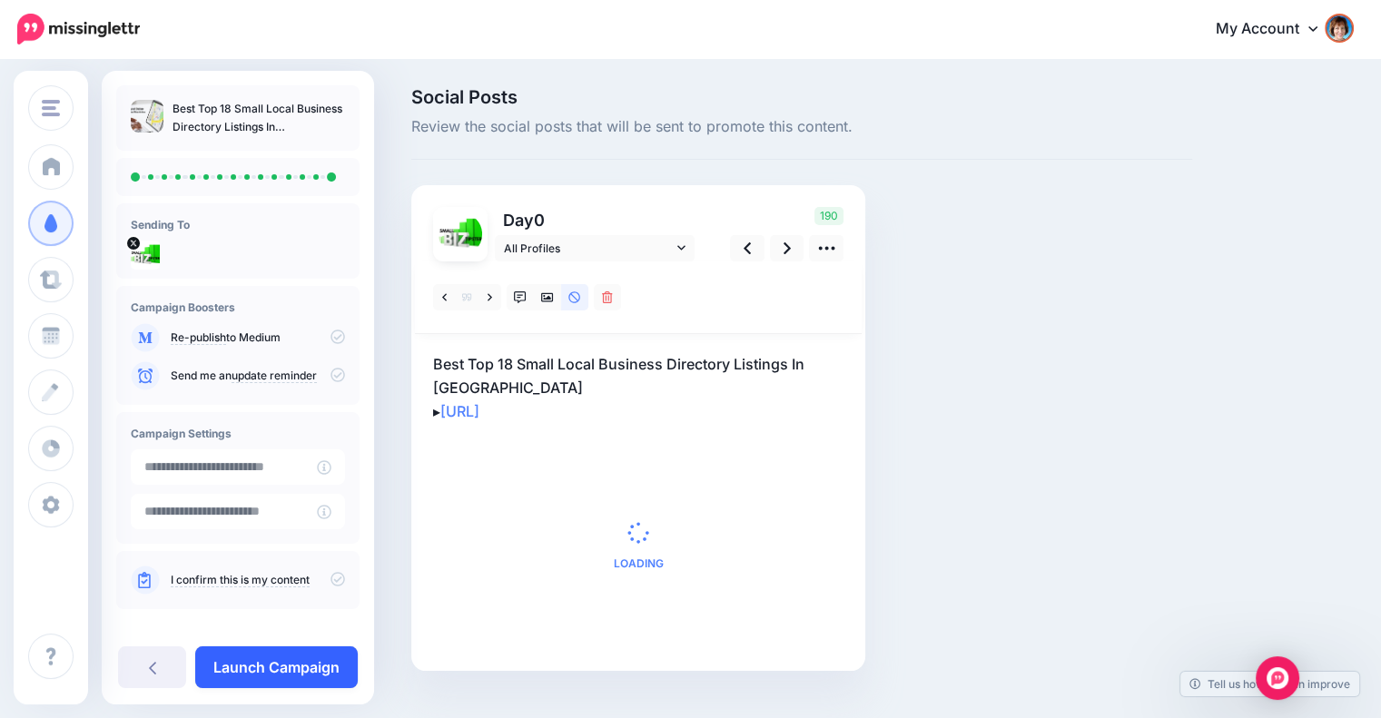
click at [235, 683] on link "Launch Campaign" at bounding box center [276, 668] width 163 height 42
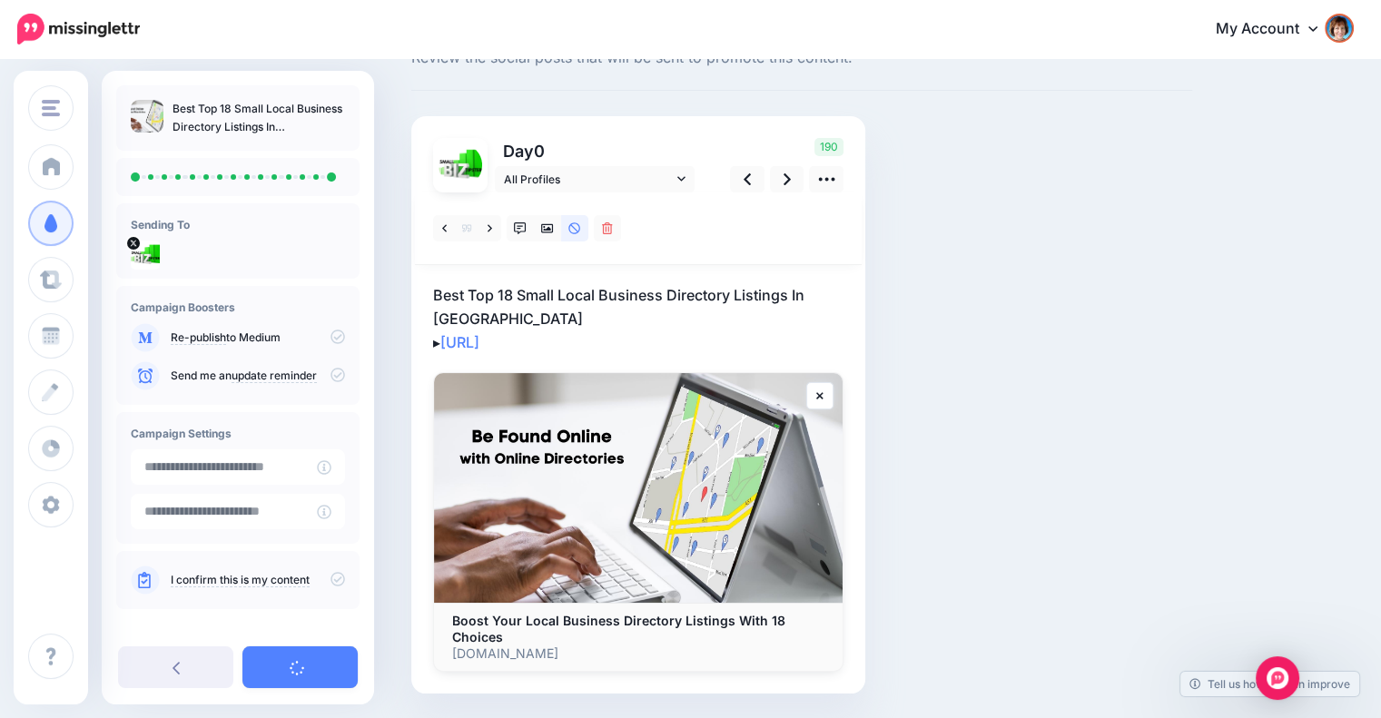
scroll to position [102, 0]
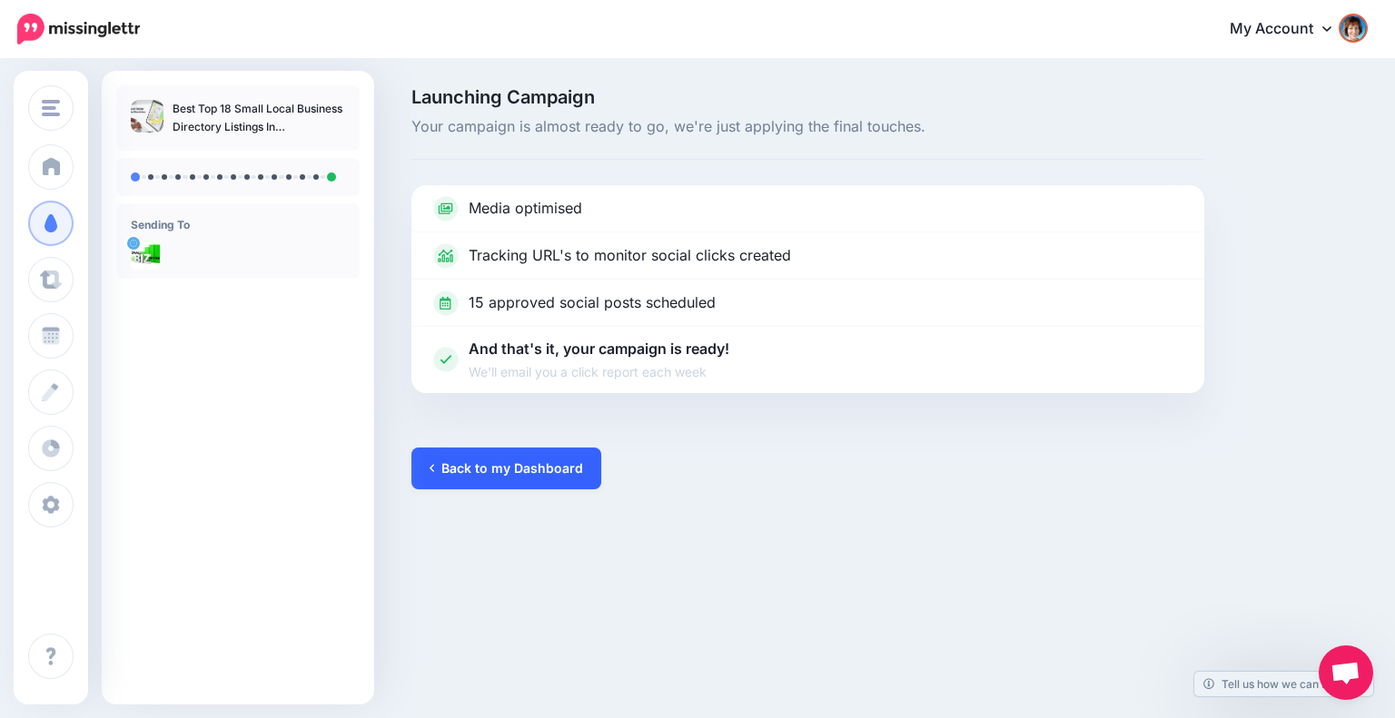
click at [538, 468] on link "Back to my Dashboard" at bounding box center [506, 469] width 190 height 42
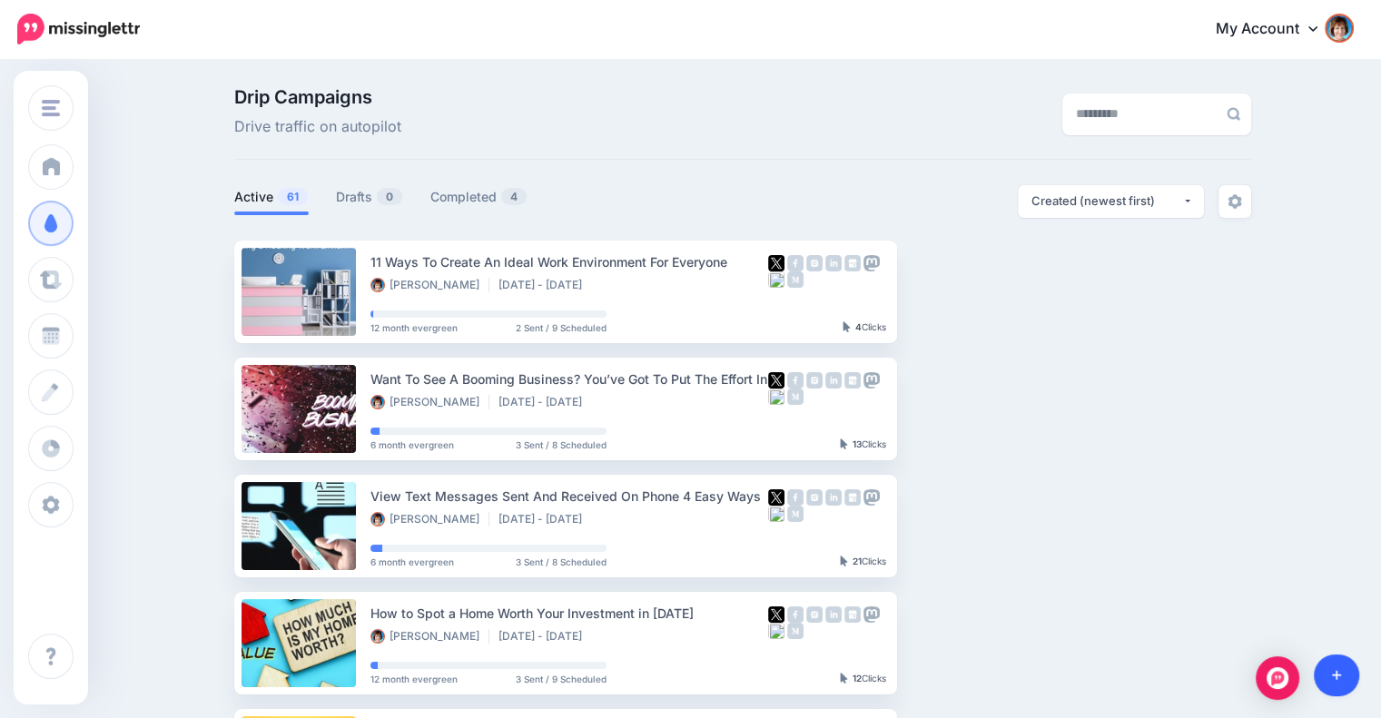
click at [1337, 675] on icon at bounding box center [1337, 676] width 10 height 10
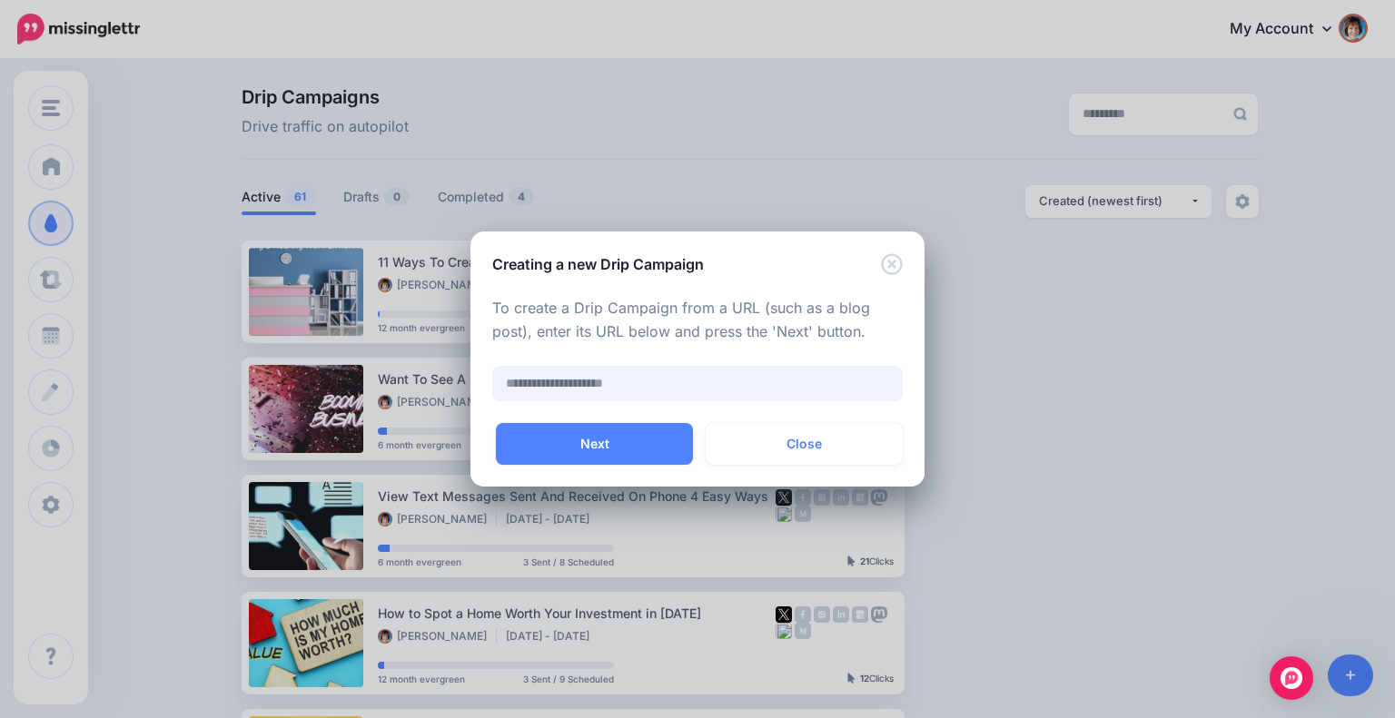
paste input "**********"
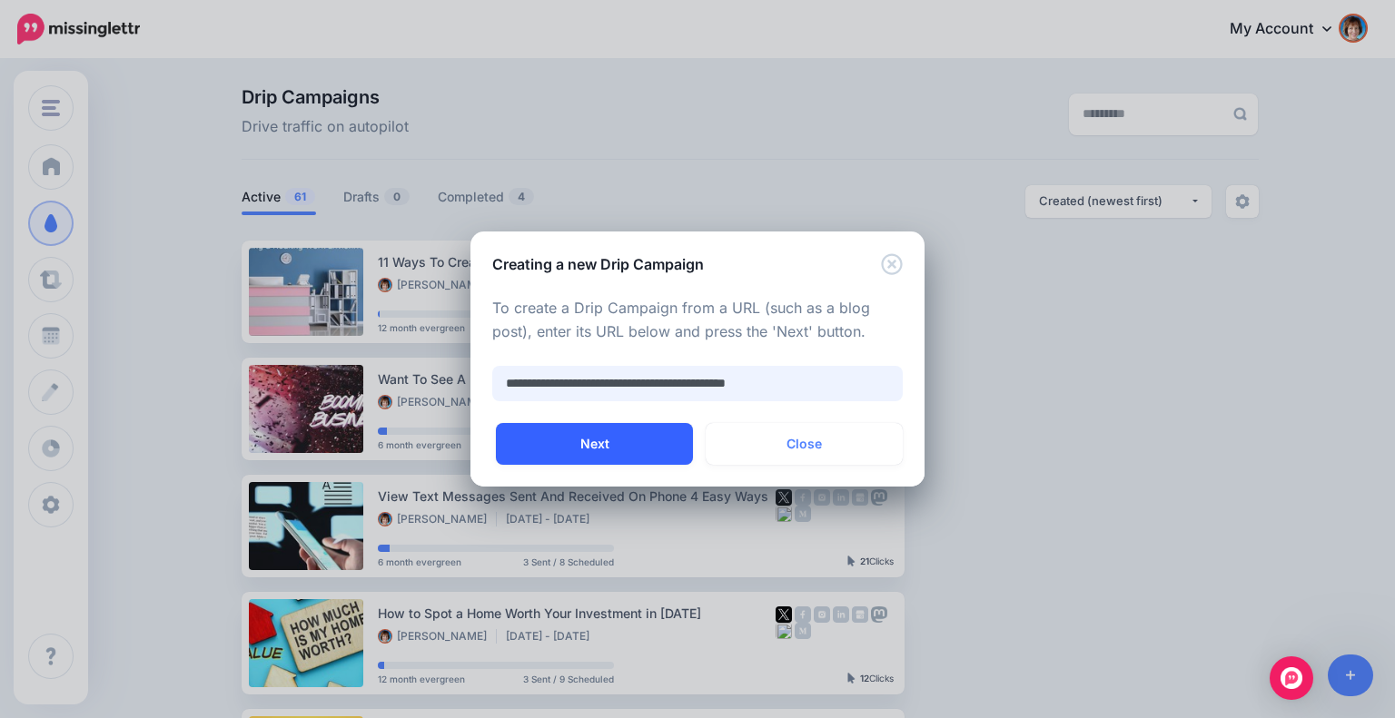
type input "**********"
click at [547, 449] on button "Next" at bounding box center [594, 444] width 197 height 42
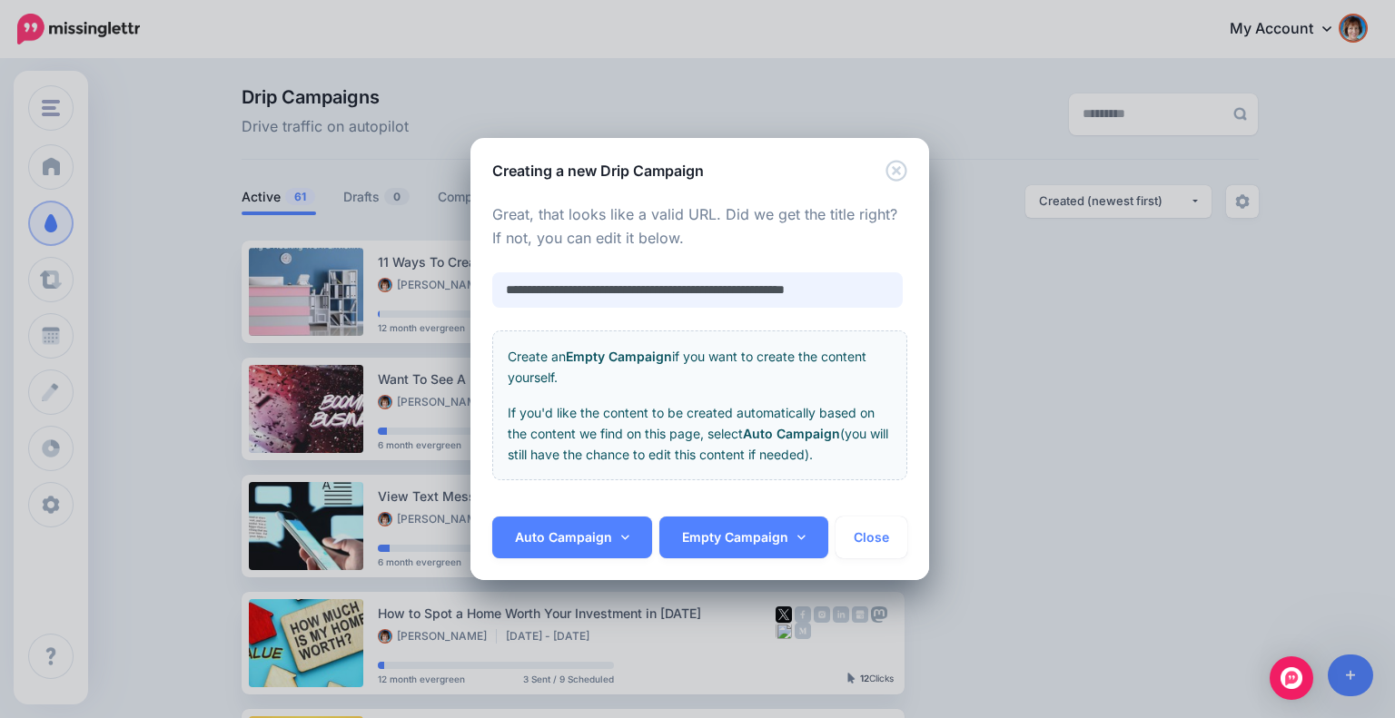
scroll to position [0, 4]
click at [559, 542] on link "Auto Campaign" at bounding box center [572, 538] width 160 height 42
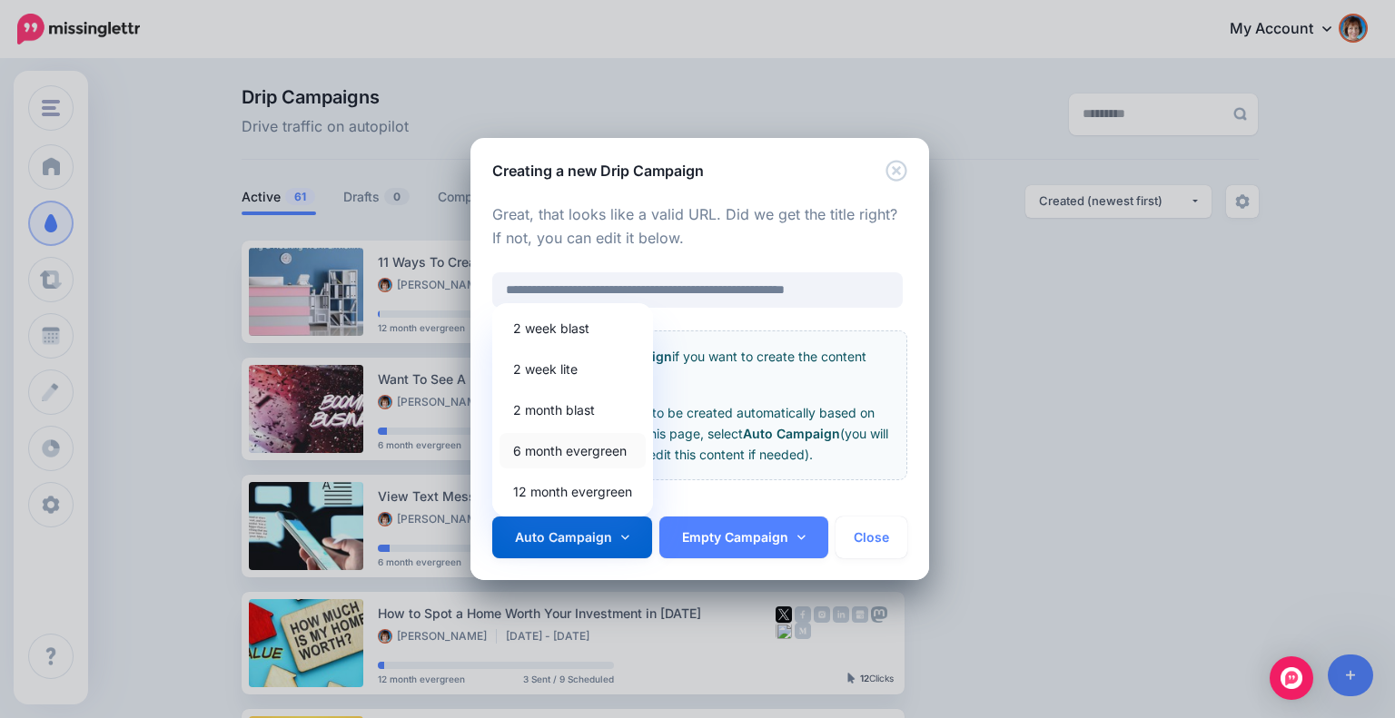
click at [562, 440] on link "6 month evergreen" at bounding box center [573, 450] width 146 height 35
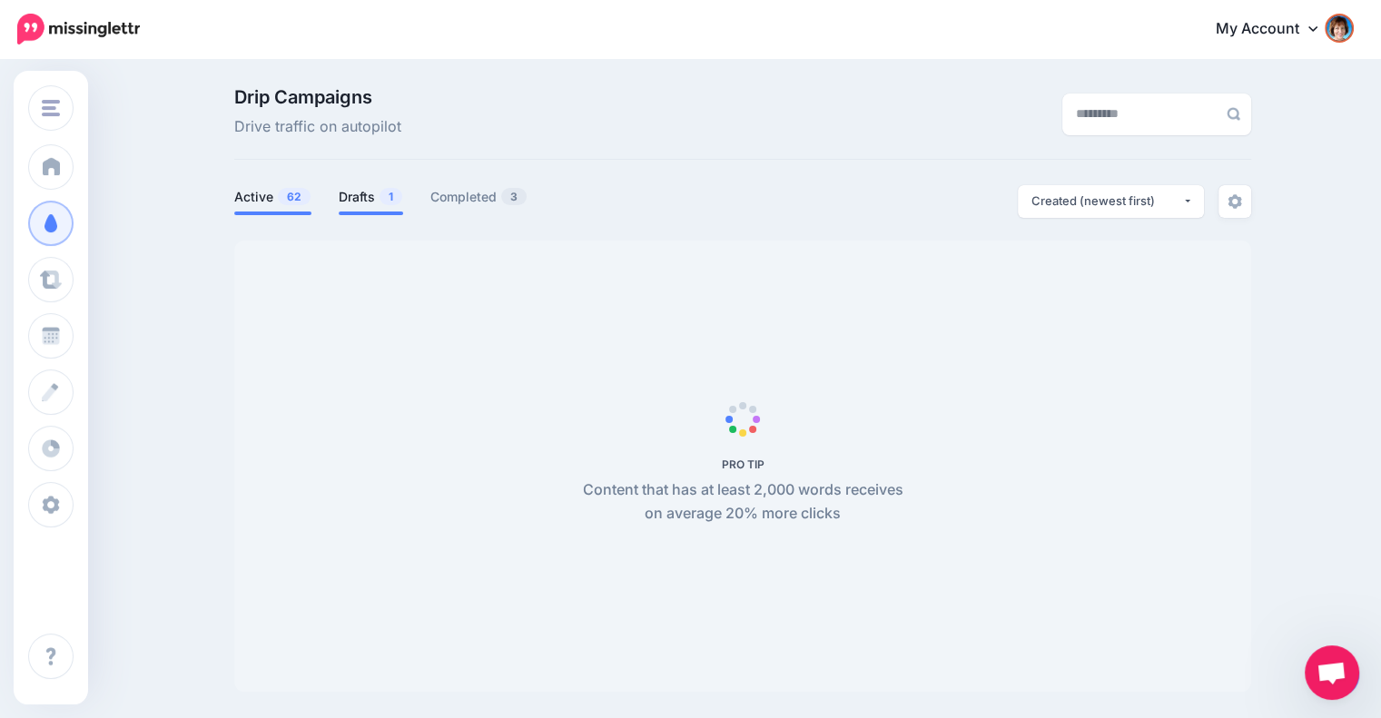
click at [352, 198] on link "Drafts 1" at bounding box center [371, 197] width 64 height 22
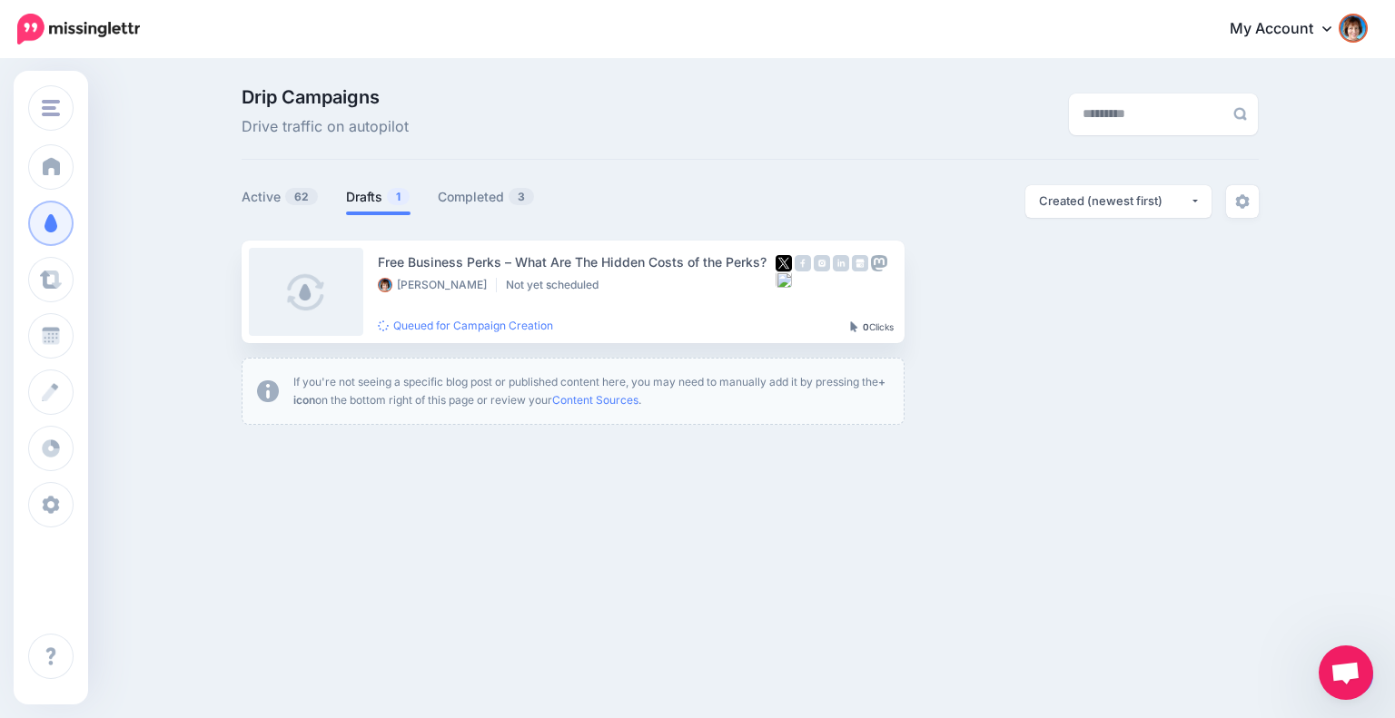
click at [352, 198] on link "Drafts 1" at bounding box center [378, 197] width 64 height 22
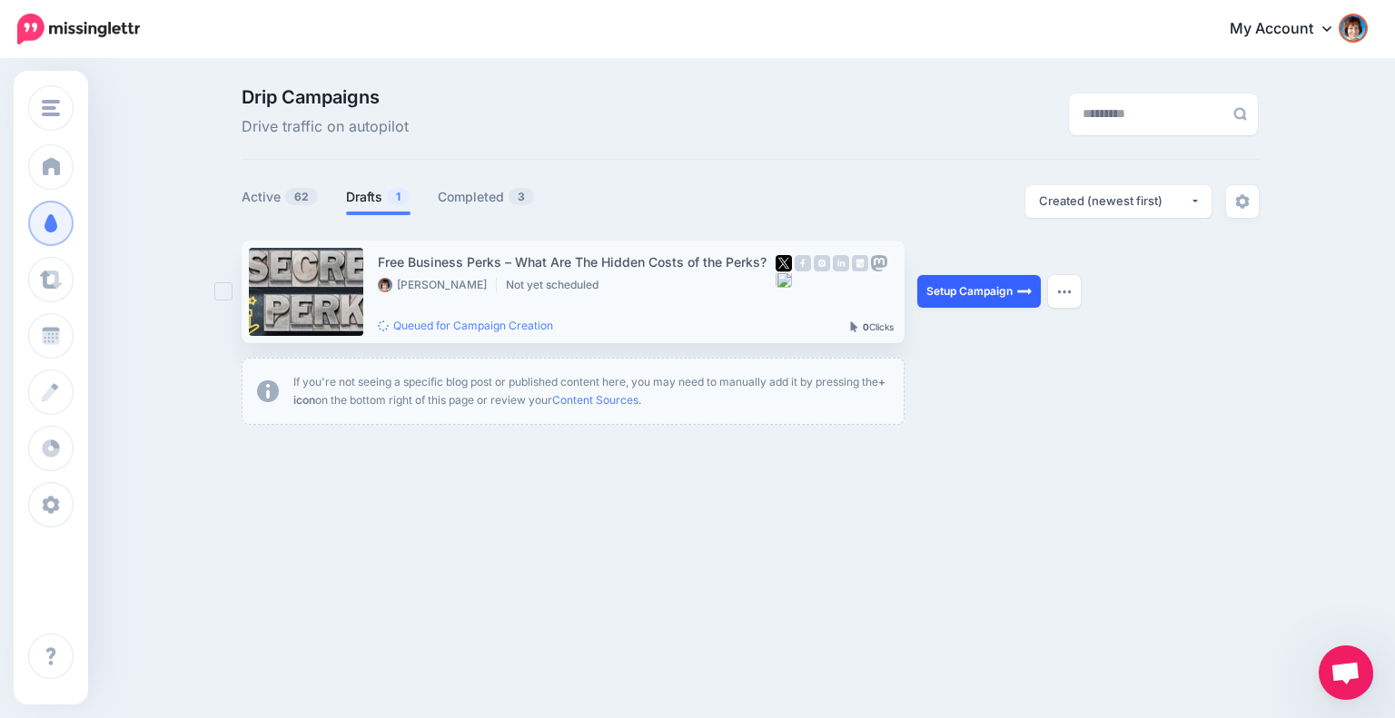
click at [930, 290] on link "Setup Campaign" at bounding box center [979, 291] width 124 height 33
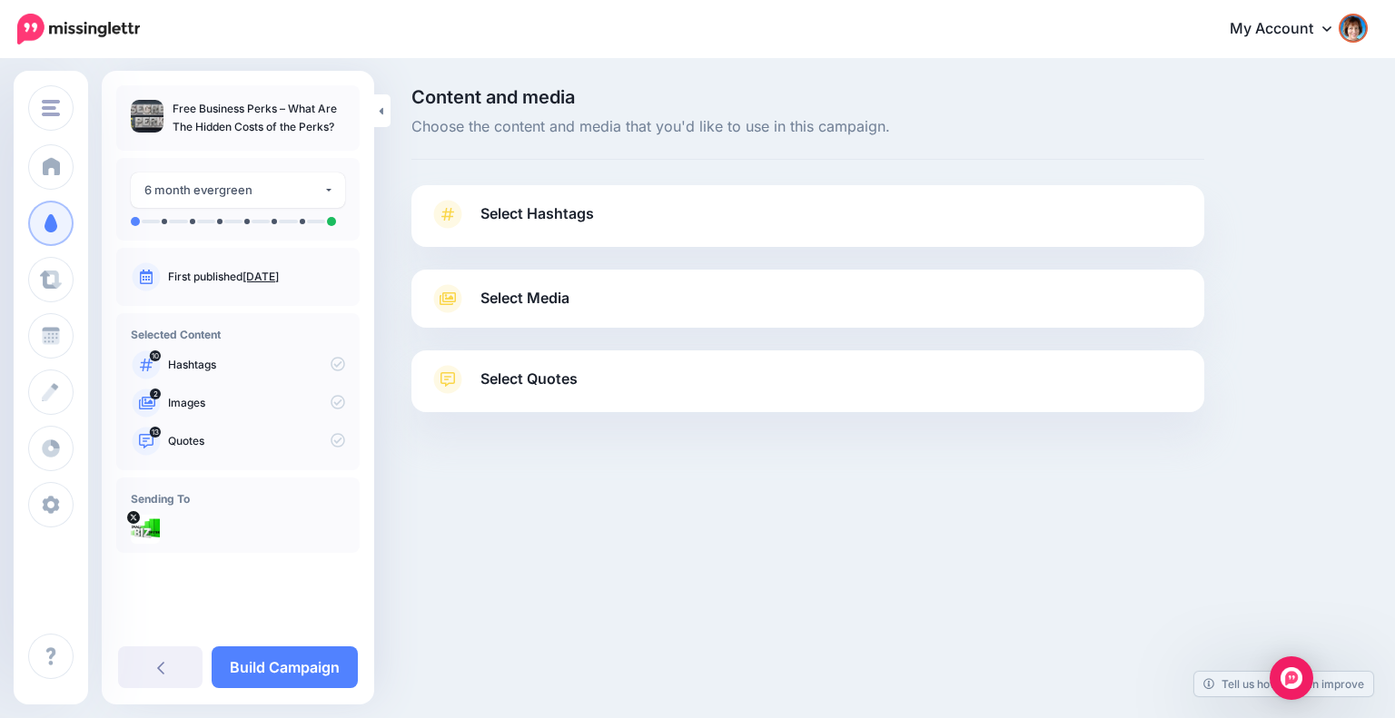
click at [734, 212] on link "Select Hashtags" at bounding box center [808, 223] width 757 height 47
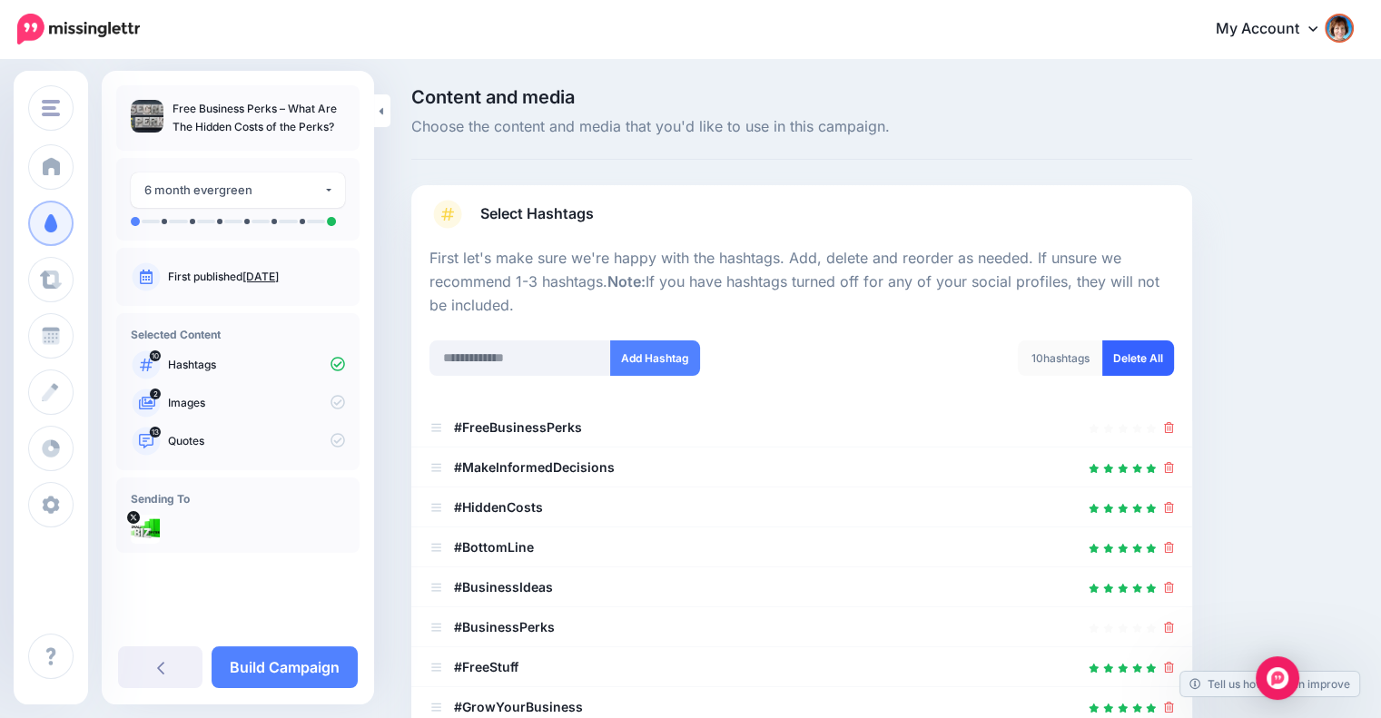
click at [1140, 367] on link "Delete All" at bounding box center [1139, 358] width 72 height 35
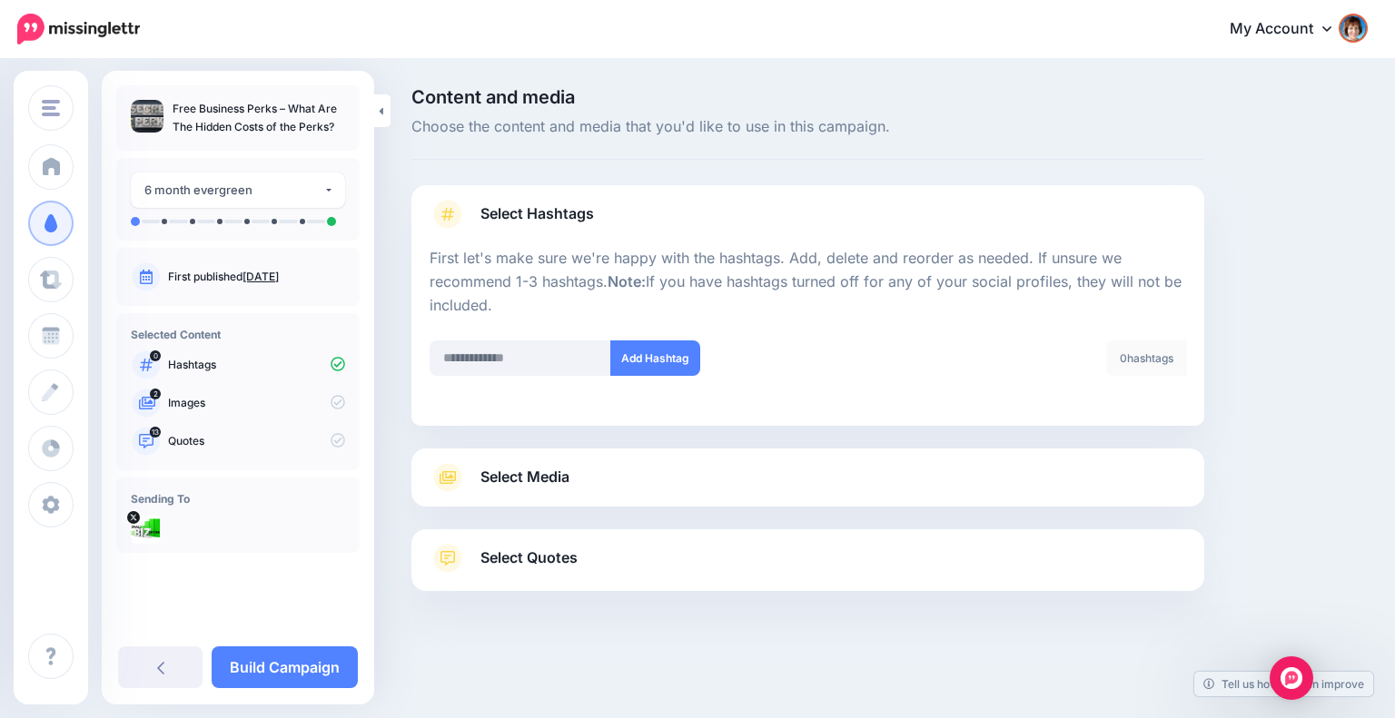
click at [872, 467] on link "Select Media" at bounding box center [808, 477] width 757 height 29
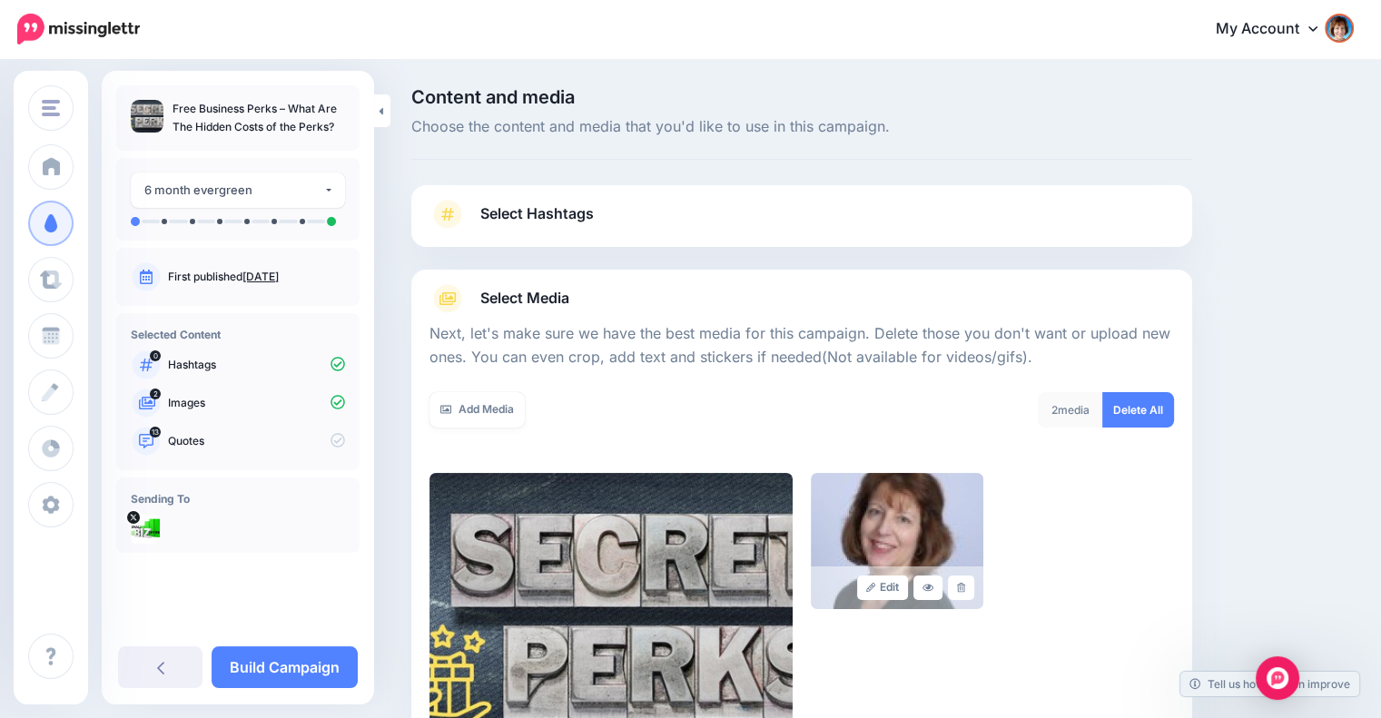
scroll to position [262, 0]
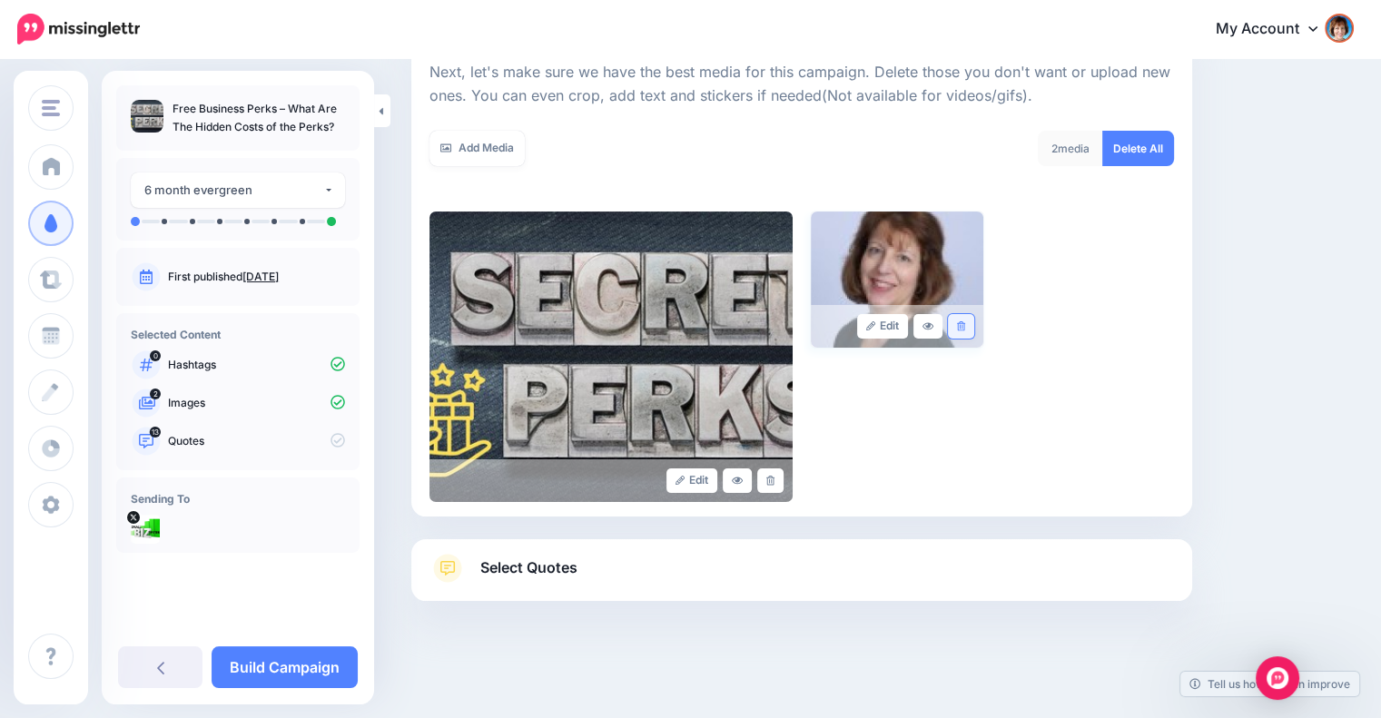
click at [975, 322] on link at bounding box center [961, 326] width 26 height 25
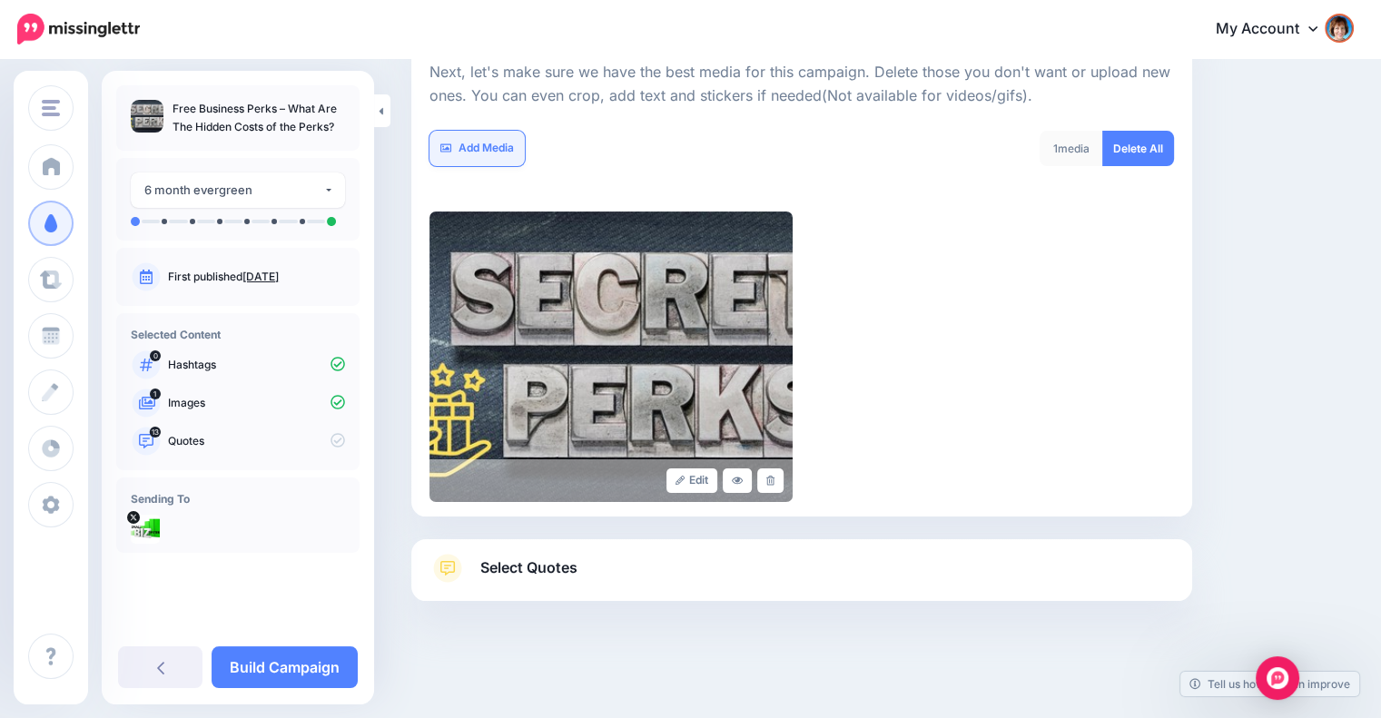
click at [468, 144] on link "Add Media" at bounding box center [477, 148] width 95 height 35
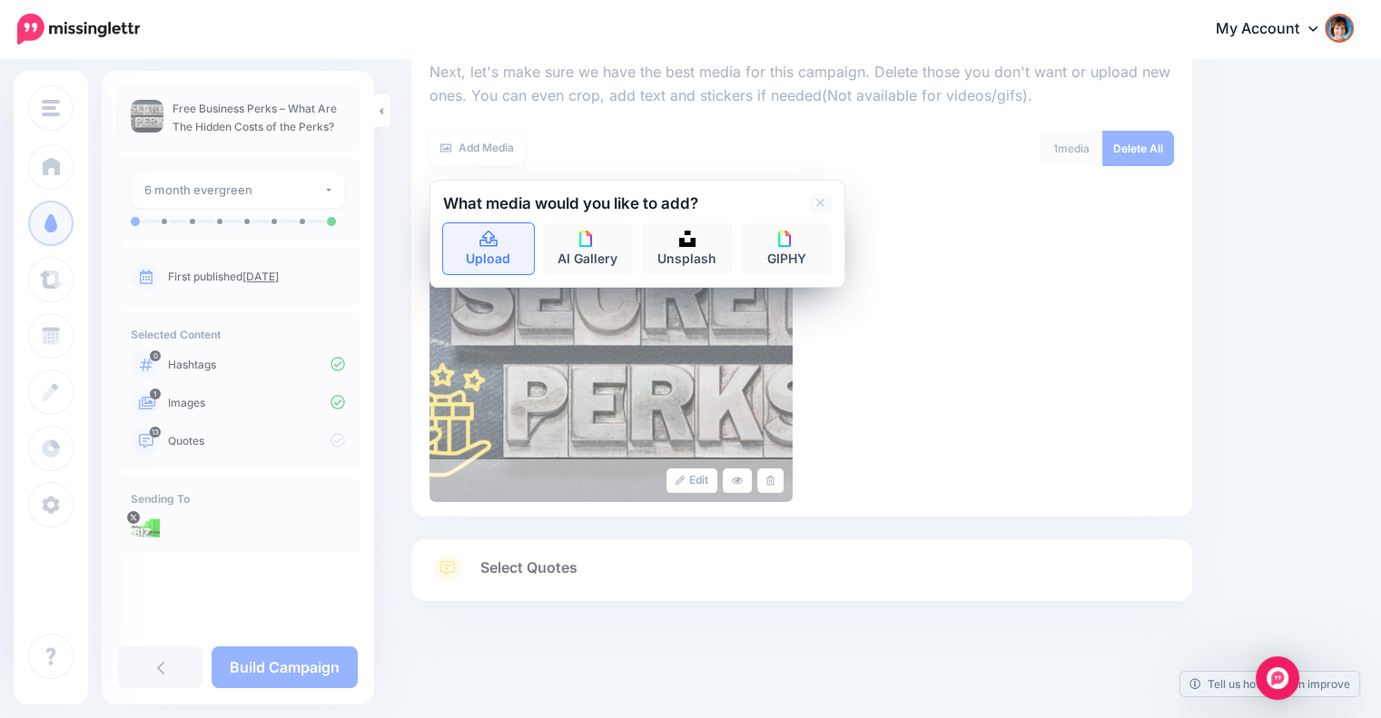
click at [499, 232] on link "Upload" at bounding box center [488, 248] width 91 height 51
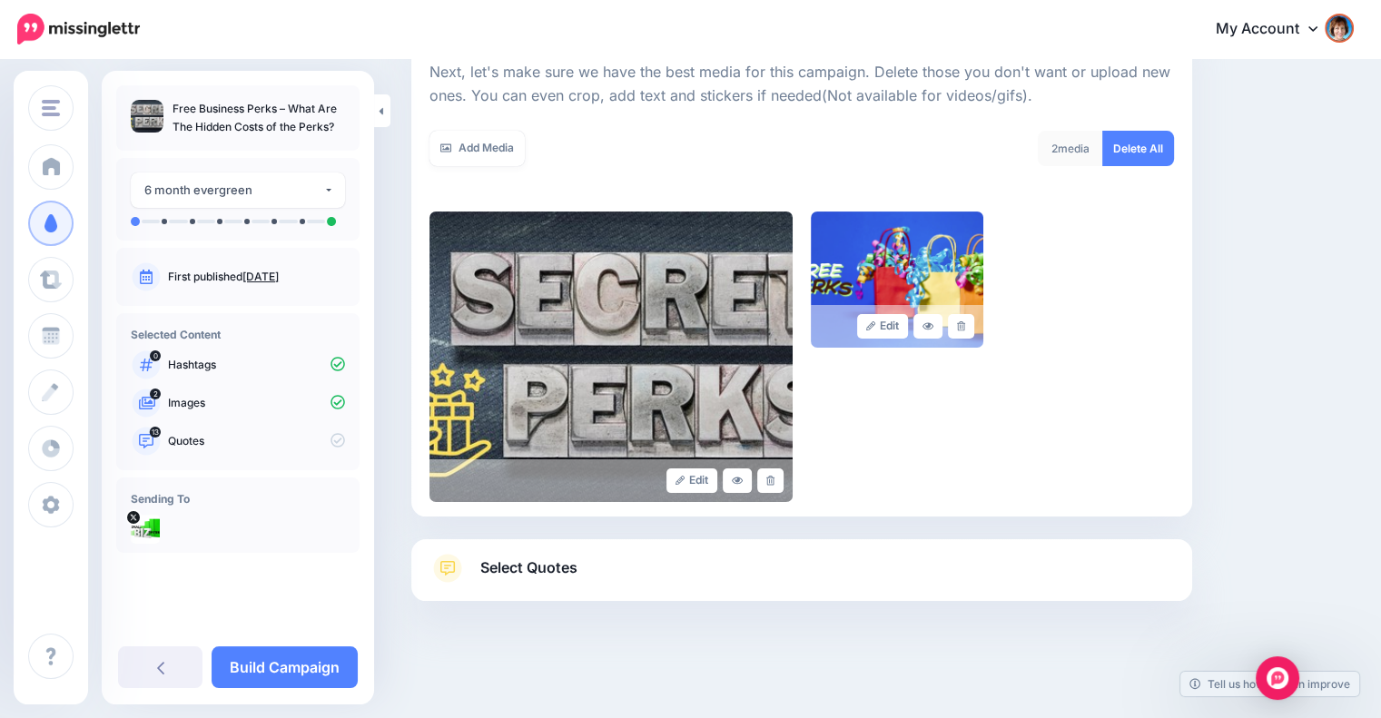
click at [520, 572] on span "Select Quotes" at bounding box center [528, 568] width 97 height 25
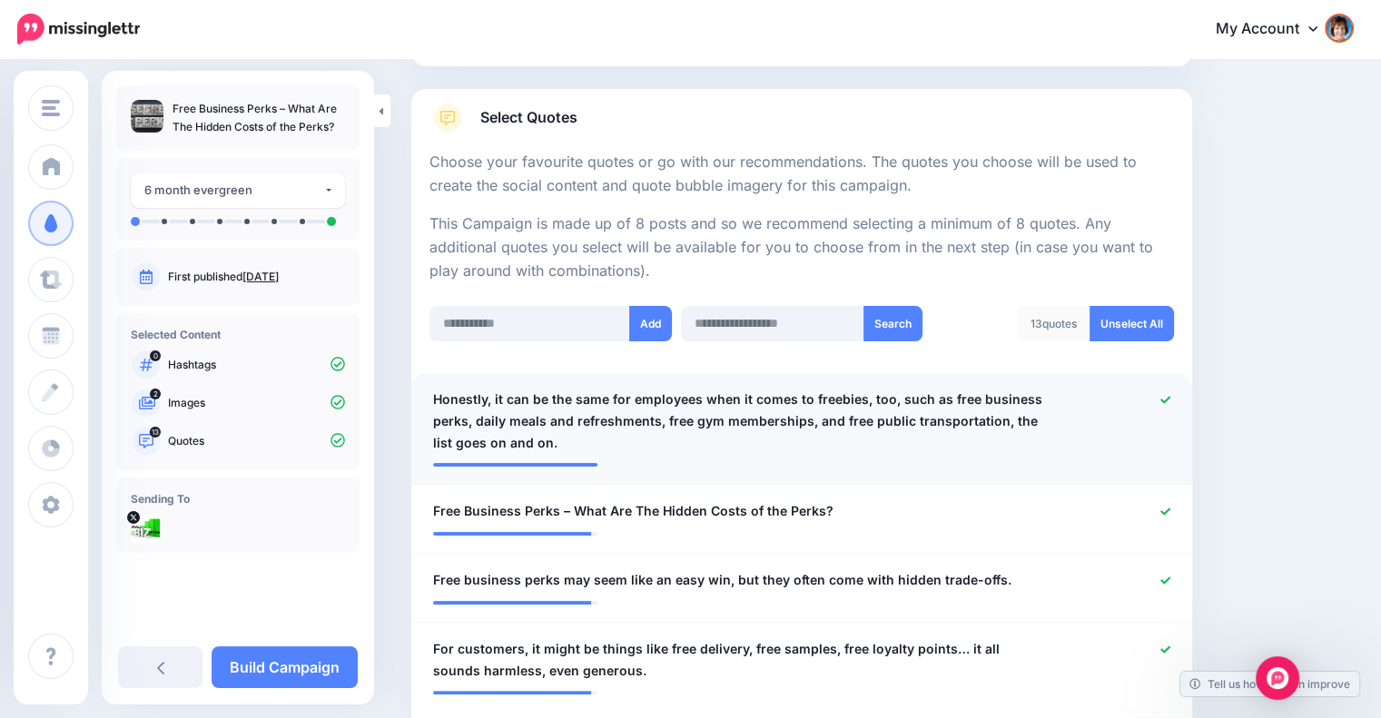
click at [841, 421] on span "Honestly, it can be the same for employees when it comes to freebies, too, such…" at bounding box center [738, 421] width 610 height 65
click at [1171, 401] on icon at bounding box center [1166, 399] width 10 height 7
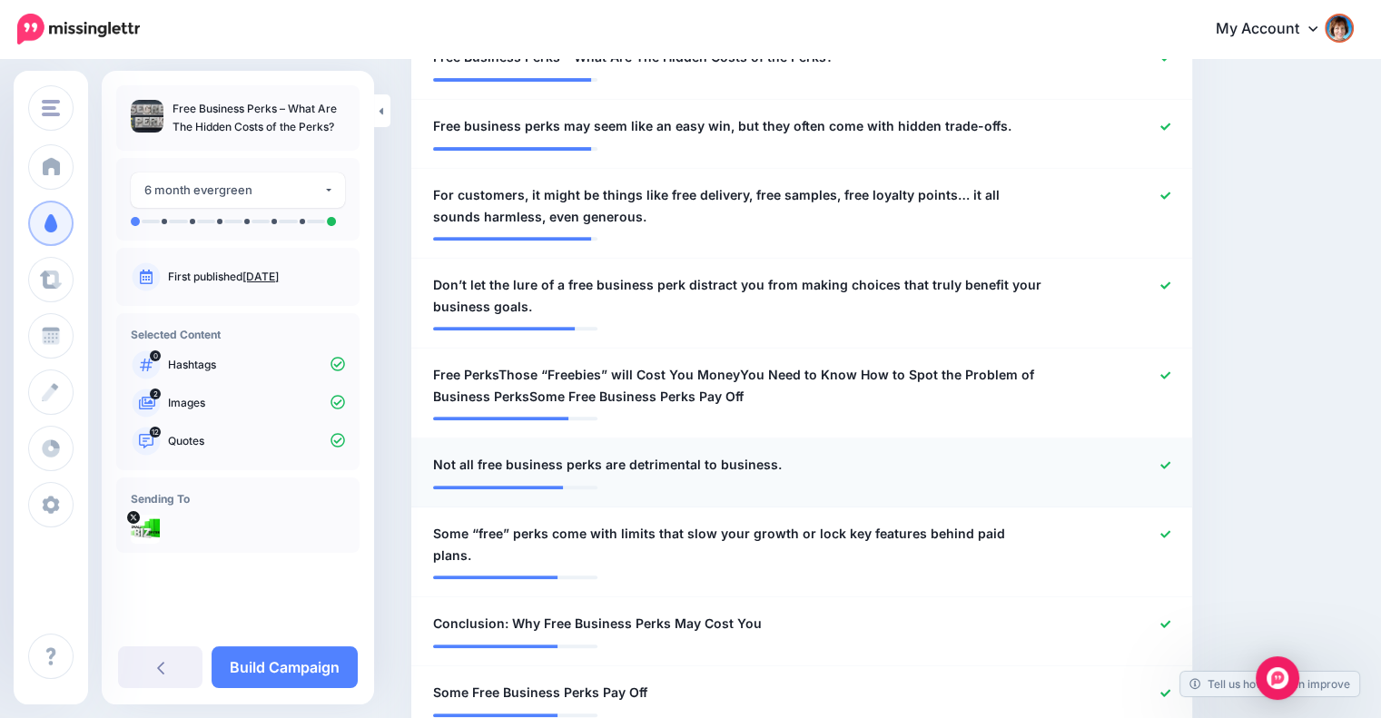
scroll to position [866, 0]
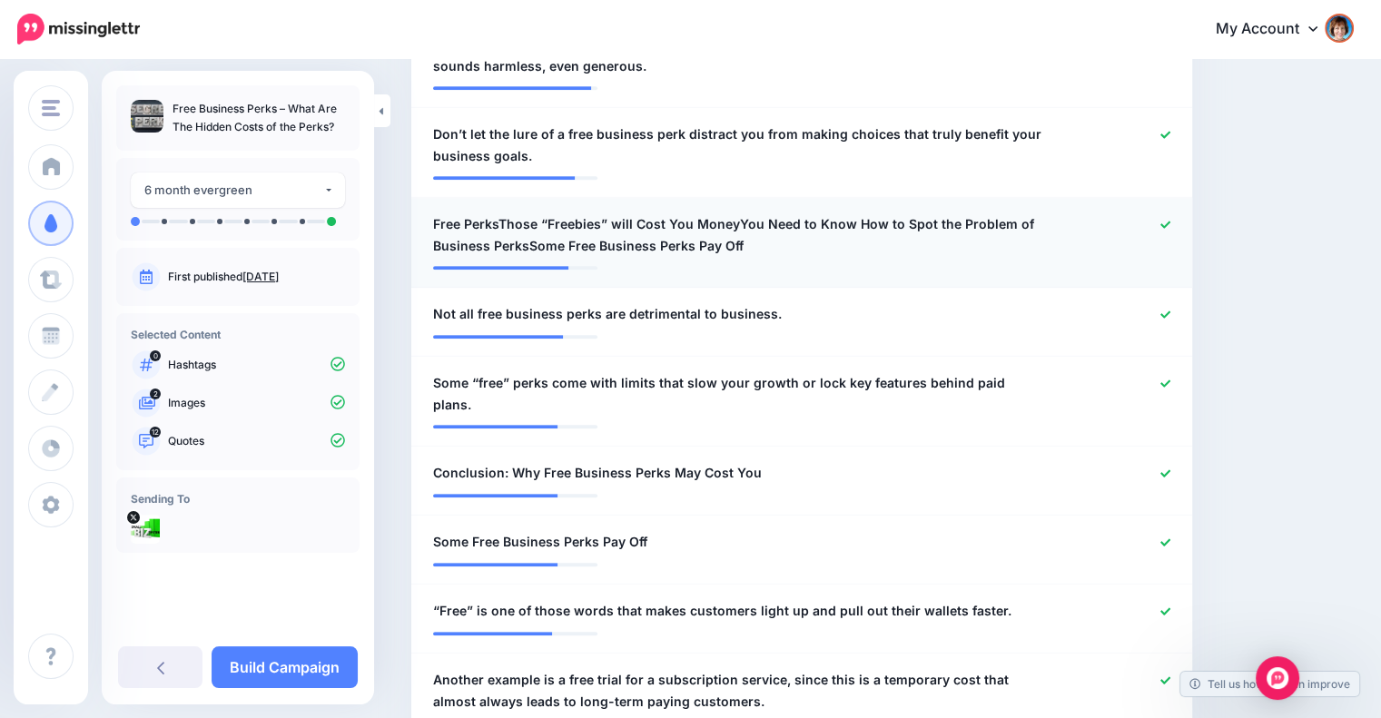
click at [845, 224] on span "Free PerksThose “Freebies” will Cost You MoneyYou Need to Know How to Spot the …" at bounding box center [738, 235] width 610 height 44
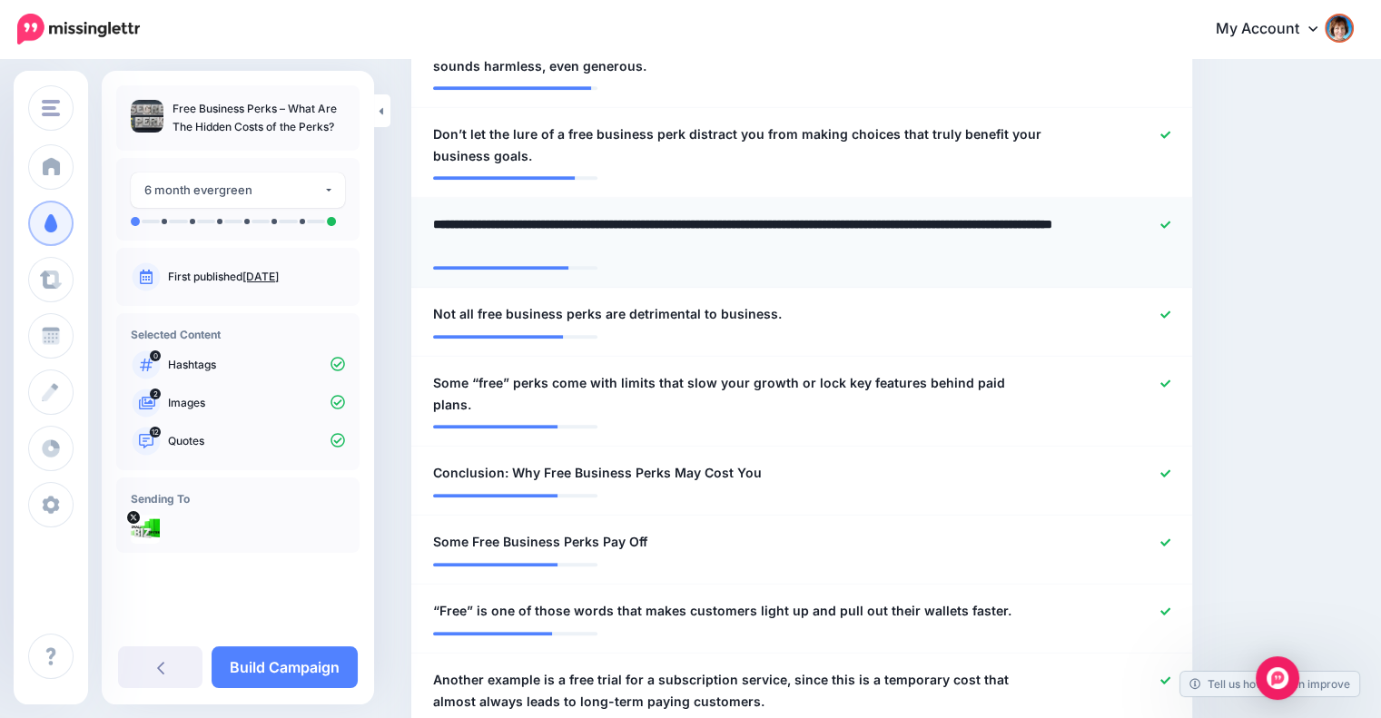
click at [733, 221] on textarea "**********" at bounding box center [742, 235] width 619 height 44
drag, startPoint x: 526, startPoint y: 242, endPoint x: 792, endPoint y: 243, distance: 266.1
click at [792, 243] on textarea "**********" at bounding box center [742, 235] width 619 height 44
click at [787, 252] on textarea "**********" at bounding box center [742, 235] width 619 height 44
click at [498, 221] on textarea "**********" at bounding box center [742, 235] width 619 height 44
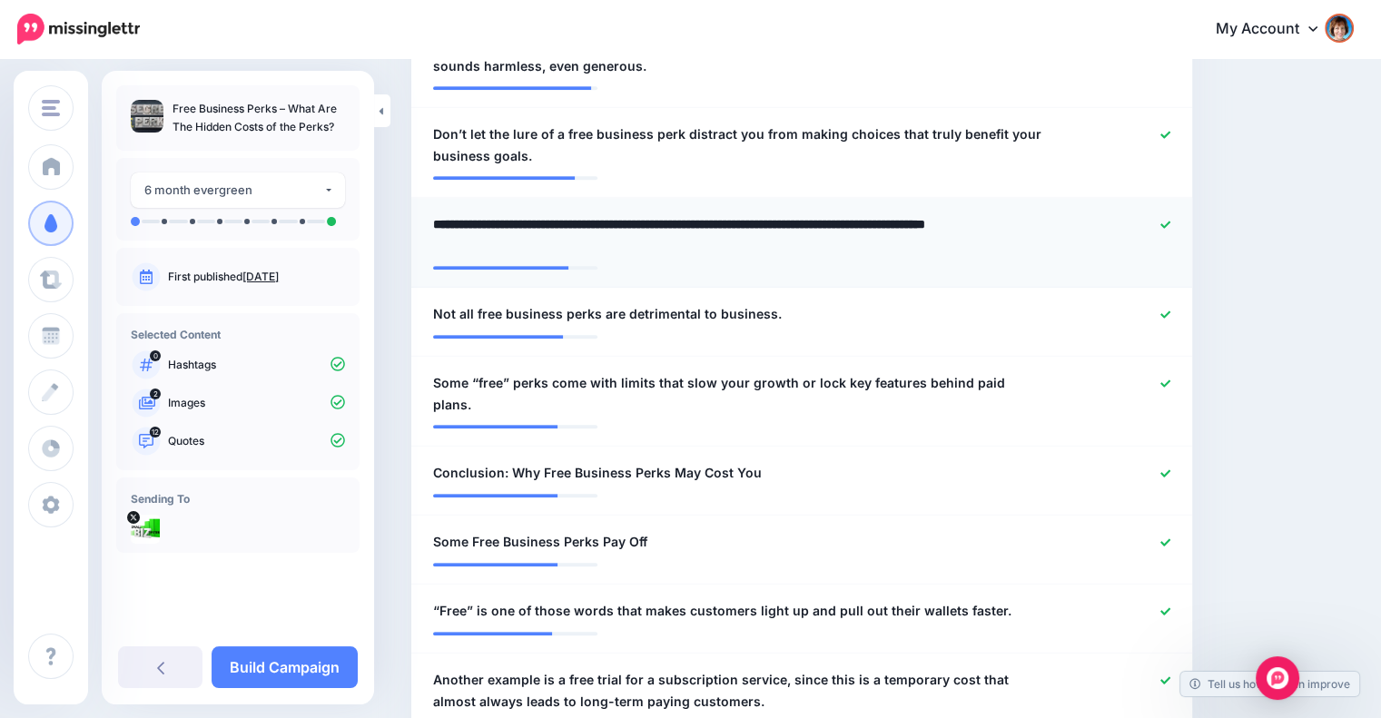
click at [498, 223] on textarea "**********" at bounding box center [742, 235] width 619 height 44
type textarea "**********"
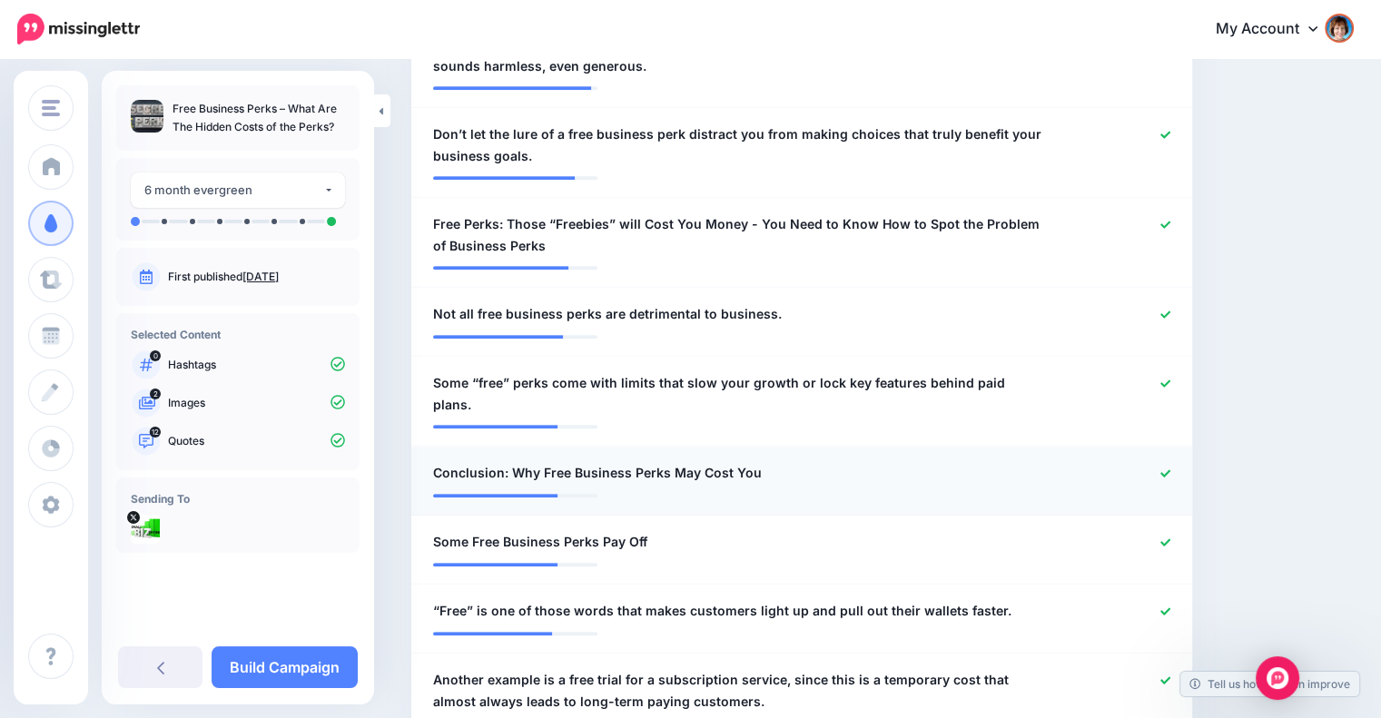
click at [1171, 469] on icon at bounding box center [1166, 474] width 10 height 10
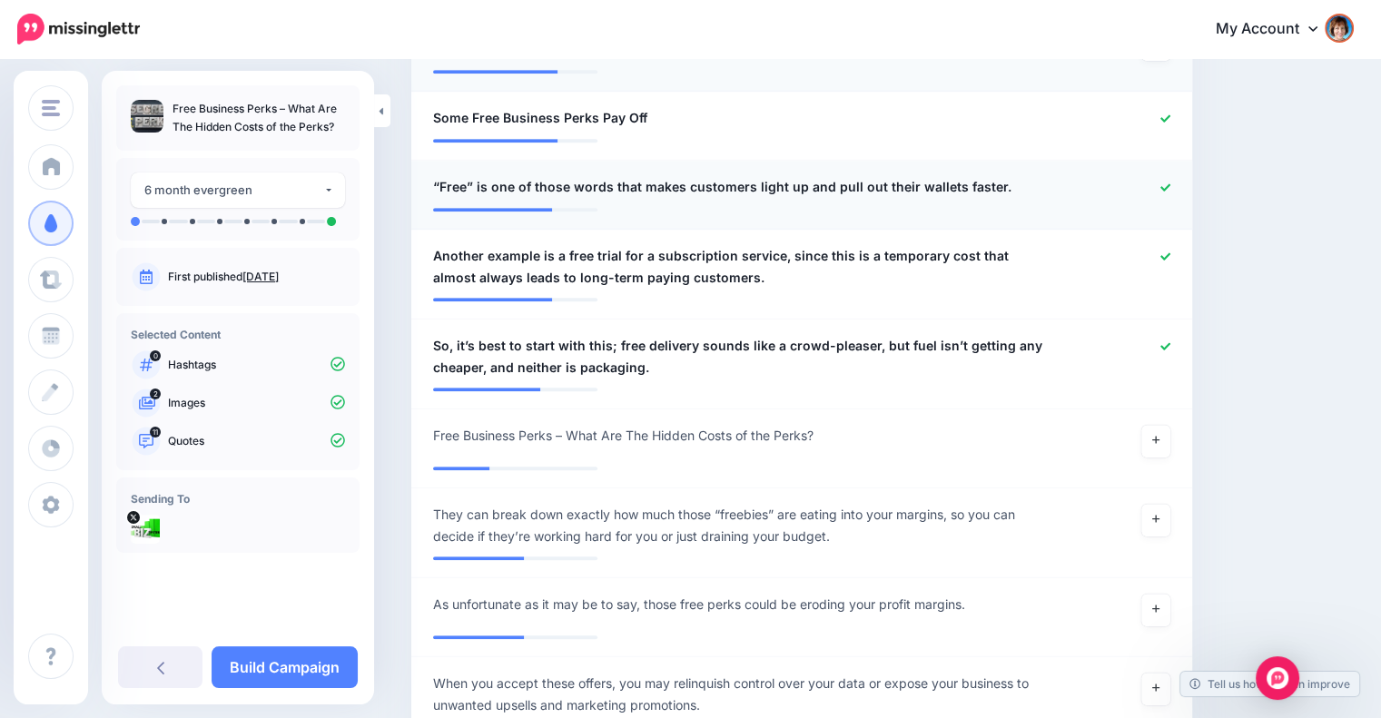
scroll to position [1306, 0]
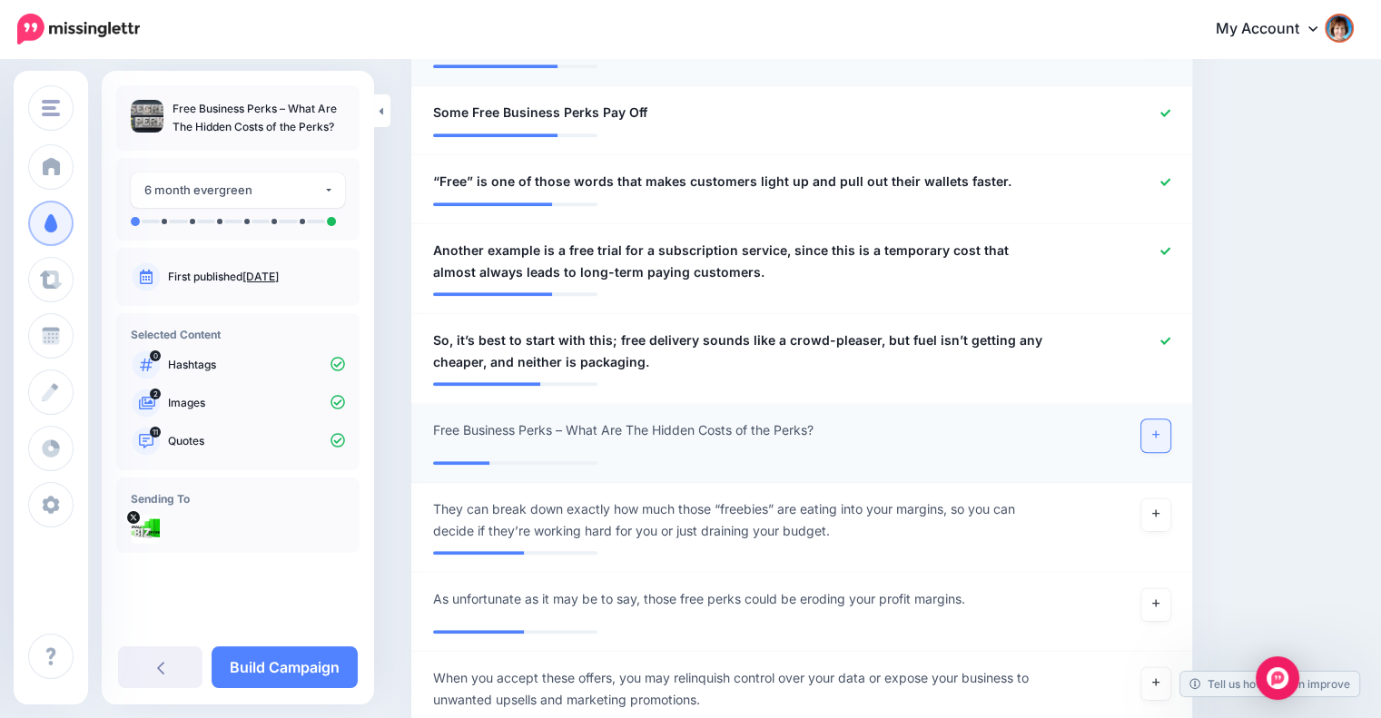
click at [1169, 420] on link at bounding box center [1156, 436] width 29 height 33
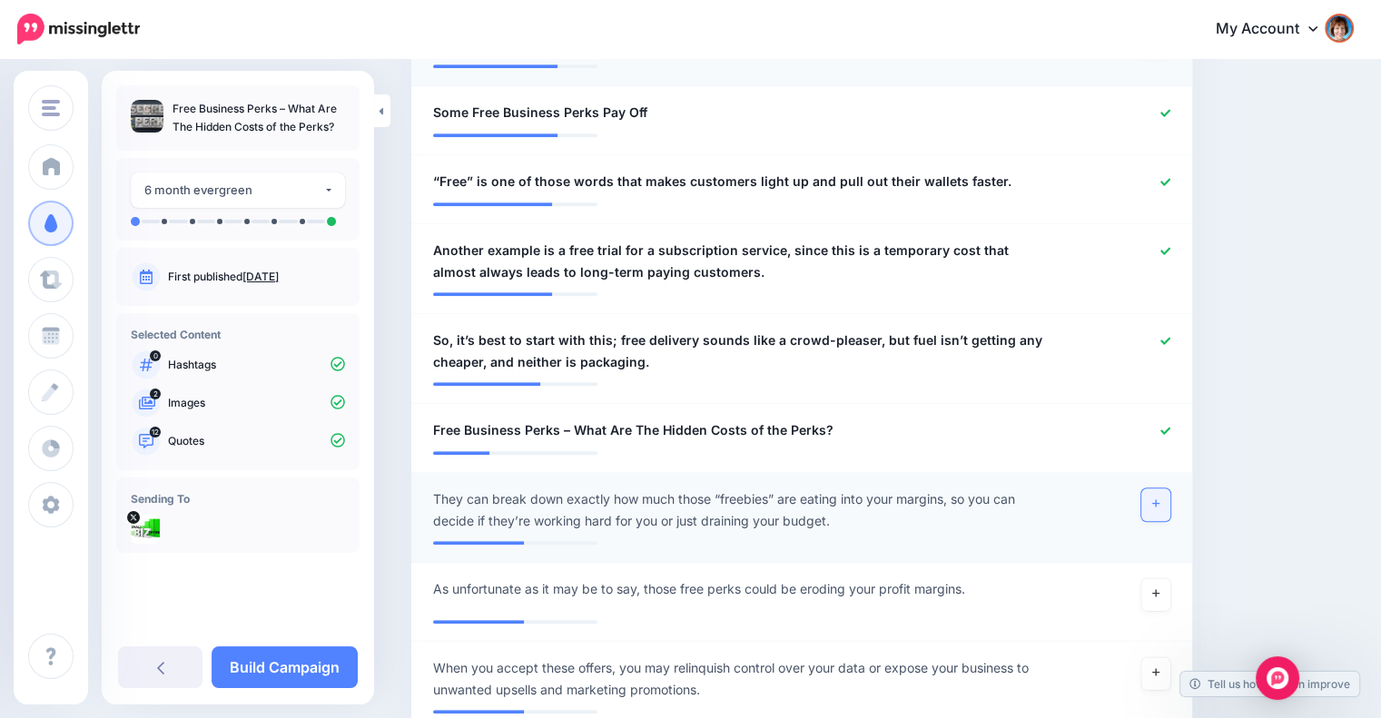
click at [1166, 490] on link at bounding box center [1156, 505] width 29 height 33
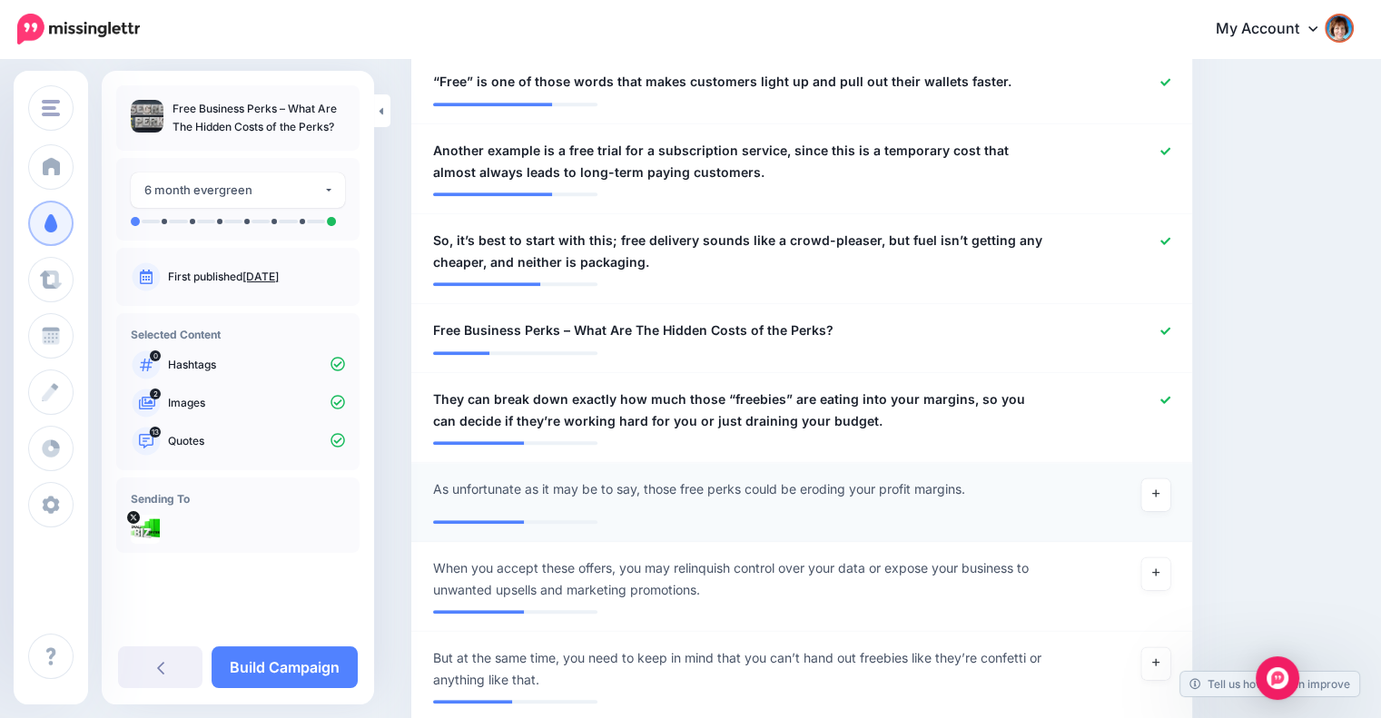
scroll to position [1474, 0]
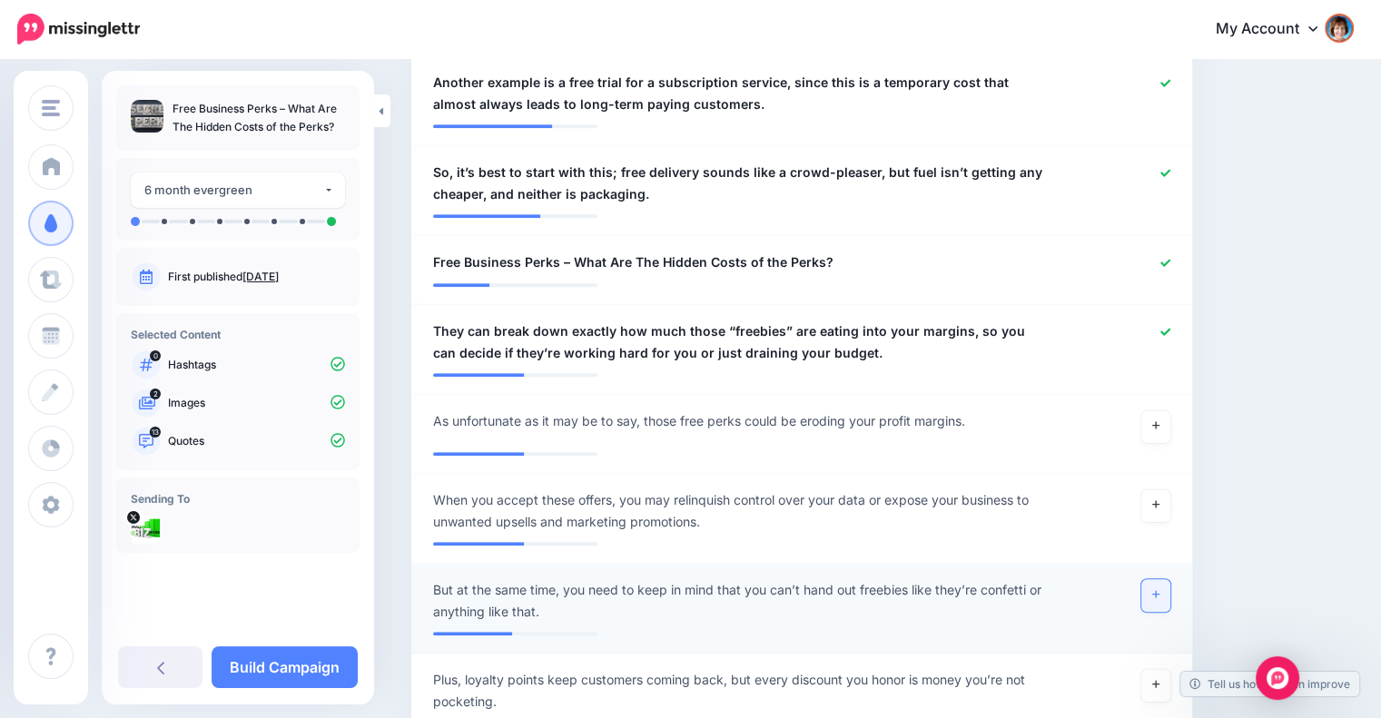
click at [1160, 579] on link at bounding box center [1156, 595] width 29 height 33
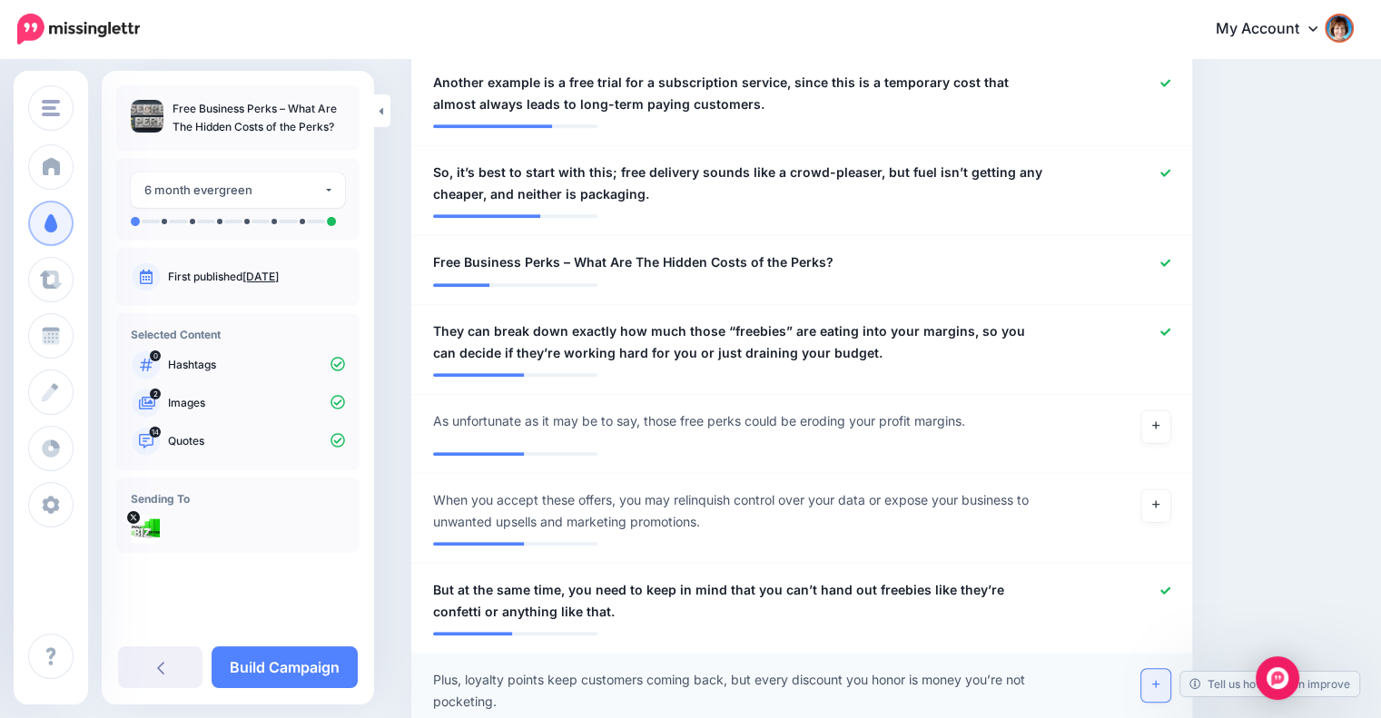
click at [1160, 681] on icon at bounding box center [1156, 684] width 7 height 7
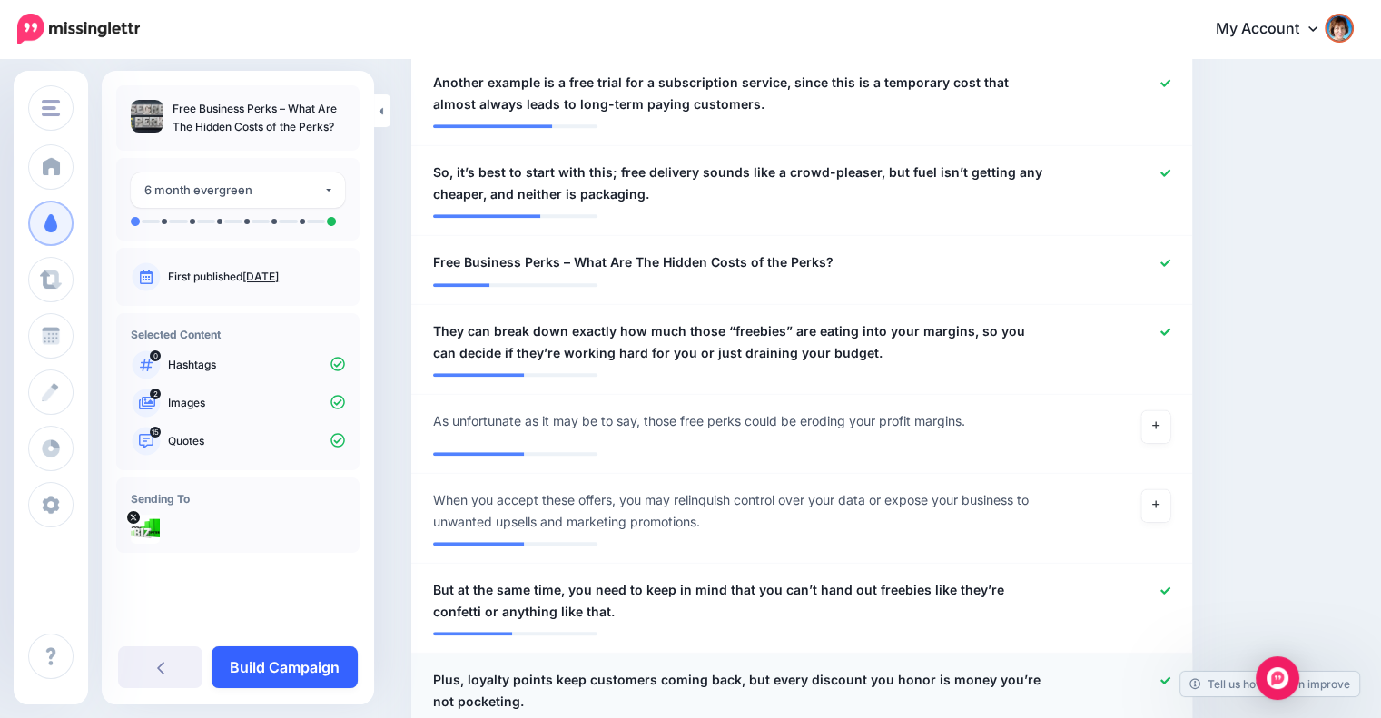
click at [269, 668] on link "Build Campaign" at bounding box center [285, 668] width 146 height 42
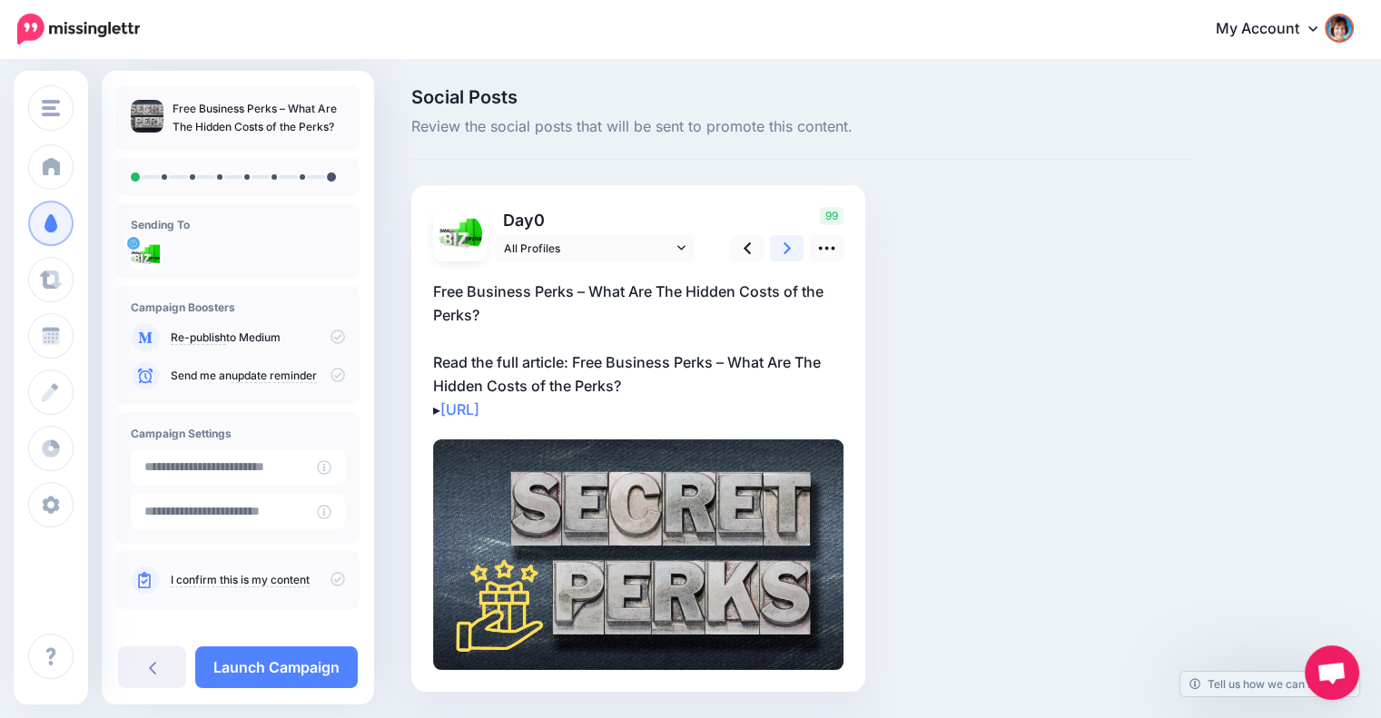
click at [787, 258] on link at bounding box center [787, 248] width 35 height 26
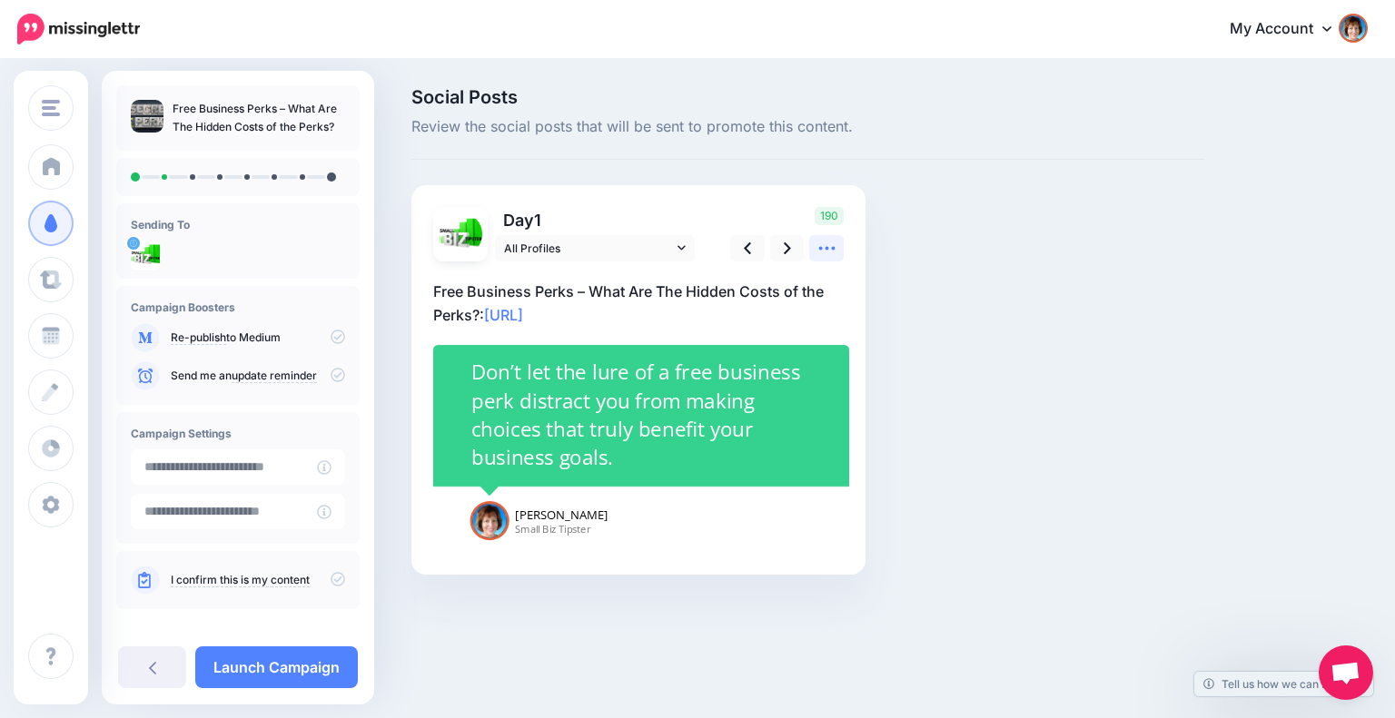
click at [824, 237] on link at bounding box center [826, 248] width 35 height 26
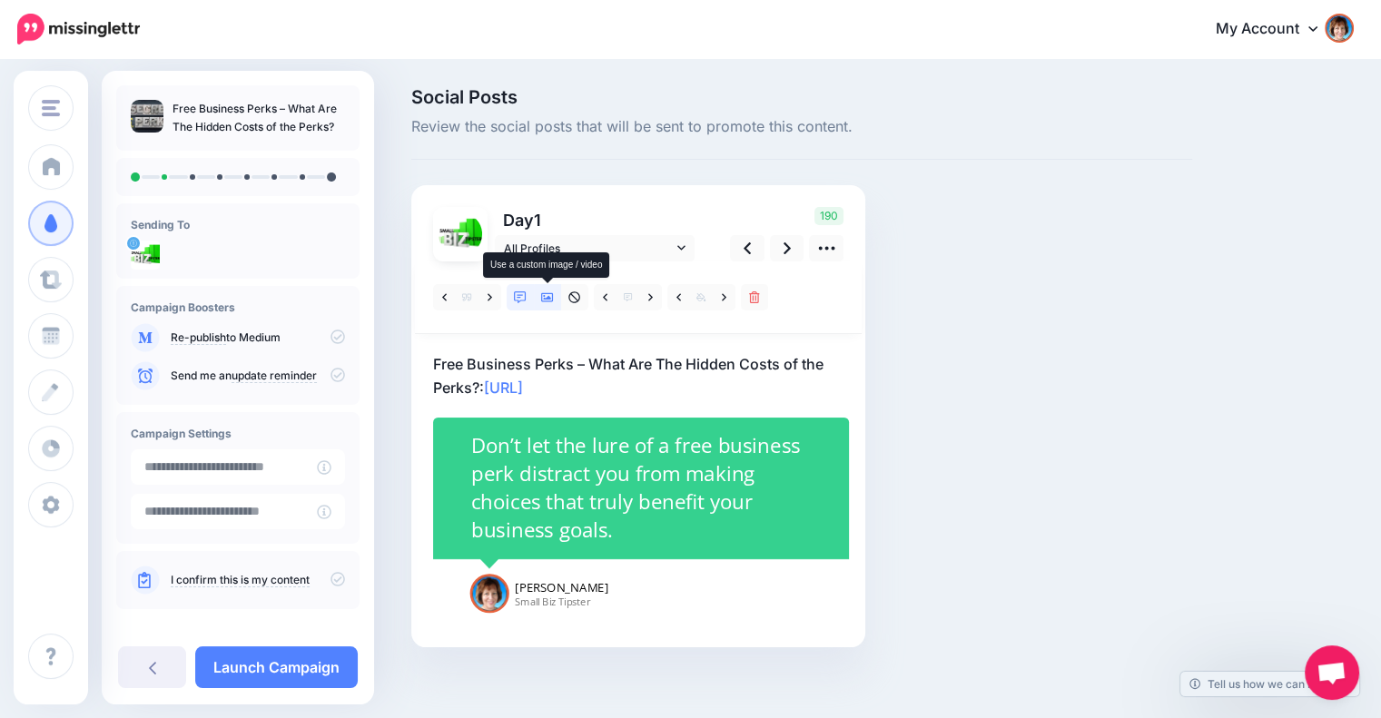
click at [542, 293] on icon at bounding box center [547, 298] width 13 height 13
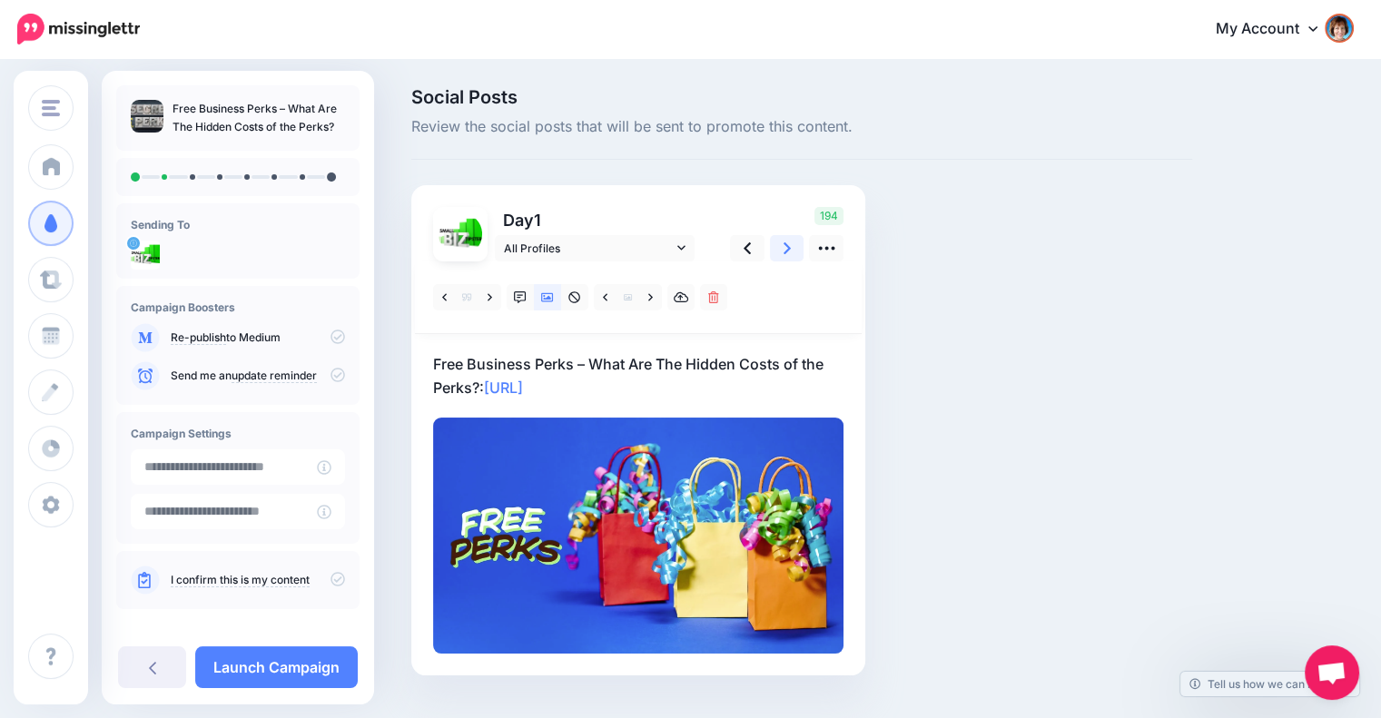
click at [773, 250] on link at bounding box center [787, 248] width 35 height 26
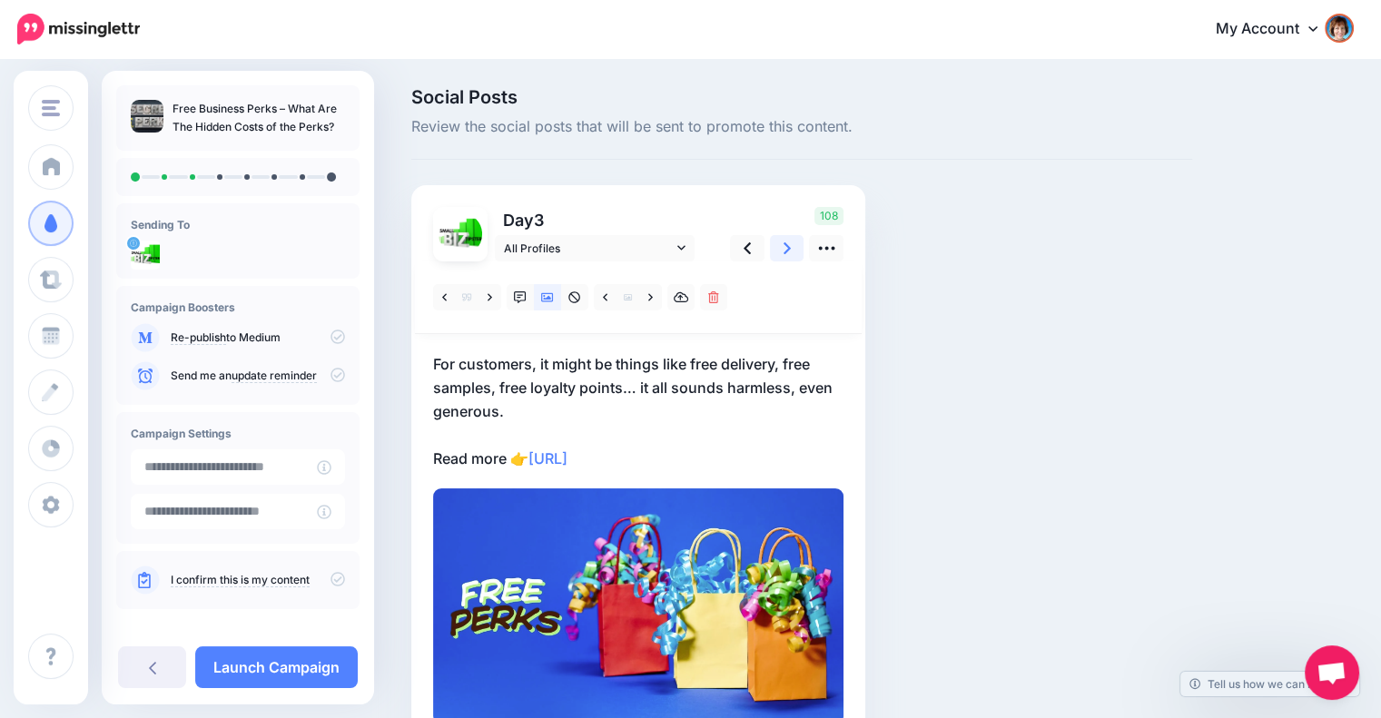
click at [773, 250] on link at bounding box center [787, 248] width 35 height 26
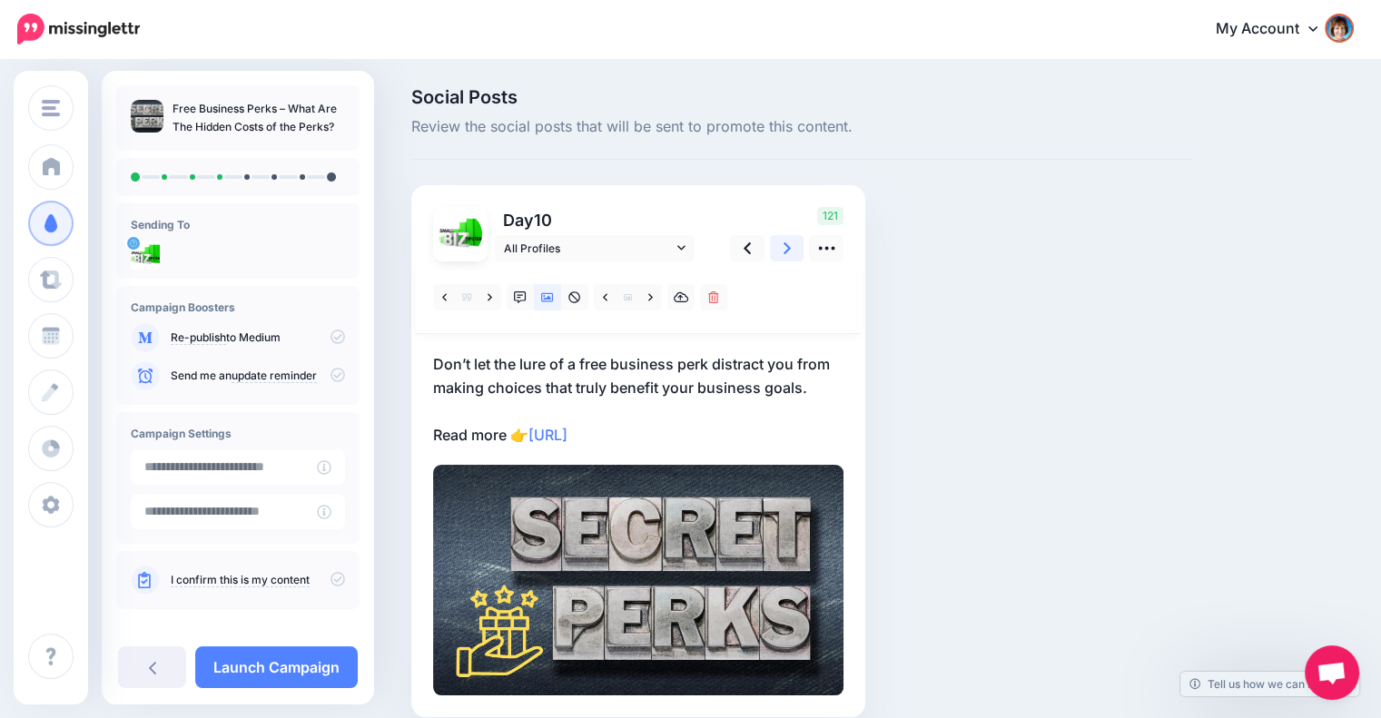
click at [773, 250] on link at bounding box center [787, 248] width 35 height 26
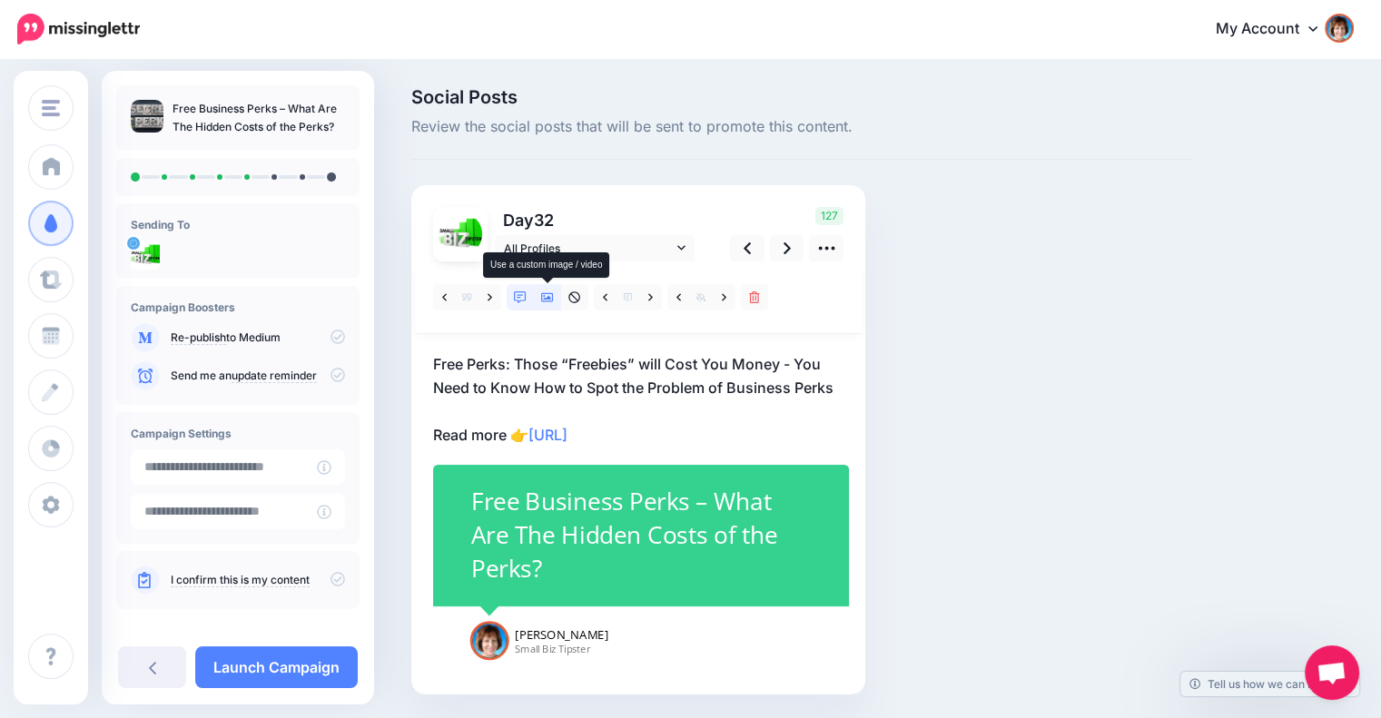
click at [546, 292] on icon at bounding box center [547, 298] width 13 height 13
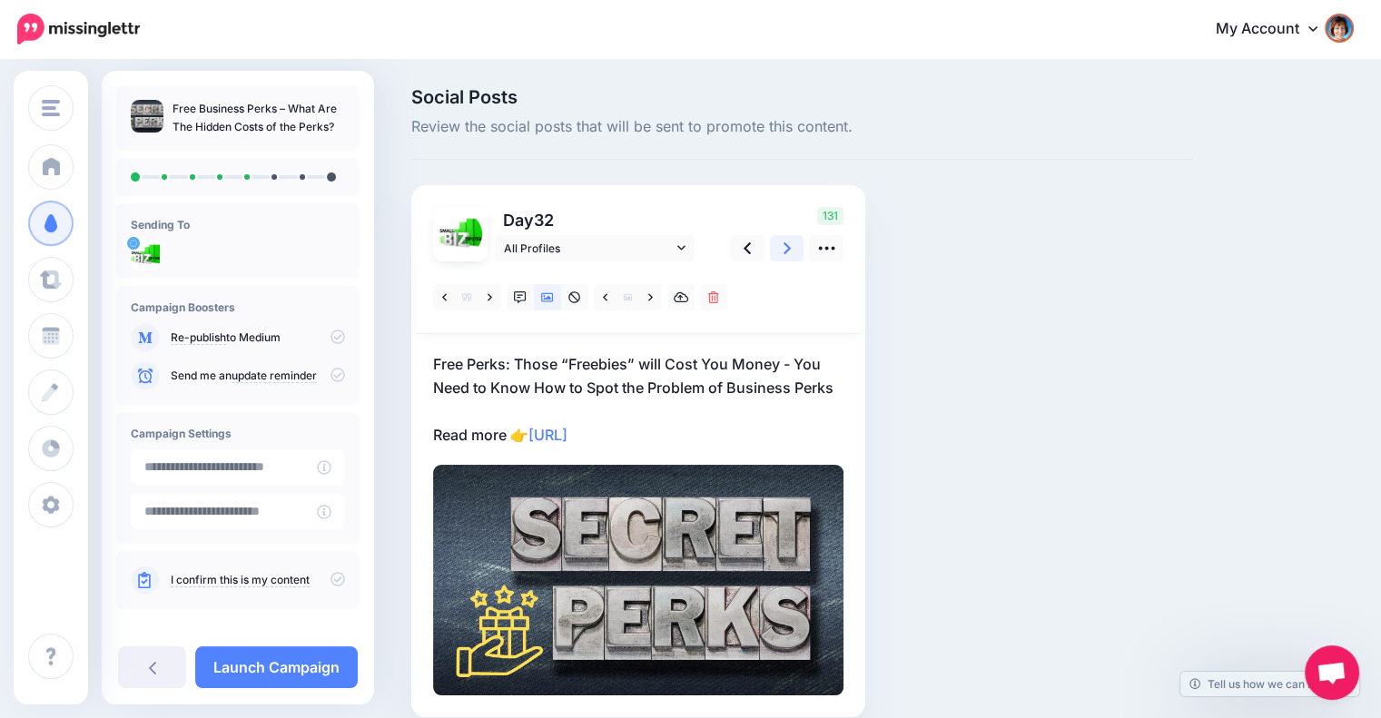
click at [779, 245] on link at bounding box center [787, 248] width 35 height 26
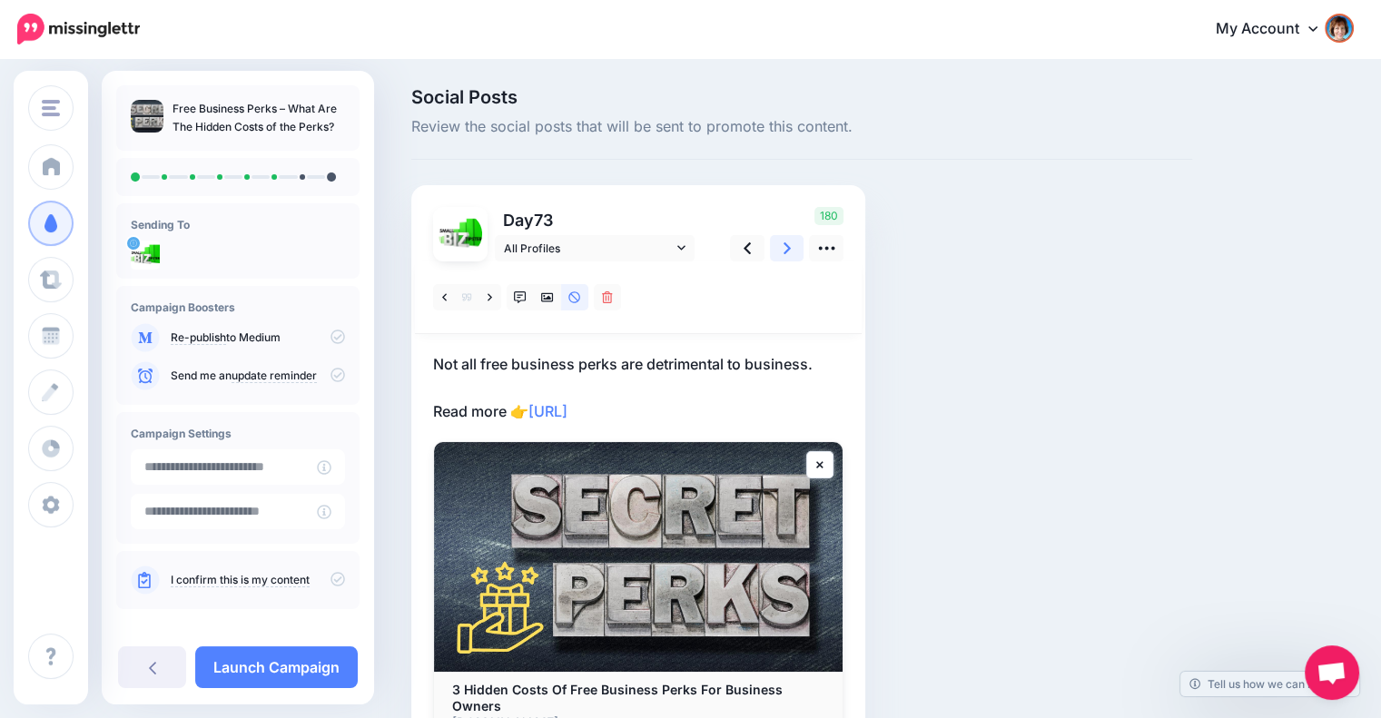
click at [779, 245] on link at bounding box center [787, 248] width 35 height 26
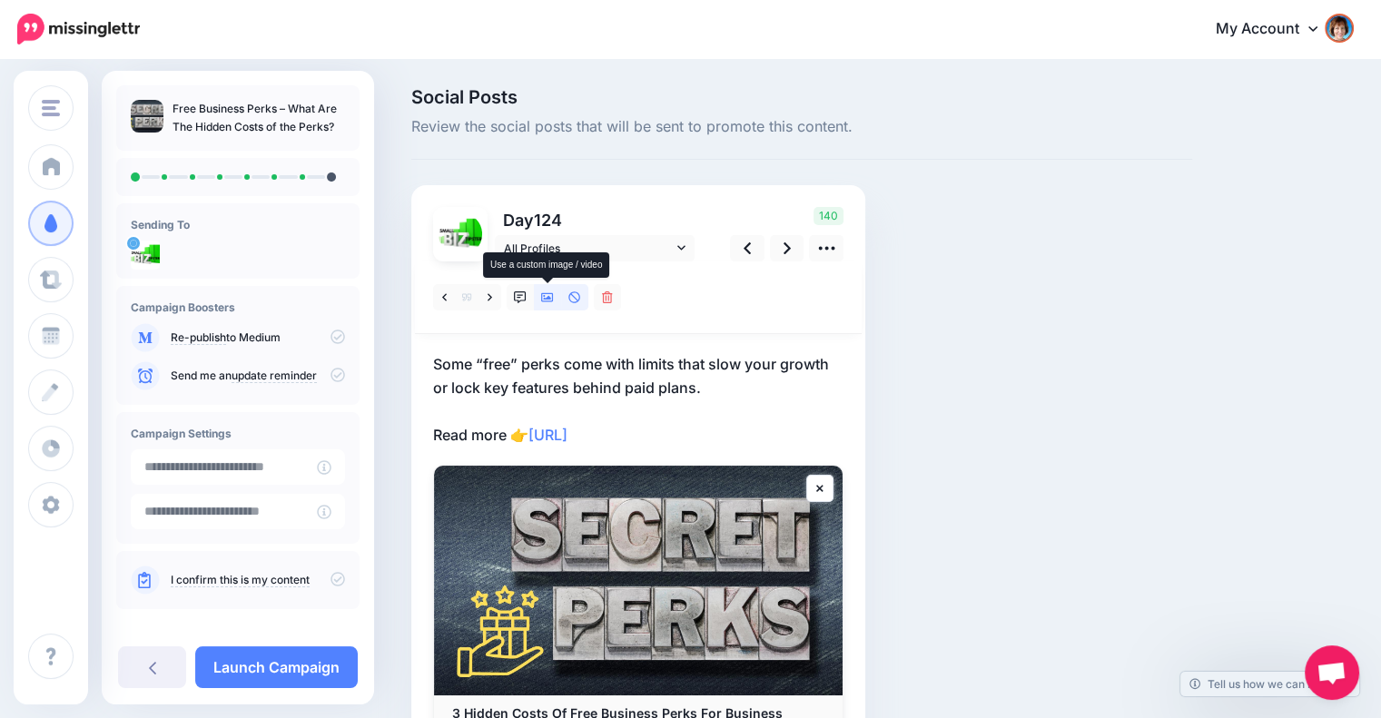
click at [545, 298] on icon at bounding box center [547, 297] width 13 height 9
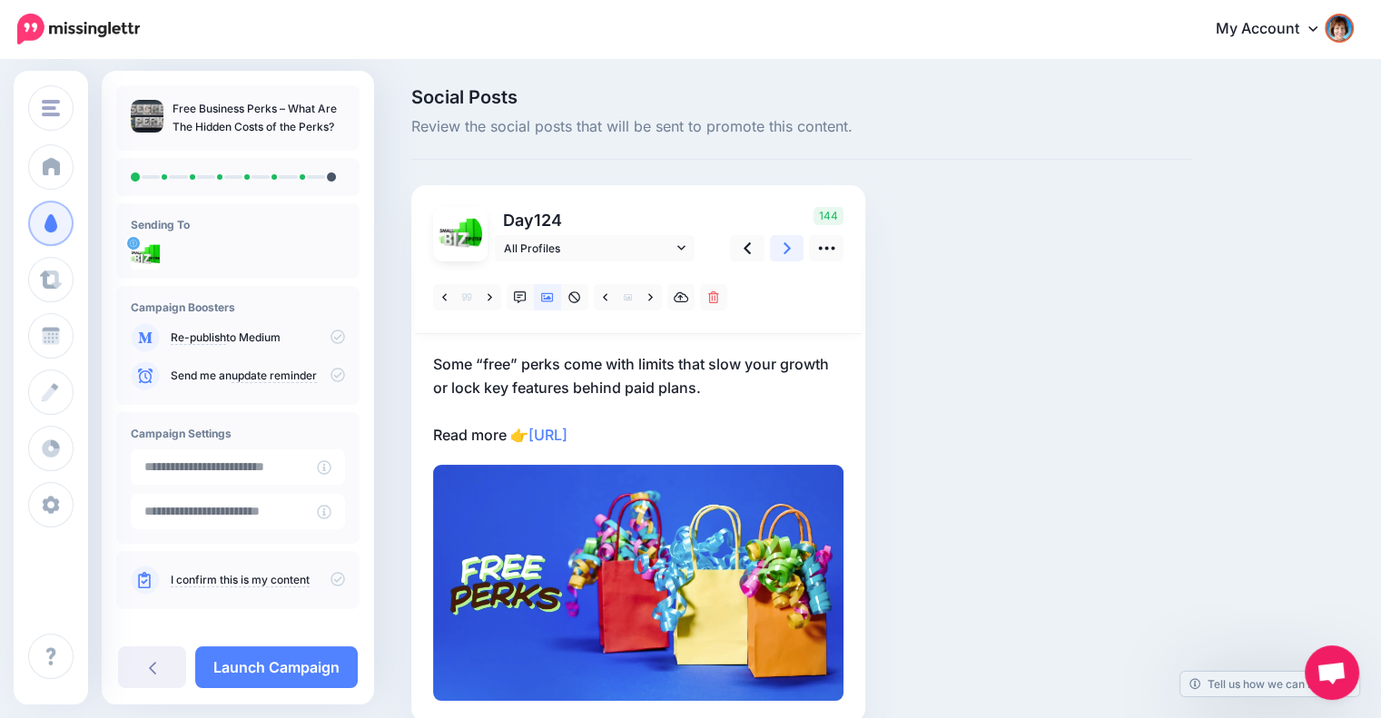
click at [782, 242] on link at bounding box center [787, 248] width 35 height 26
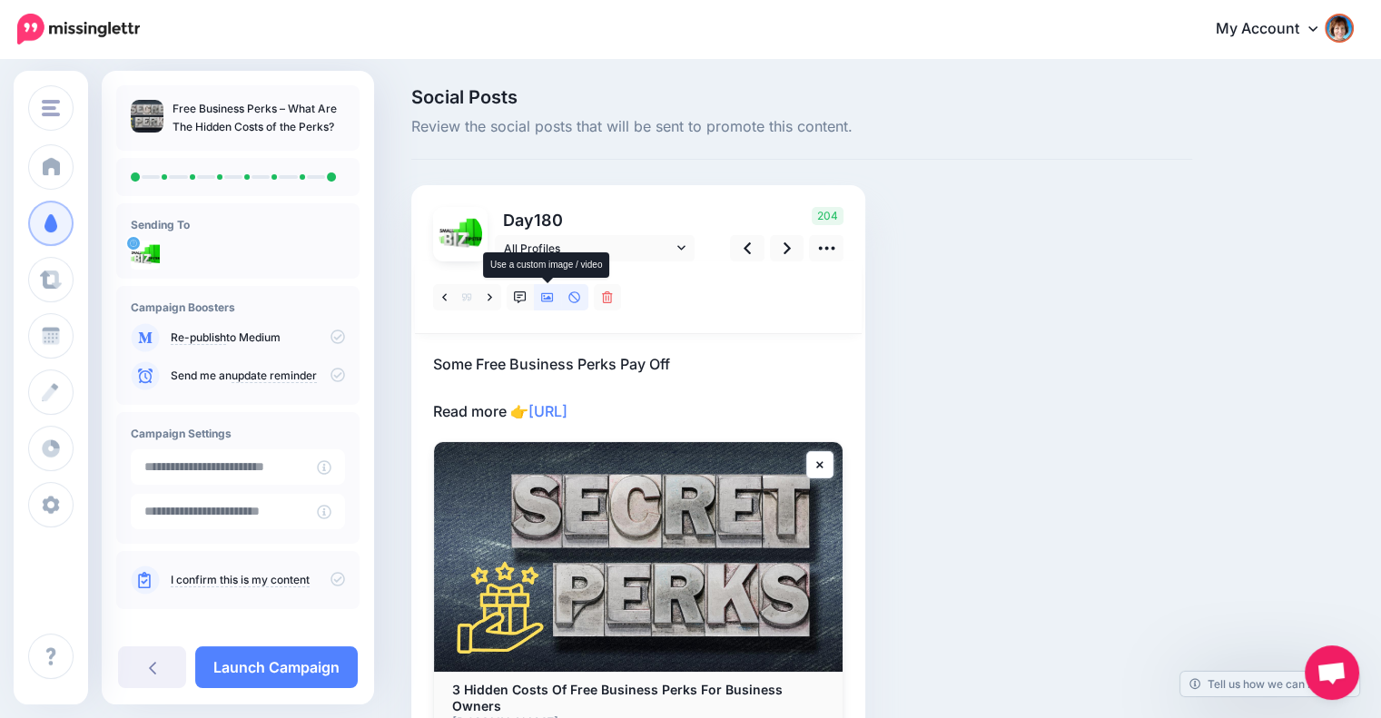
click at [544, 293] on icon at bounding box center [547, 297] width 13 height 9
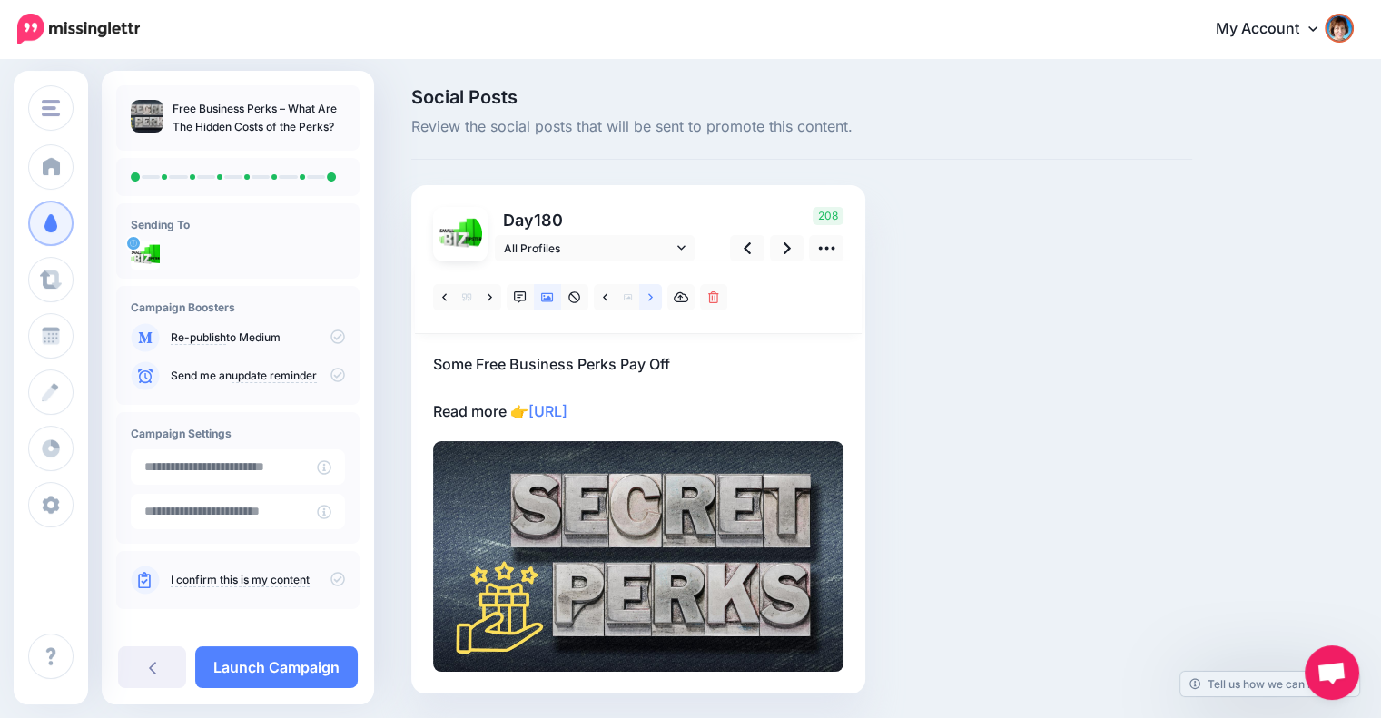
click at [644, 297] on link at bounding box center [650, 297] width 23 height 26
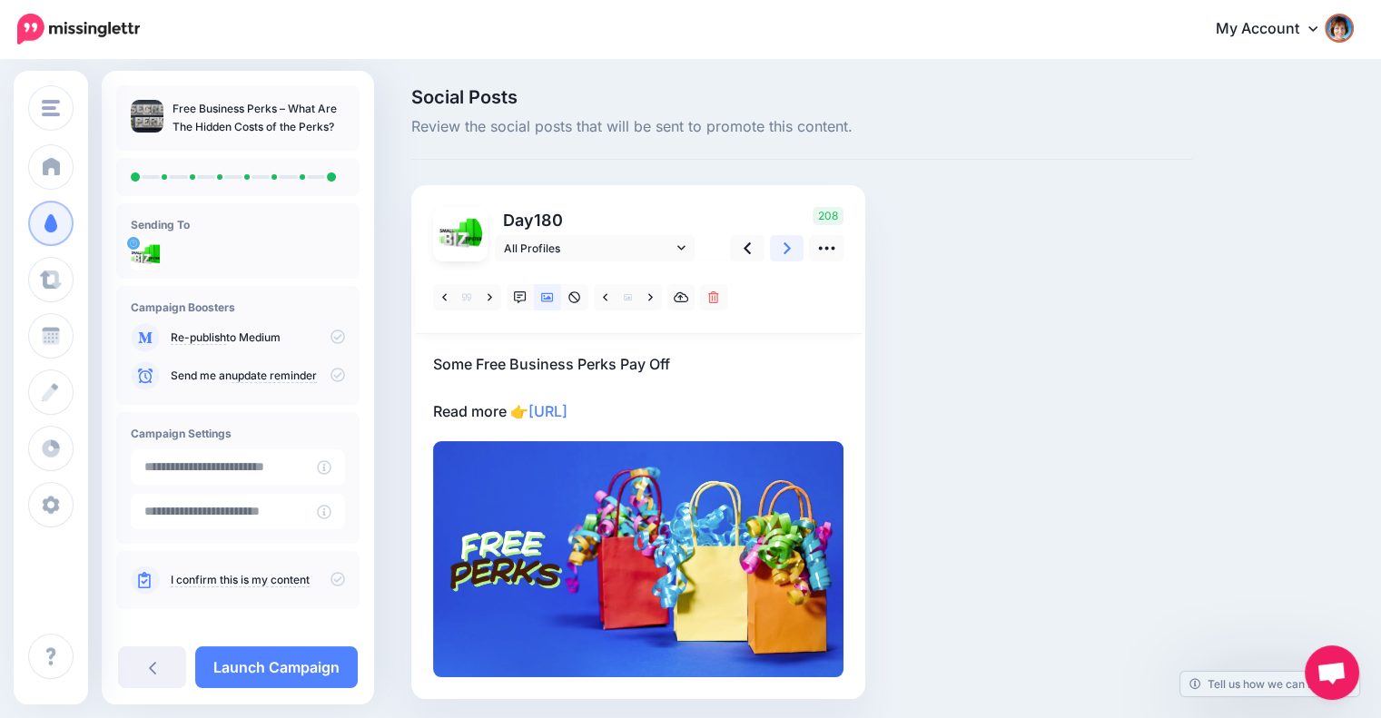
click at [784, 252] on icon at bounding box center [787, 248] width 7 height 19
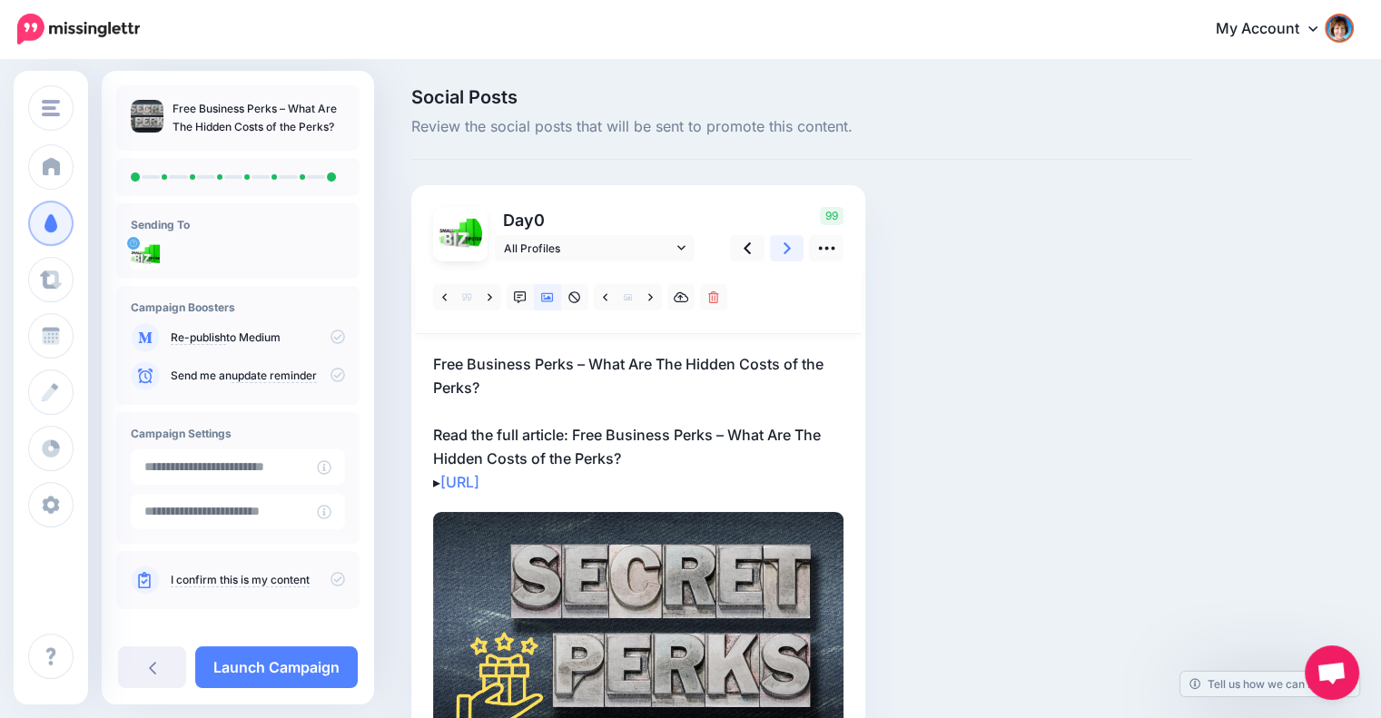
click at [784, 252] on icon at bounding box center [787, 248] width 7 height 19
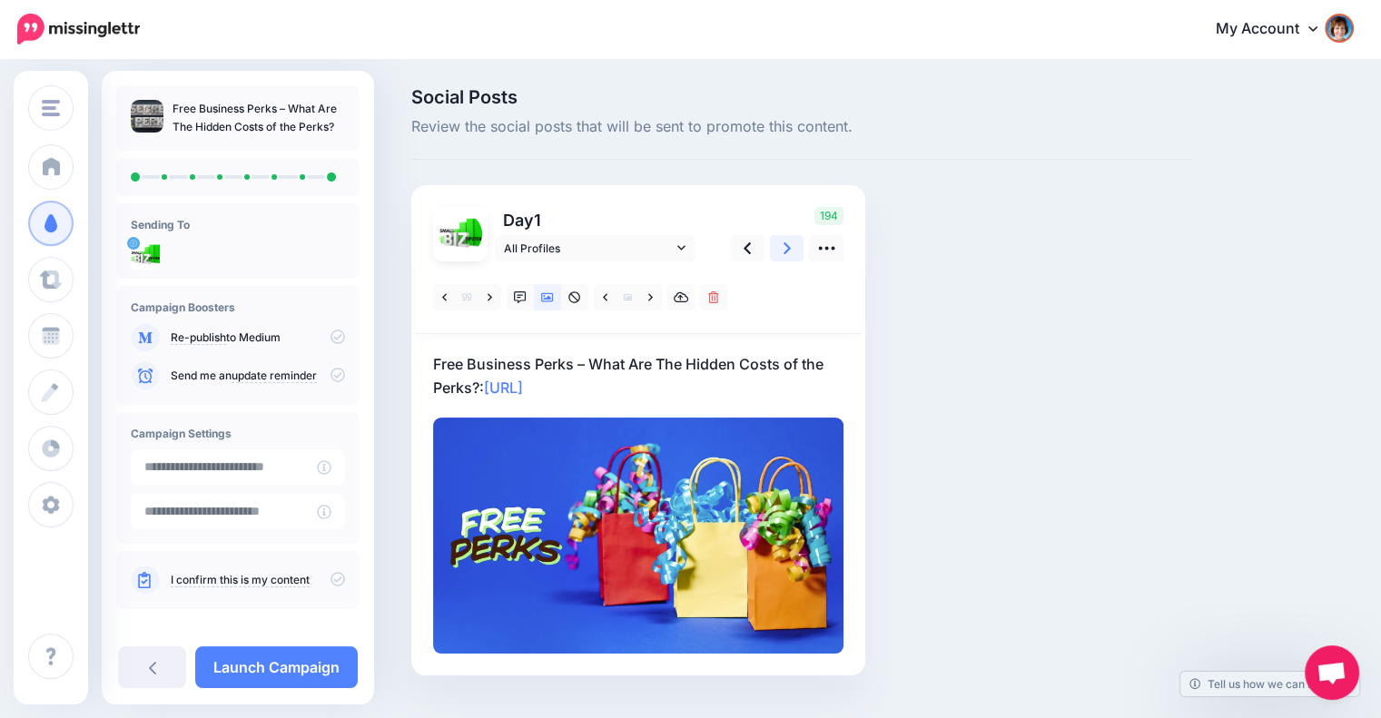
click at [784, 252] on icon at bounding box center [787, 248] width 7 height 19
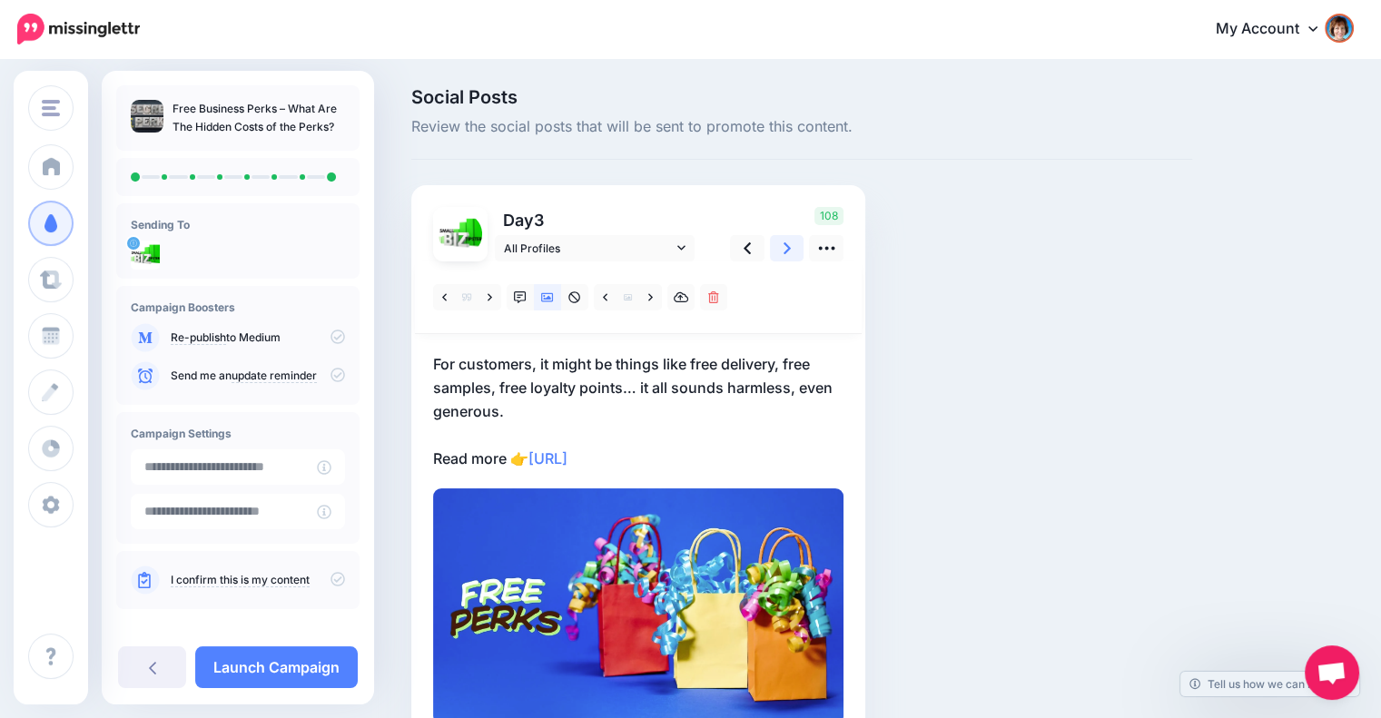
click at [784, 252] on icon at bounding box center [787, 248] width 7 height 19
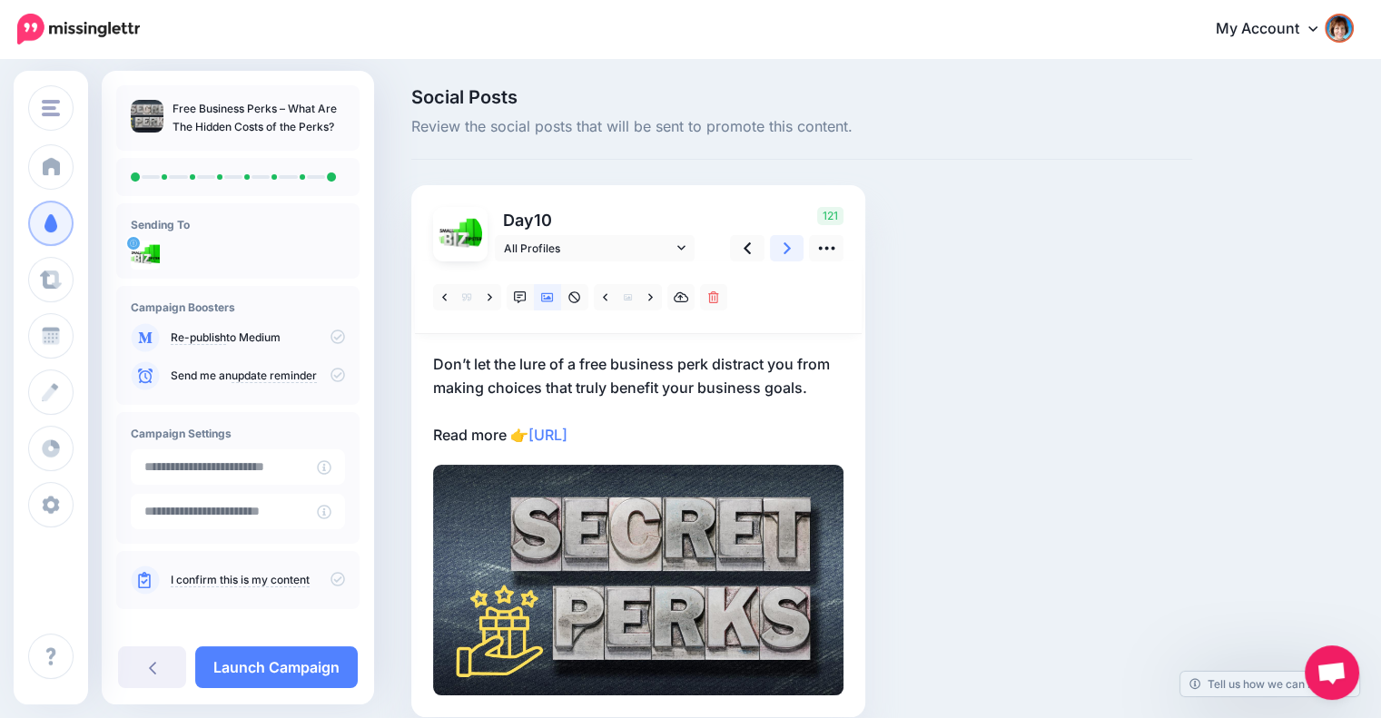
click at [784, 252] on icon at bounding box center [787, 248] width 7 height 19
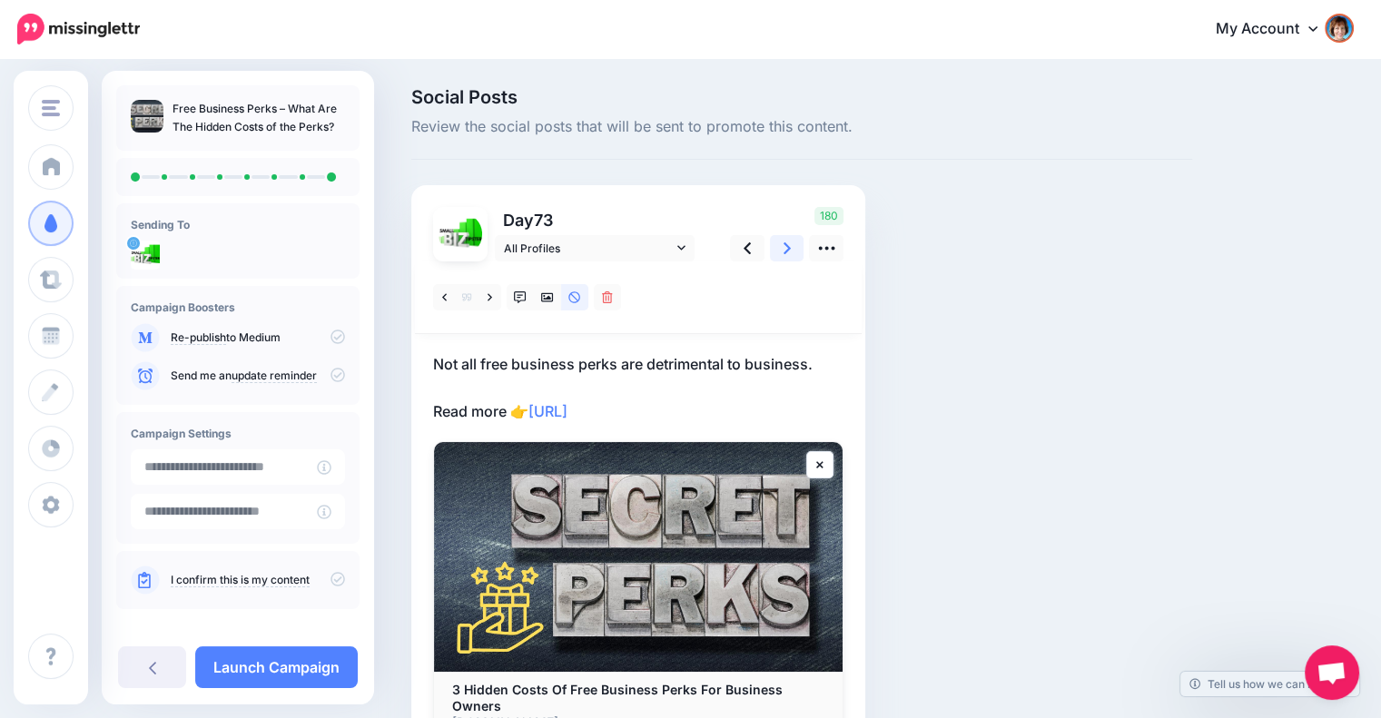
click at [784, 252] on icon at bounding box center [787, 248] width 7 height 19
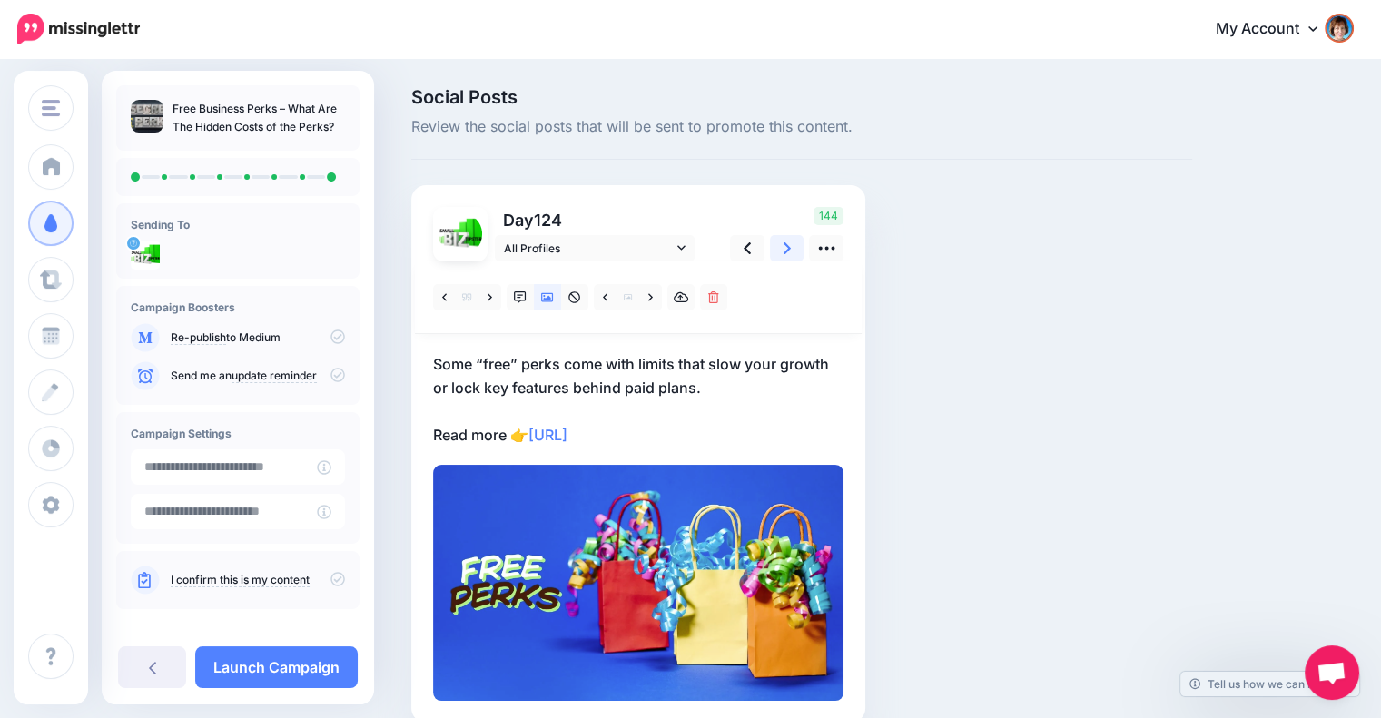
click at [784, 252] on icon at bounding box center [787, 248] width 7 height 19
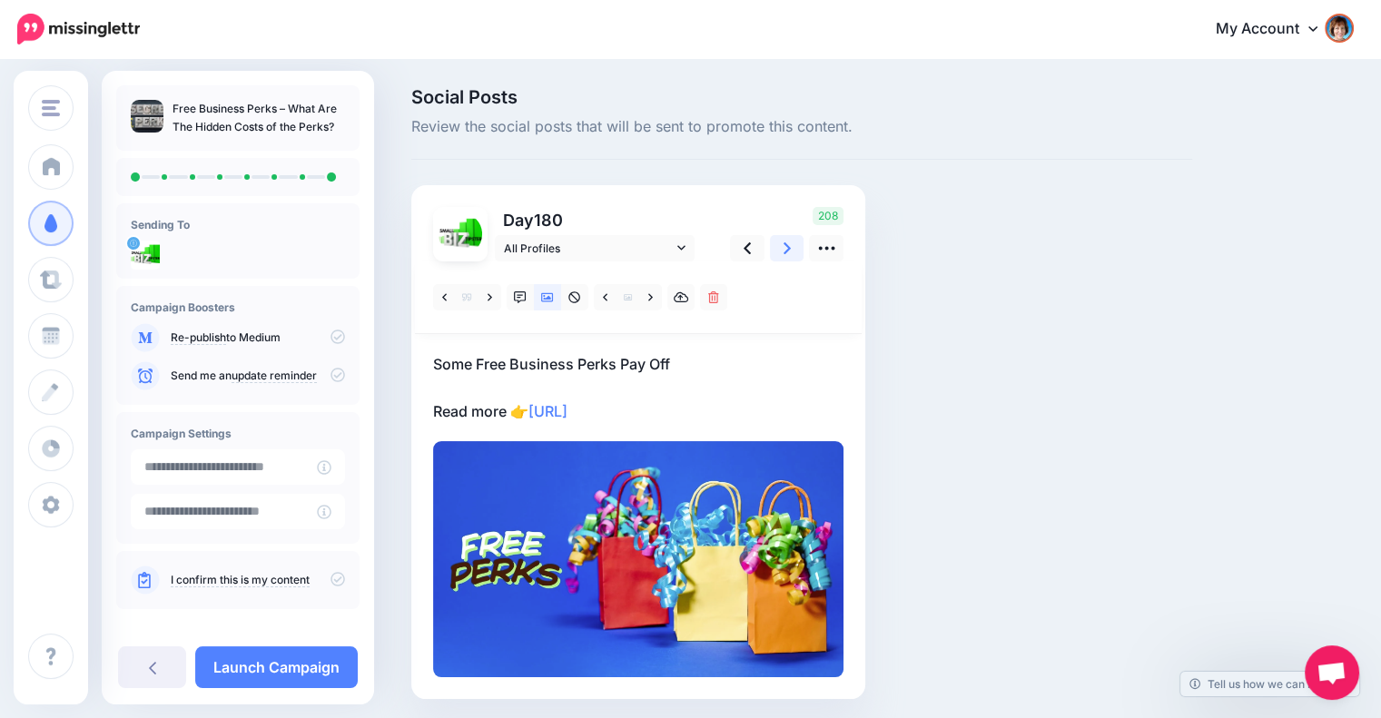
click at [784, 252] on icon at bounding box center [787, 248] width 7 height 19
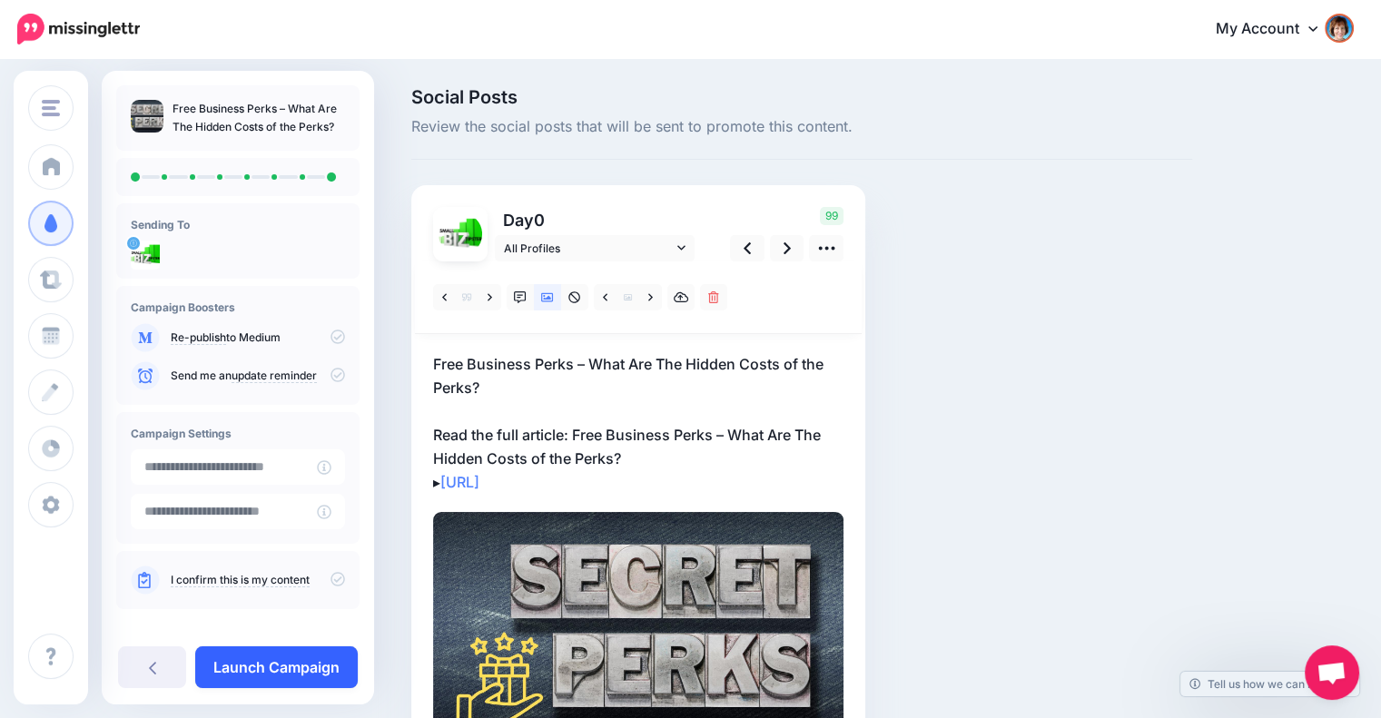
click at [249, 674] on link "Launch Campaign" at bounding box center [276, 668] width 163 height 42
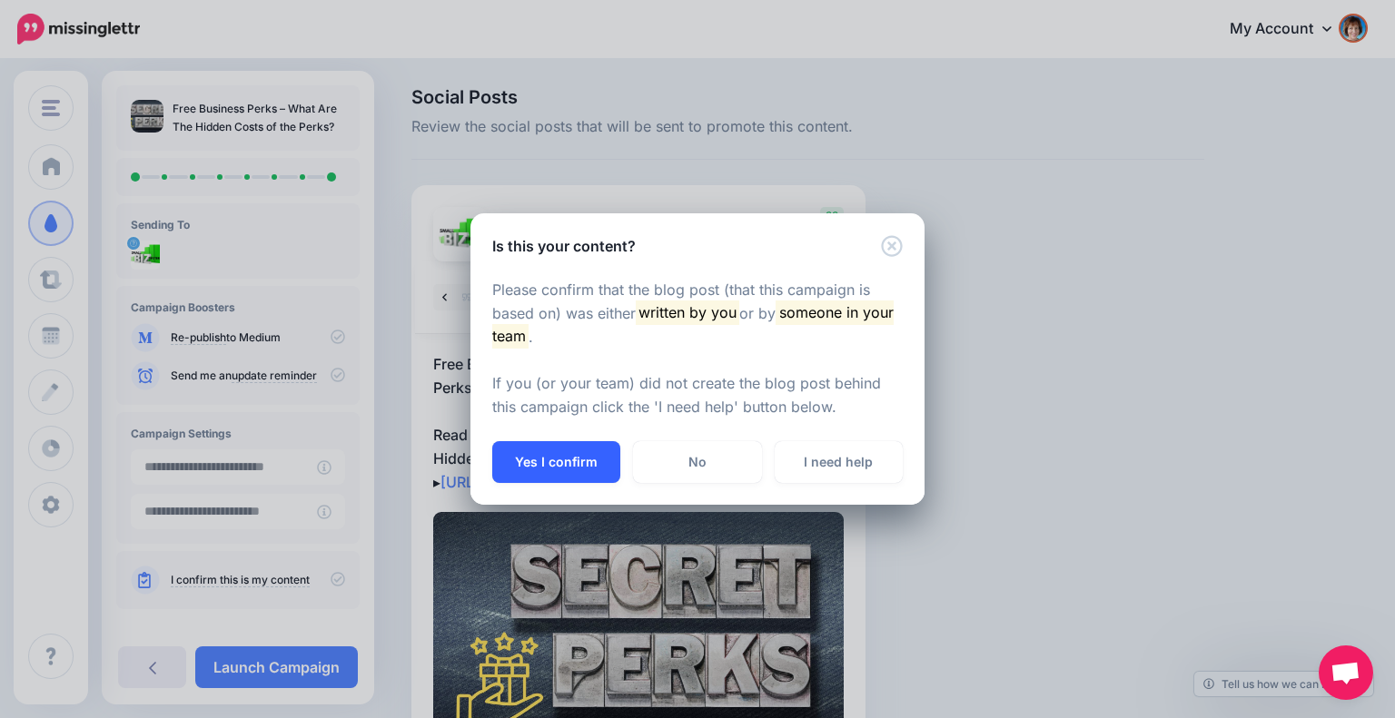
click at [562, 476] on button "Yes I confirm" at bounding box center [556, 462] width 128 height 42
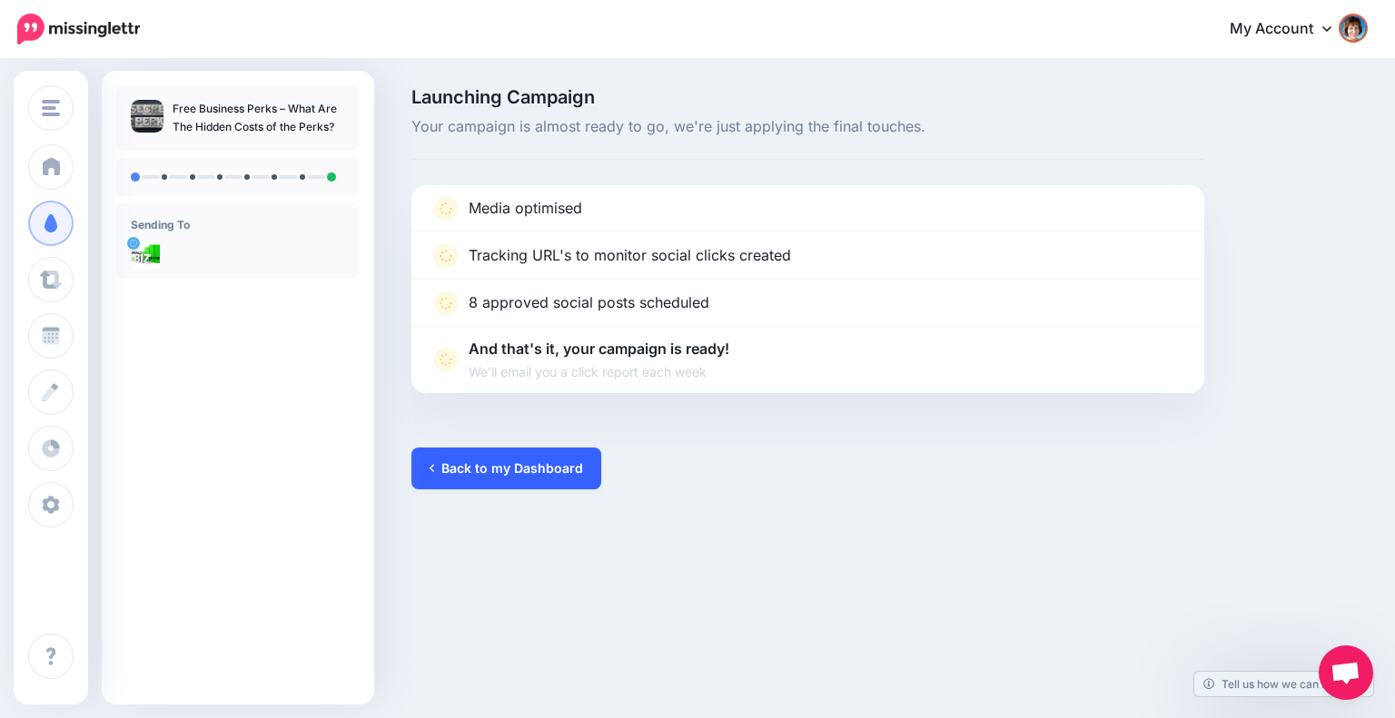
click at [545, 454] on link "Back to my Dashboard" at bounding box center [506, 469] width 190 height 42
click at [498, 470] on link "Back to my Dashboard" at bounding box center [506, 469] width 190 height 42
